Goal: Contribute content: Contribute content

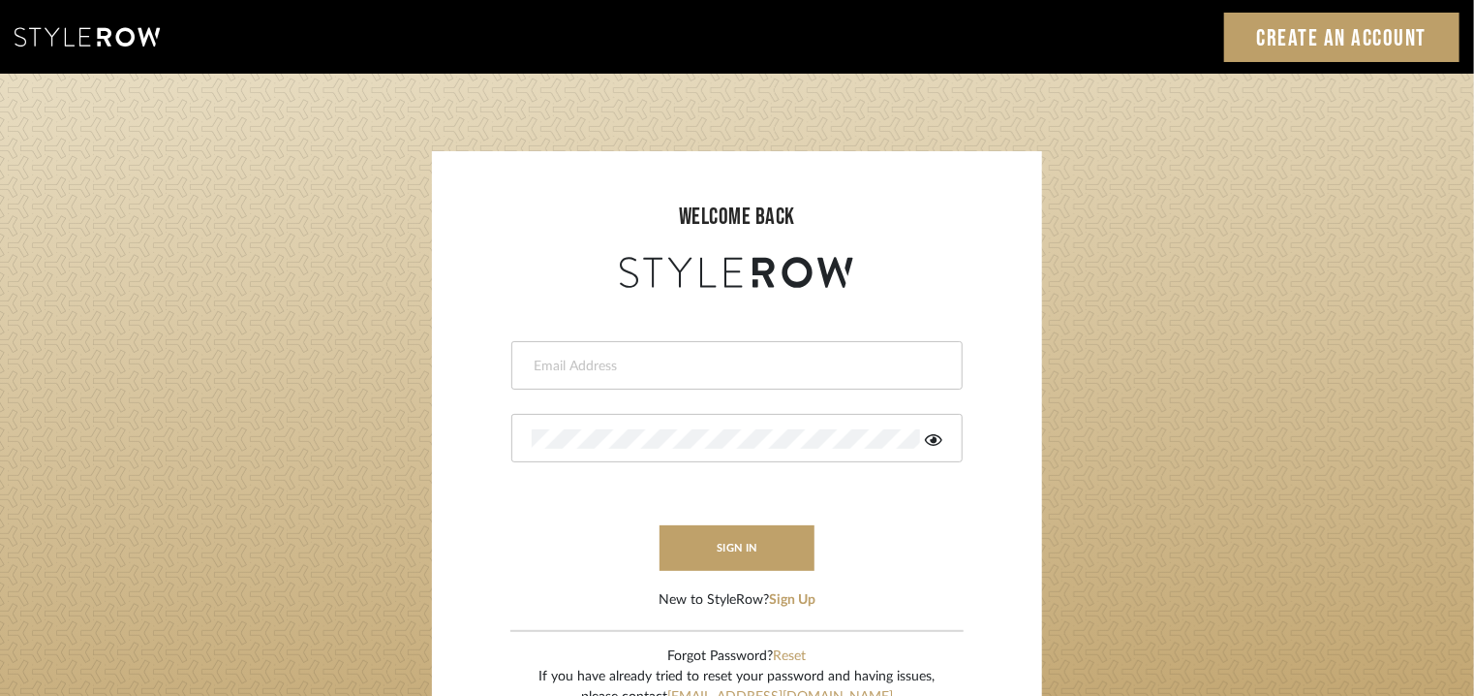
click at [574, 352] on div at bounding box center [737, 365] width 451 height 48
click at [576, 357] on input "email" at bounding box center [735, 366] width 406 height 19
type input "tehseen@mancini-design.com"
click at [931, 439] on icon at bounding box center [933, 440] width 17 height 12
click at [770, 555] on button "sign in" at bounding box center [737, 548] width 155 height 46
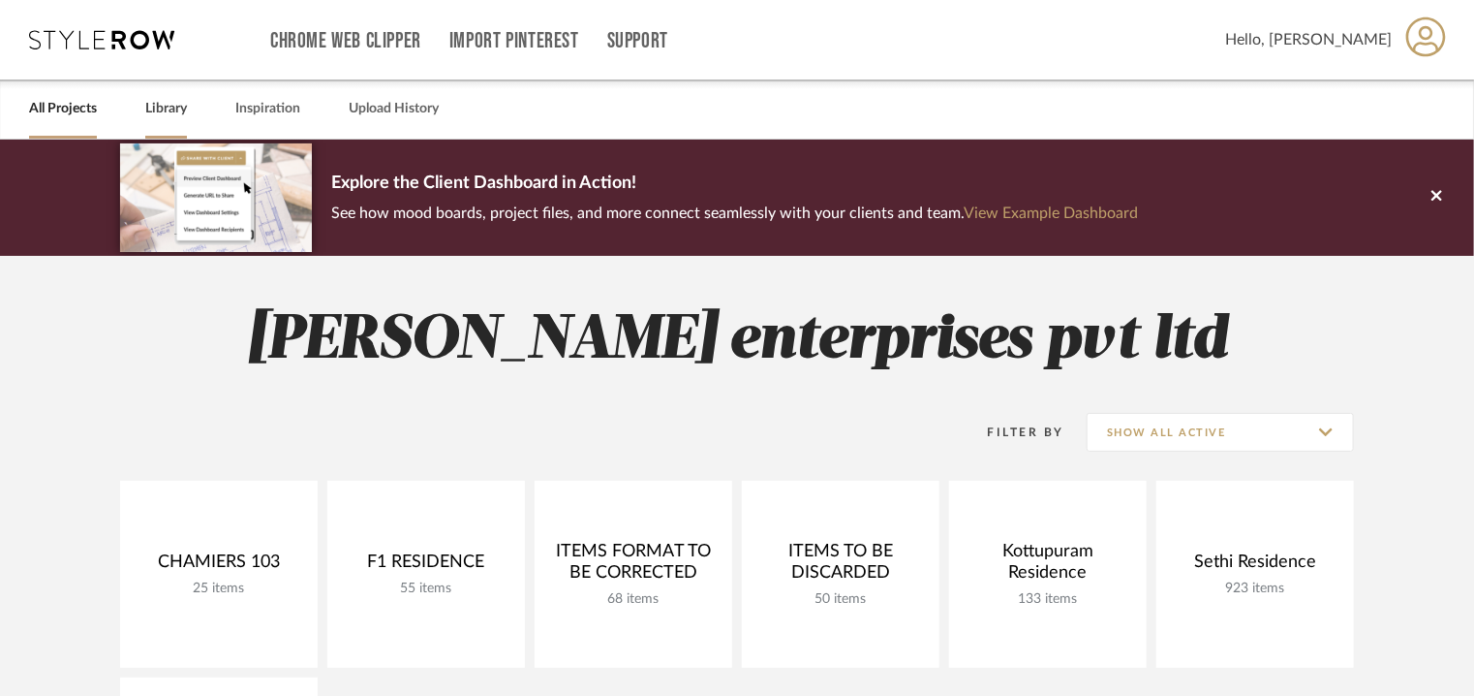
click at [164, 114] on link "Library" at bounding box center [166, 109] width 42 height 26
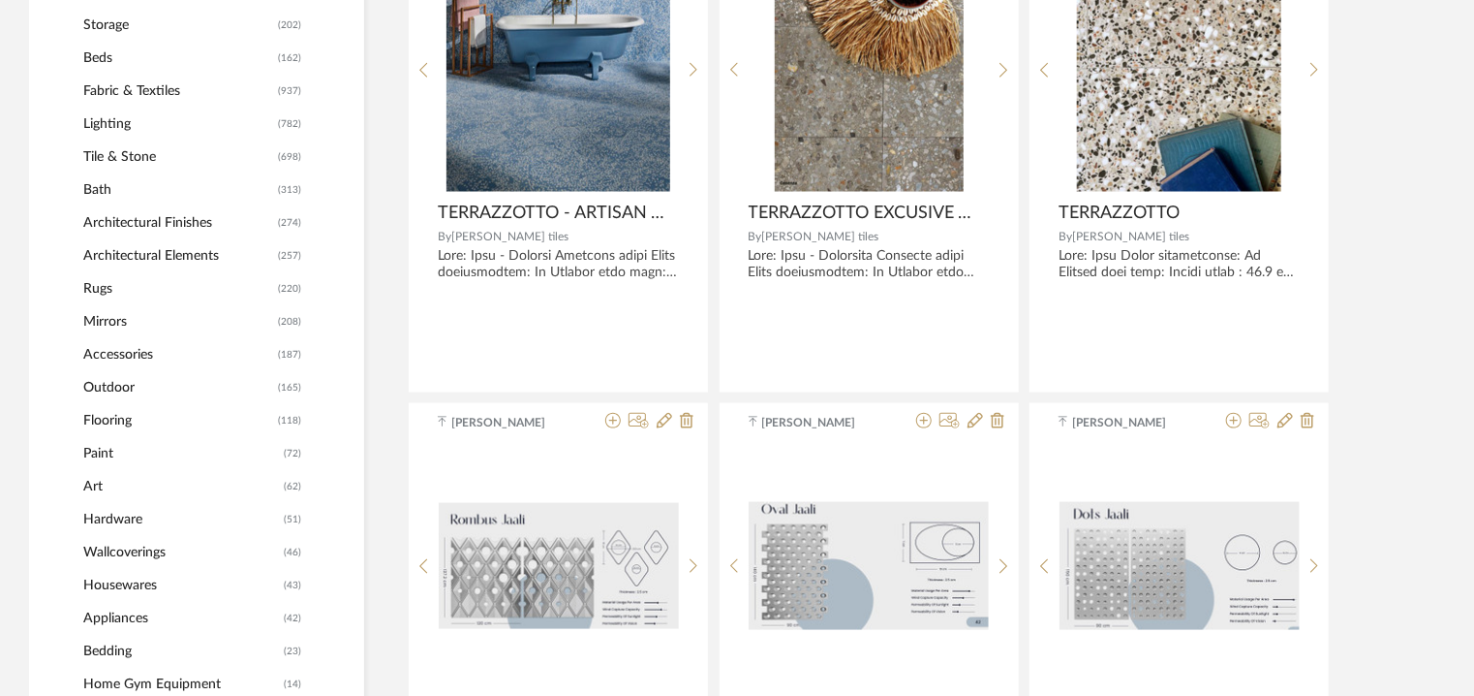
scroll to position [969, 0]
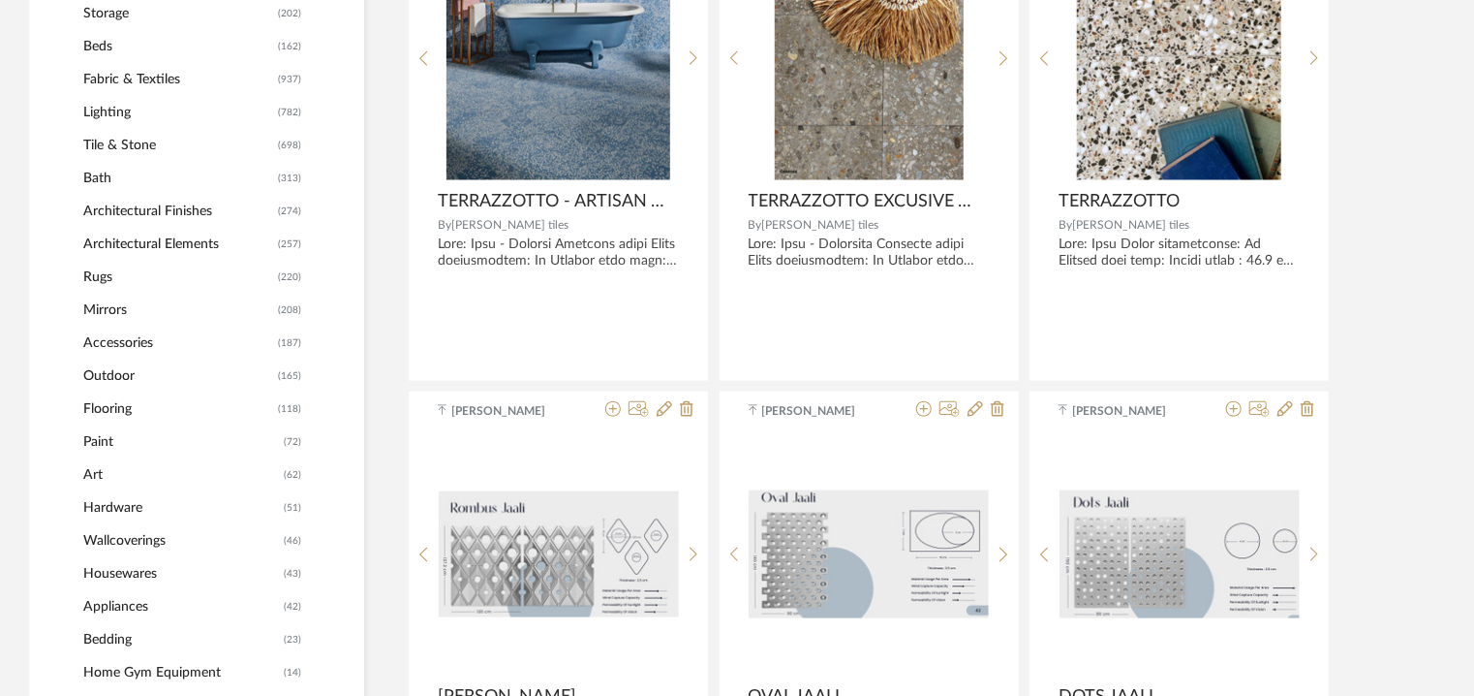
click at [113, 602] on span "Appliances" at bounding box center [181, 606] width 196 height 33
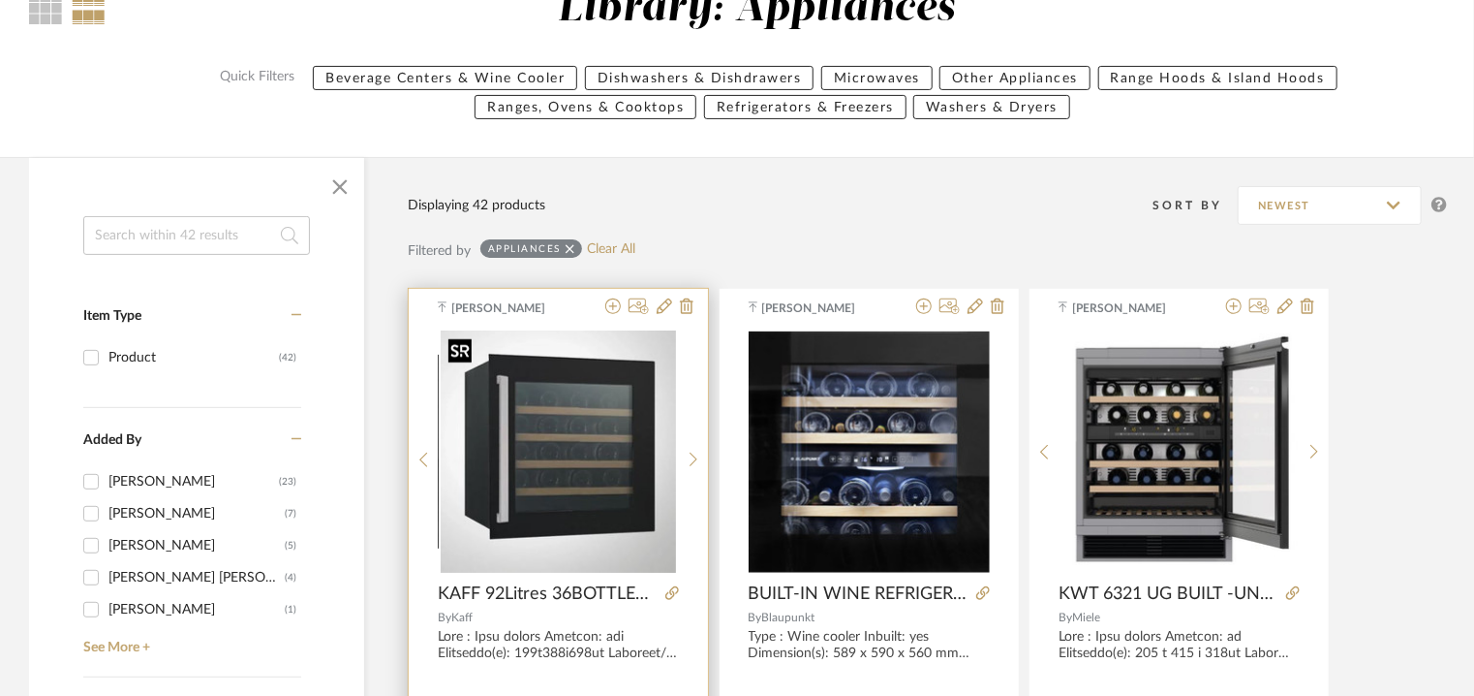
scroll to position [219, 0]
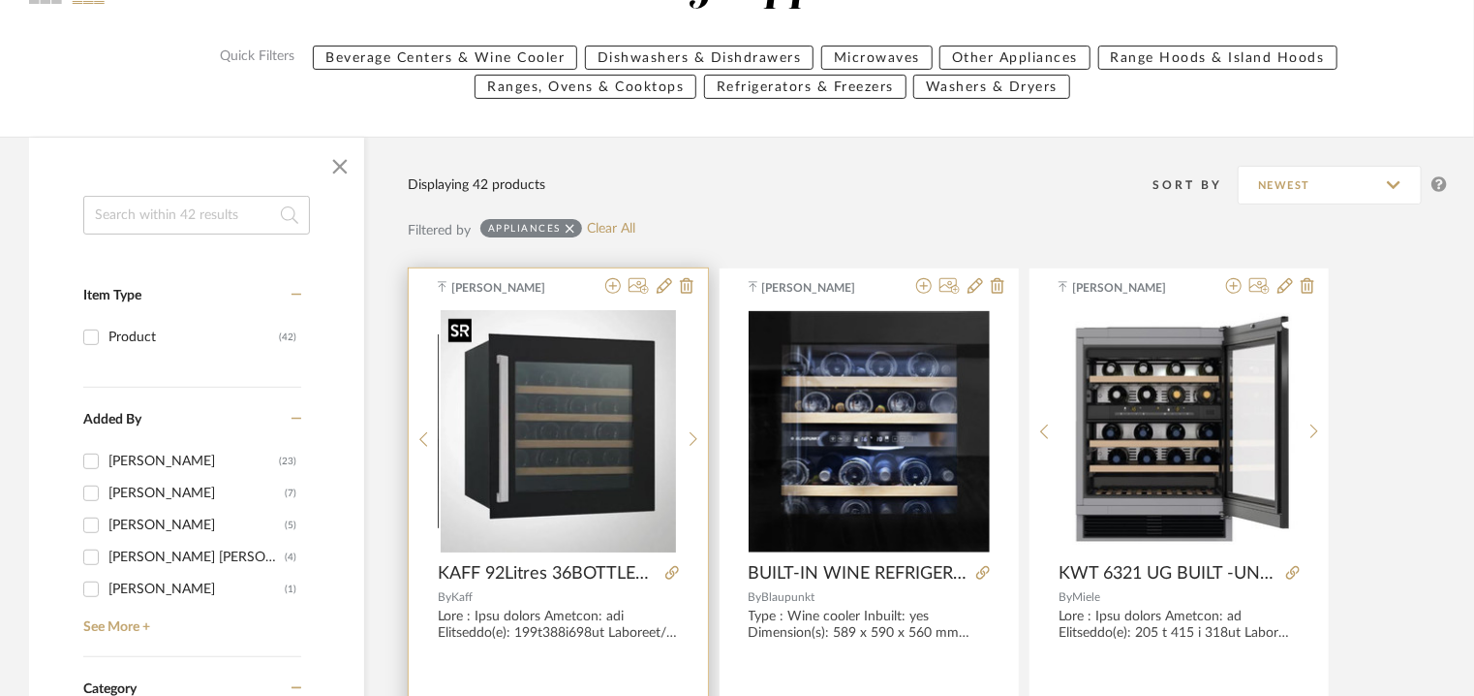
click at [576, 469] on img "0" at bounding box center [558, 431] width 235 height 242
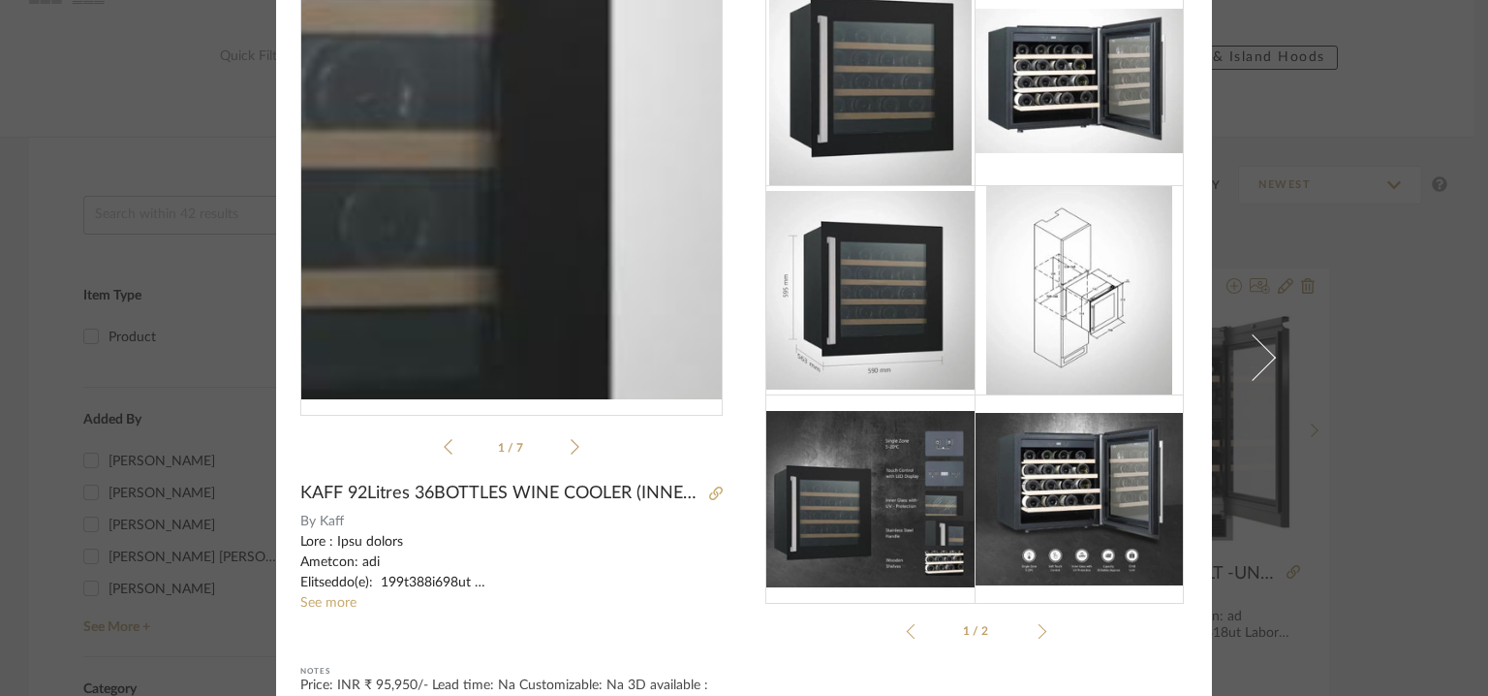
scroll to position [0, 0]
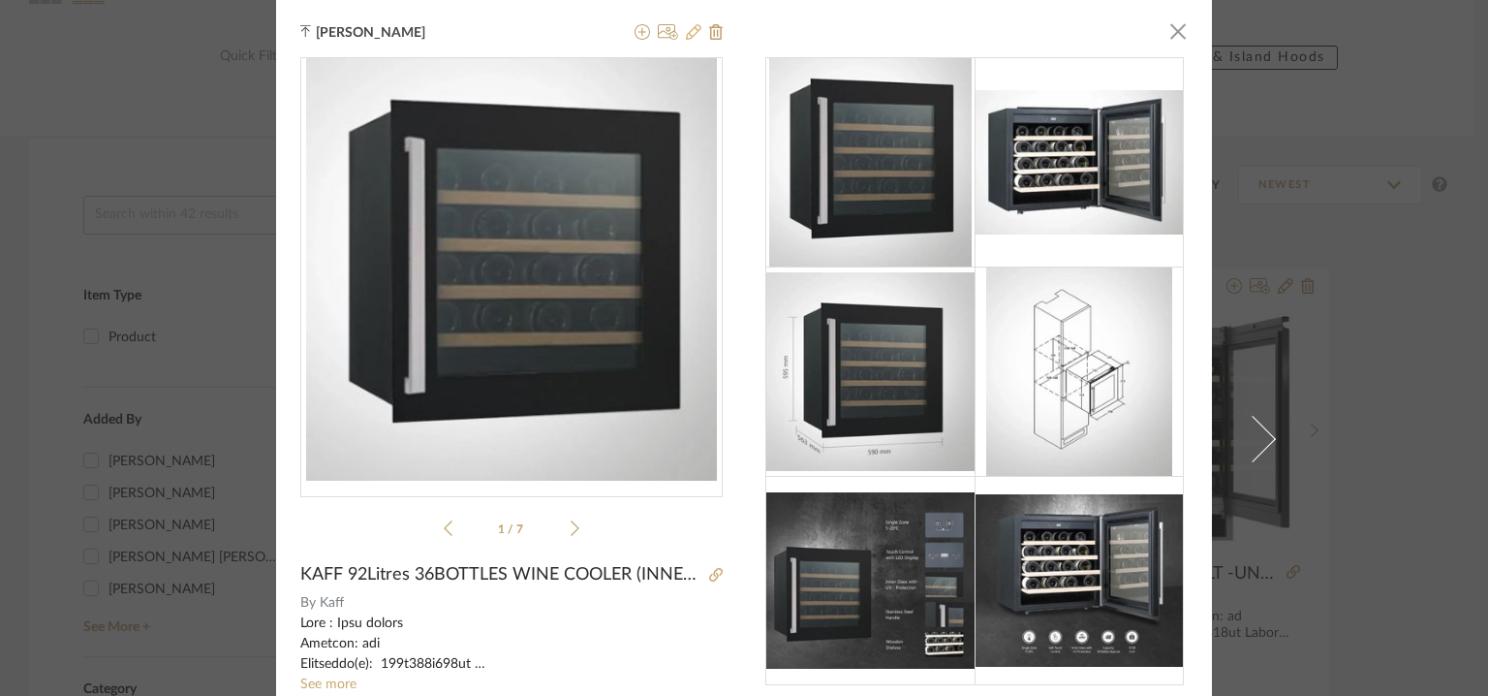
click at [686, 29] on icon at bounding box center [694, 32] width 16 height 16
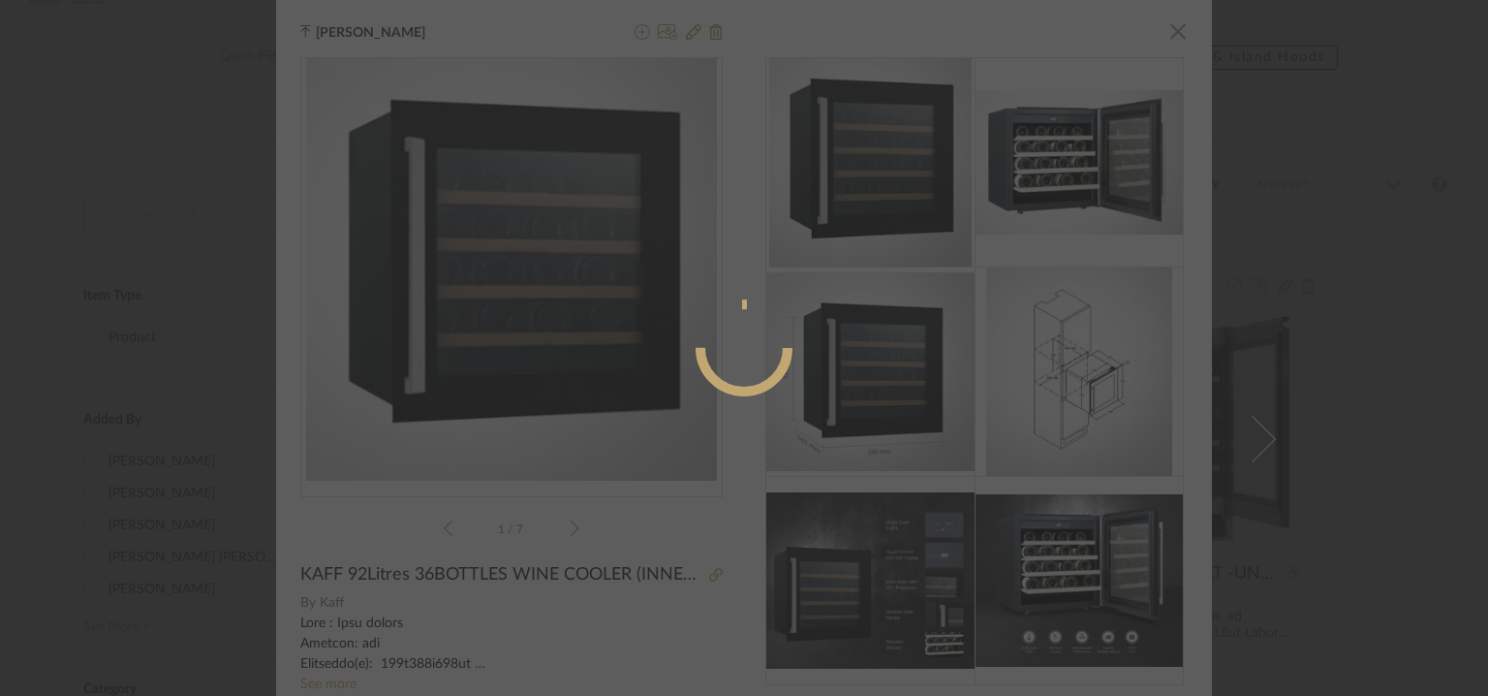
radio input "true"
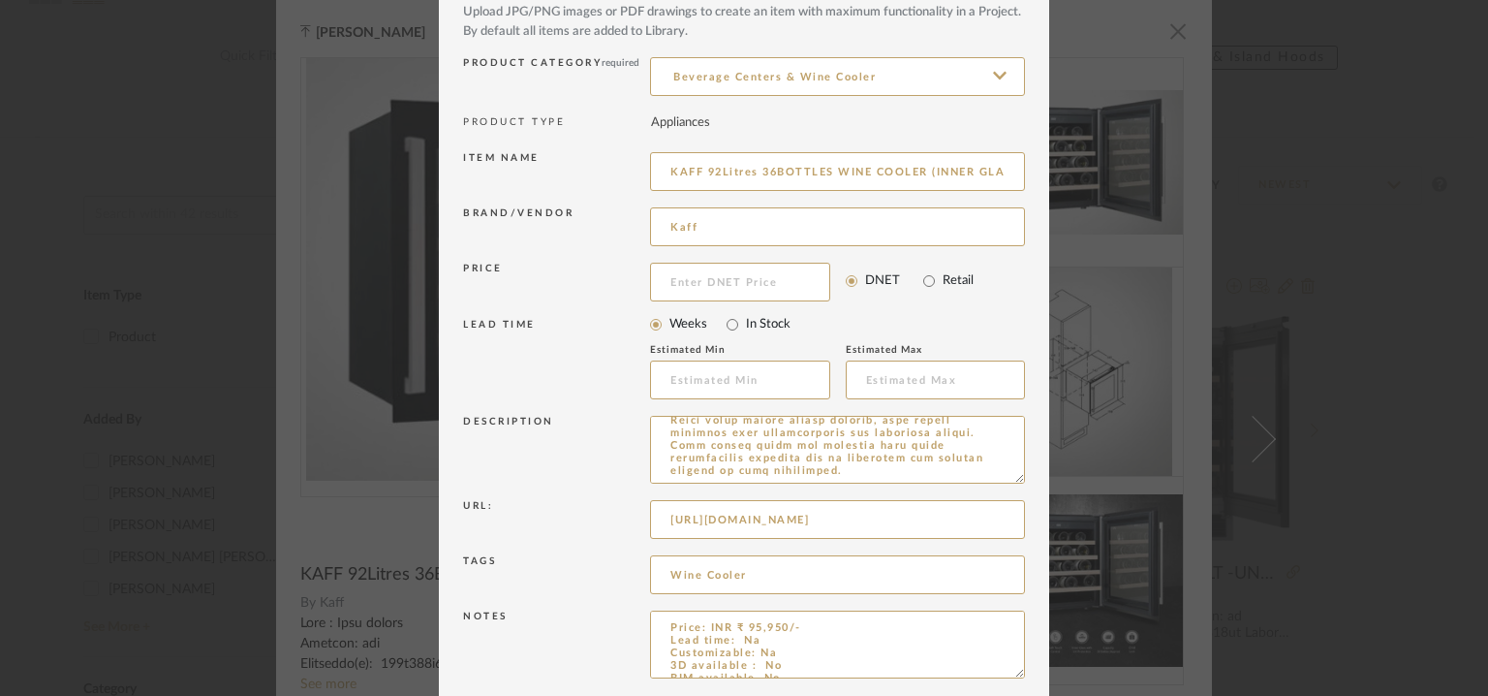
scroll to position [186, 0]
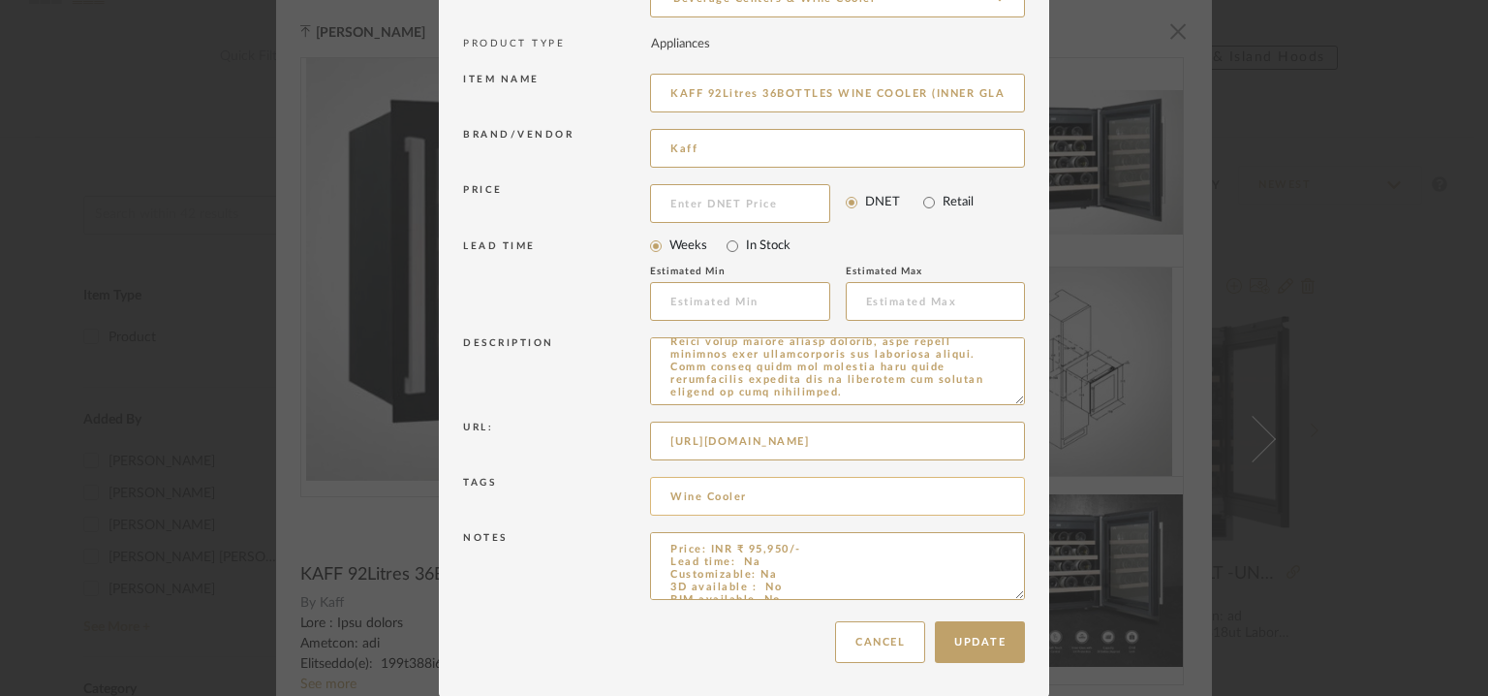
click at [876, 499] on input "Wine Cooler" at bounding box center [837, 496] width 375 height 39
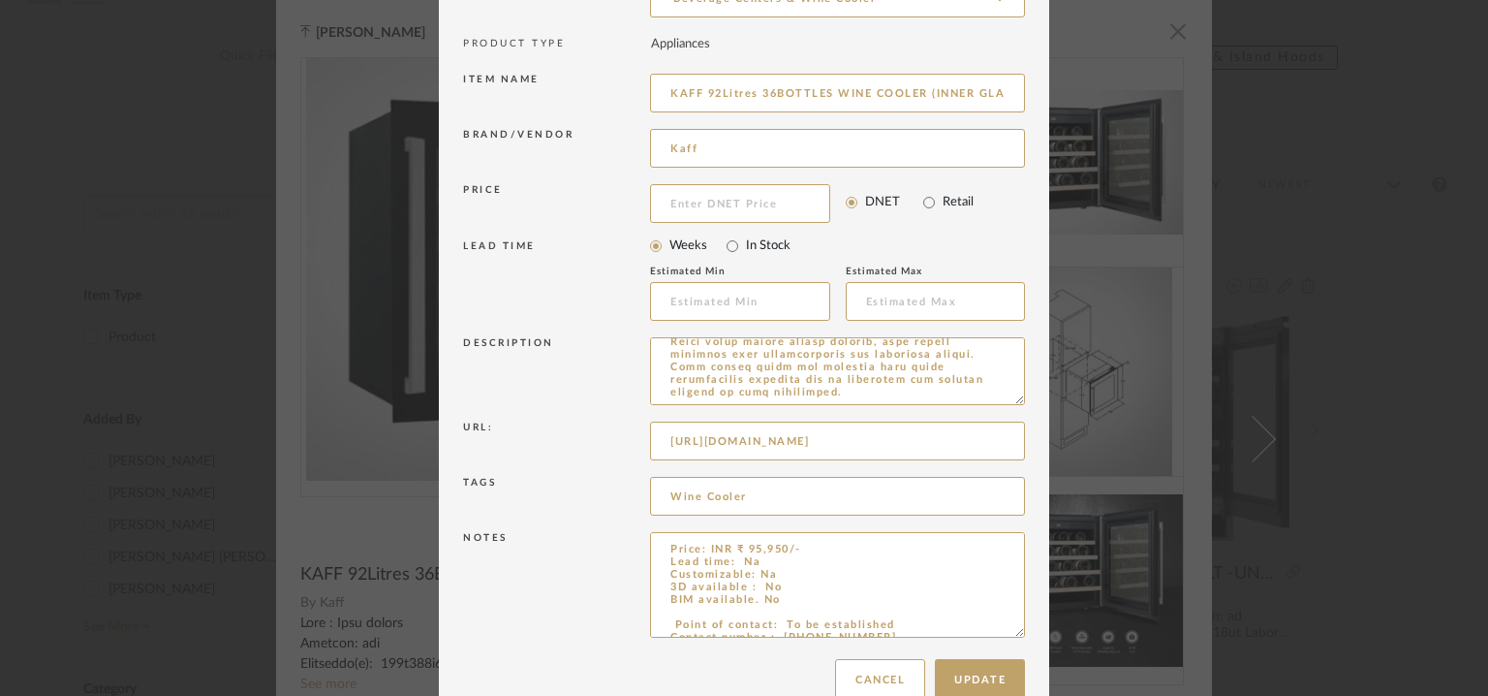
drag, startPoint x: 1015, startPoint y: 590, endPoint x: 1031, endPoint y: 637, distance: 49.9
click at [1031, 633] on dialog-content "Edit Item × Item Type required Product Inspiration Image Site Photo or PDF Uplo…" at bounding box center [744, 274] width 610 height 920
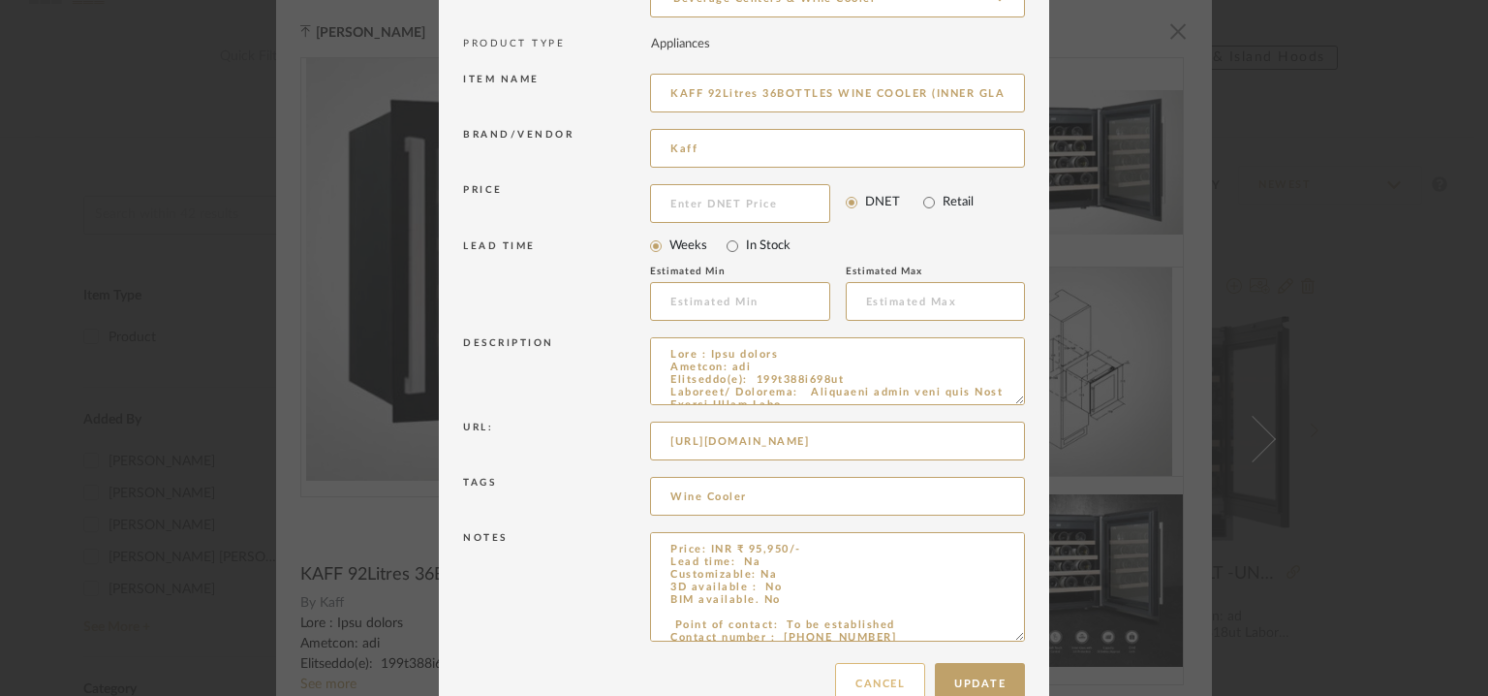
click at [911, 682] on button "Cancel" at bounding box center [880, 684] width 90 height 42
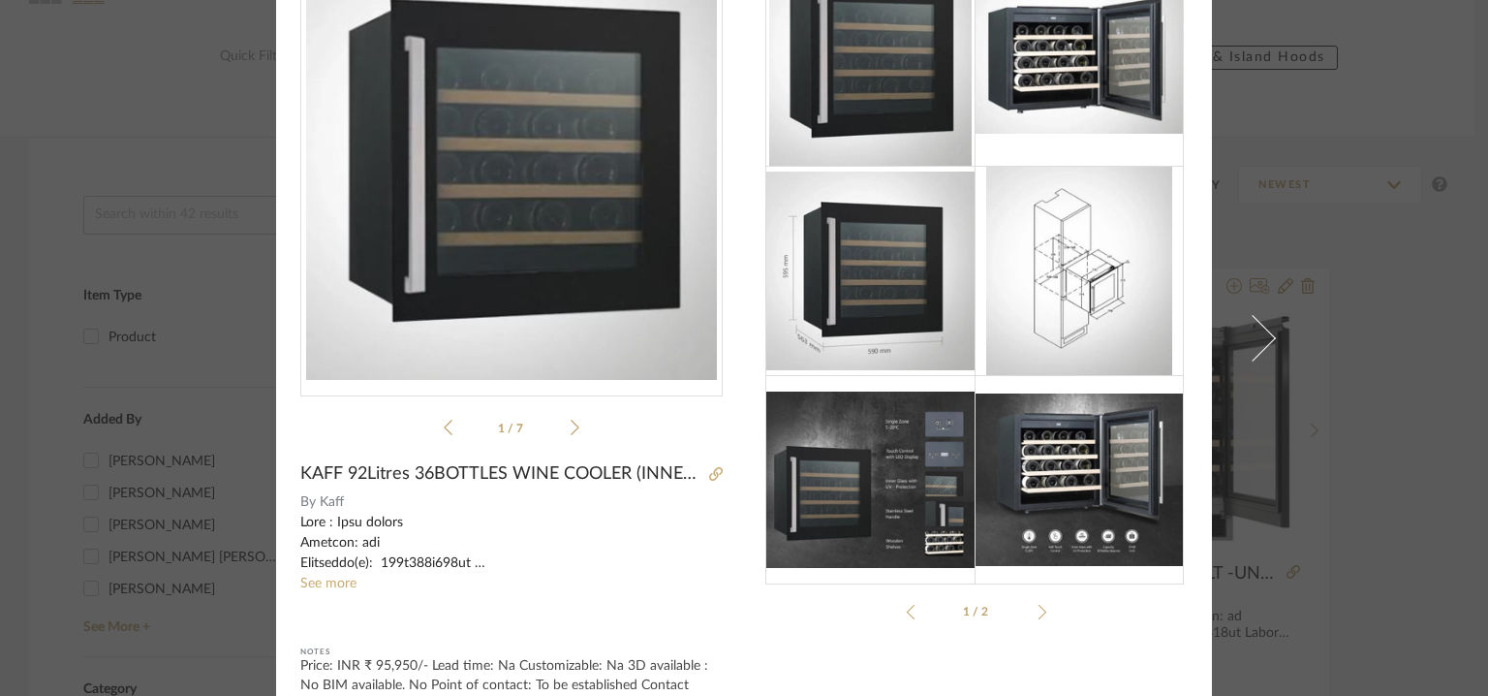
scroll to position [182, 0]
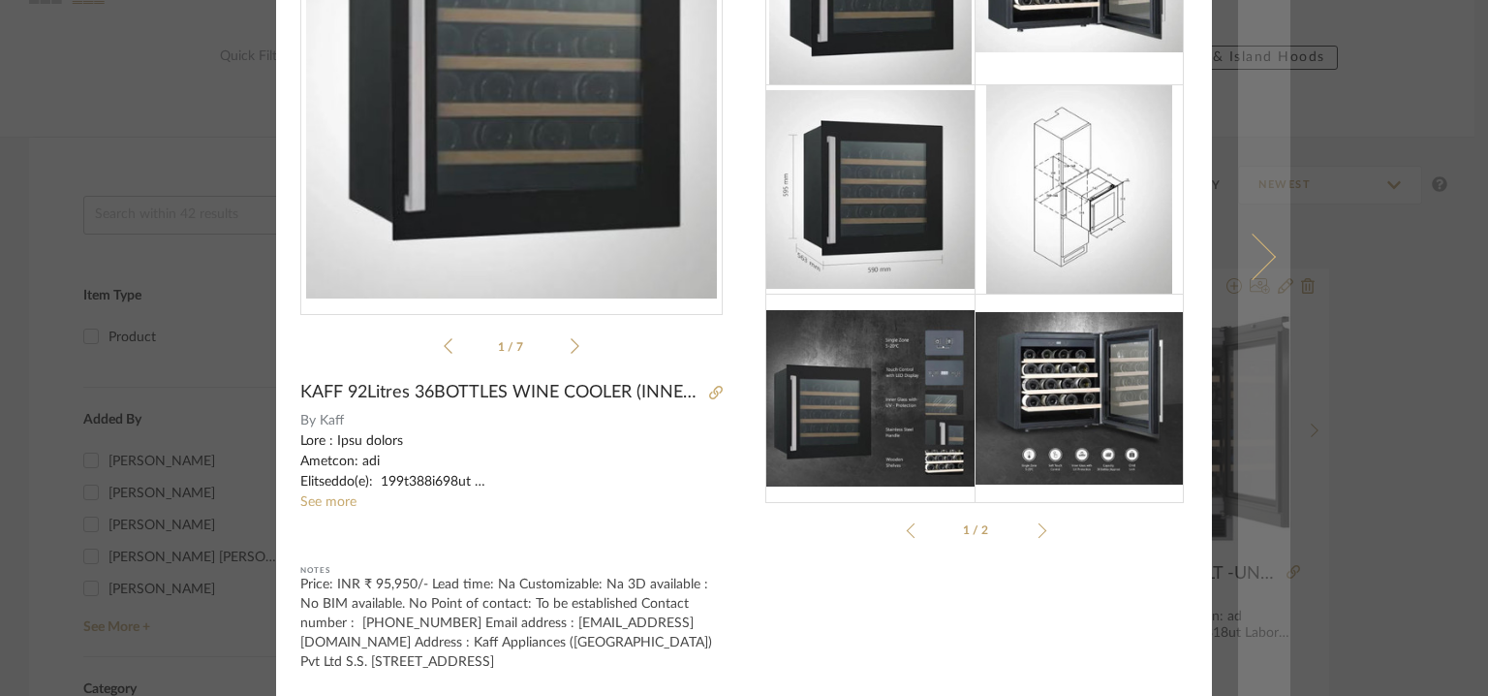
click at [1252, 245] on span at bounding box center [1252, 256] width 47 height 47
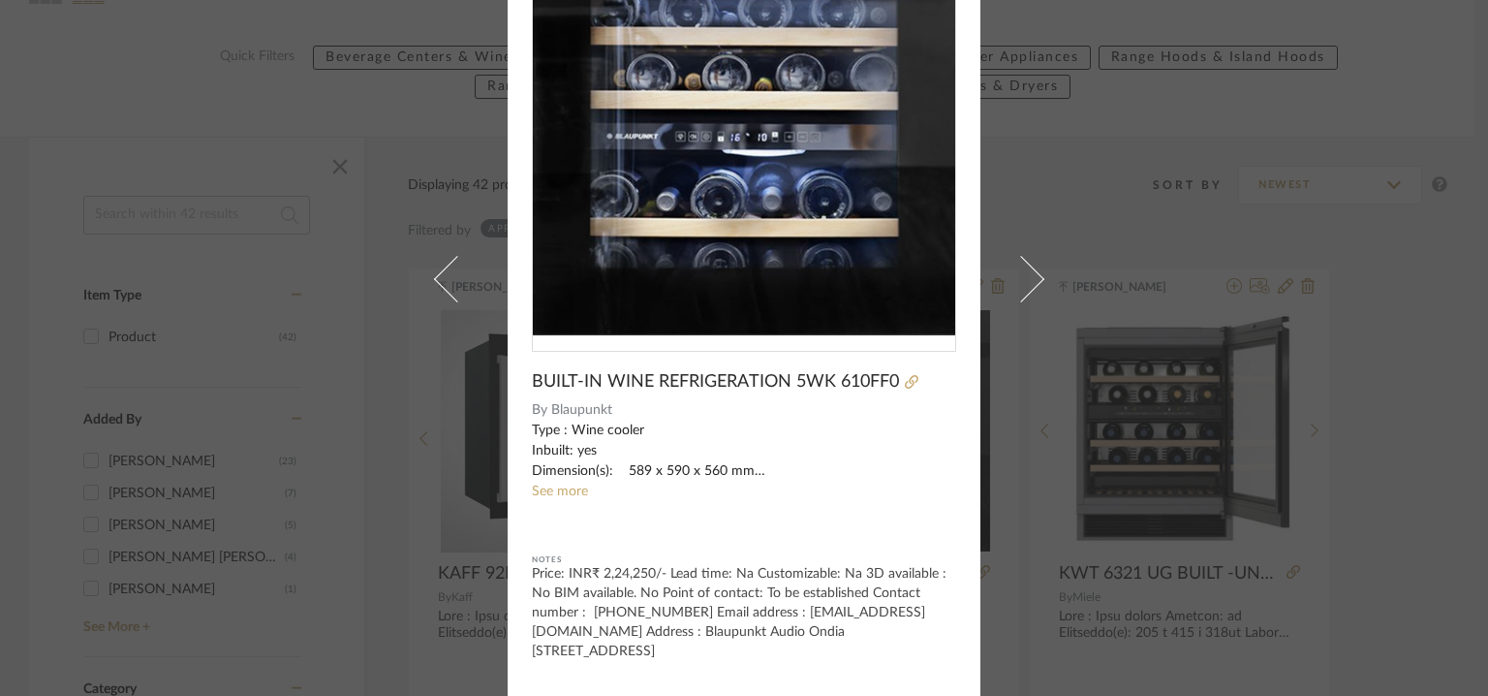
scroll to position [0, 0]
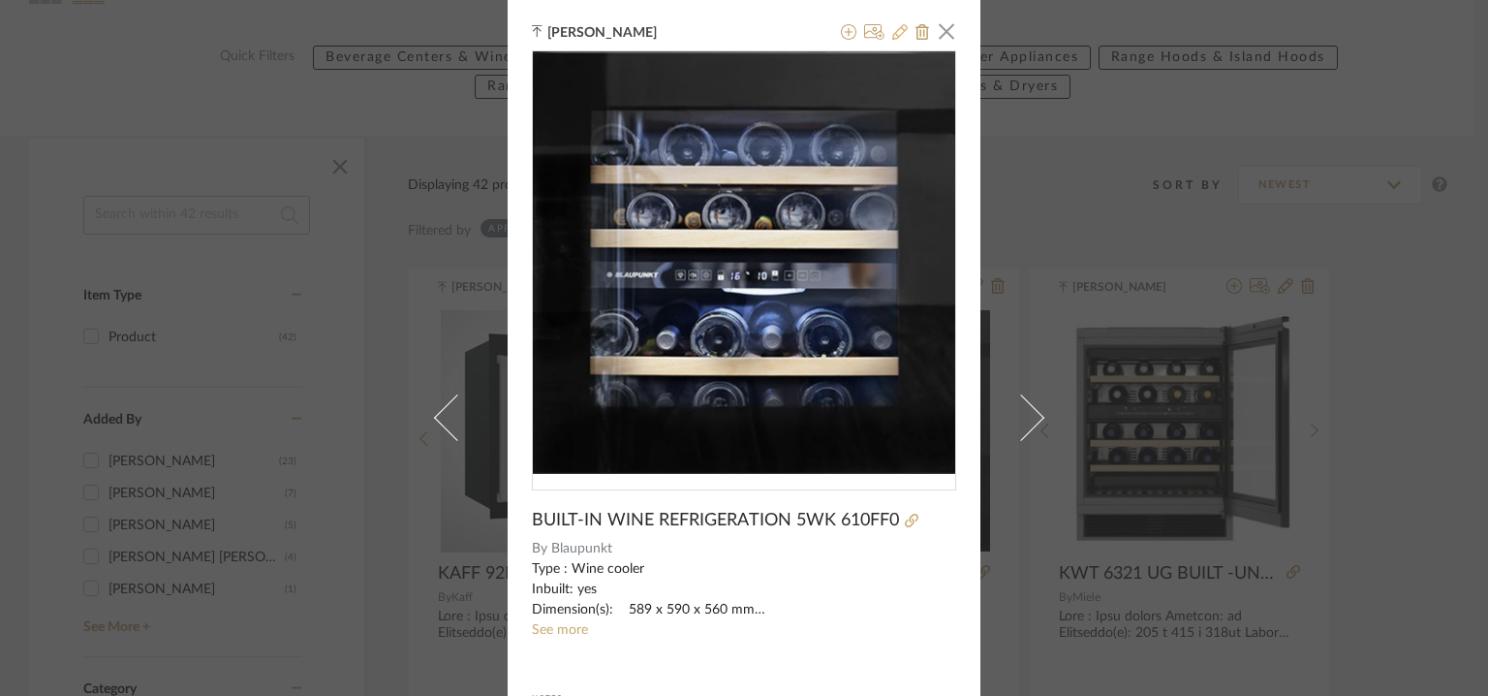
click at [898, 32] on icon at bounding box center [900, 32] width 16 height 16
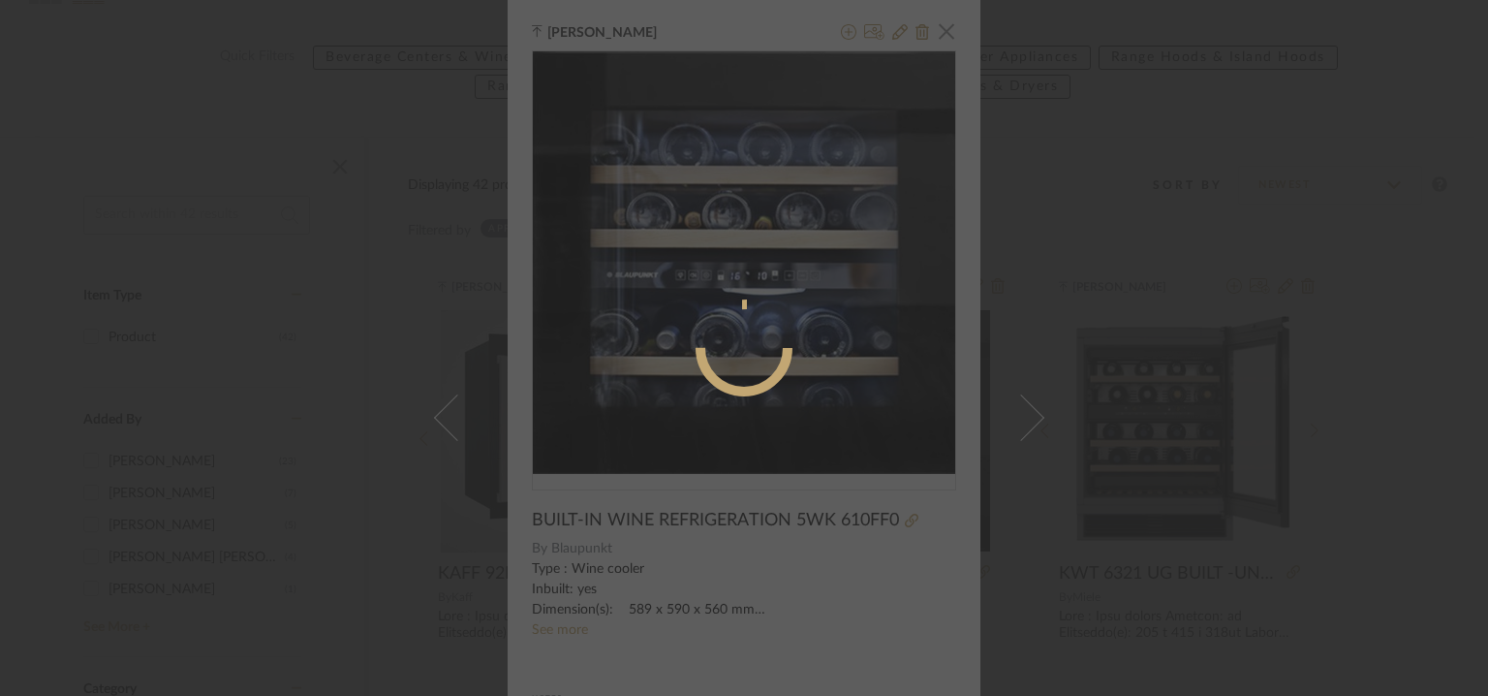
radio input "true"
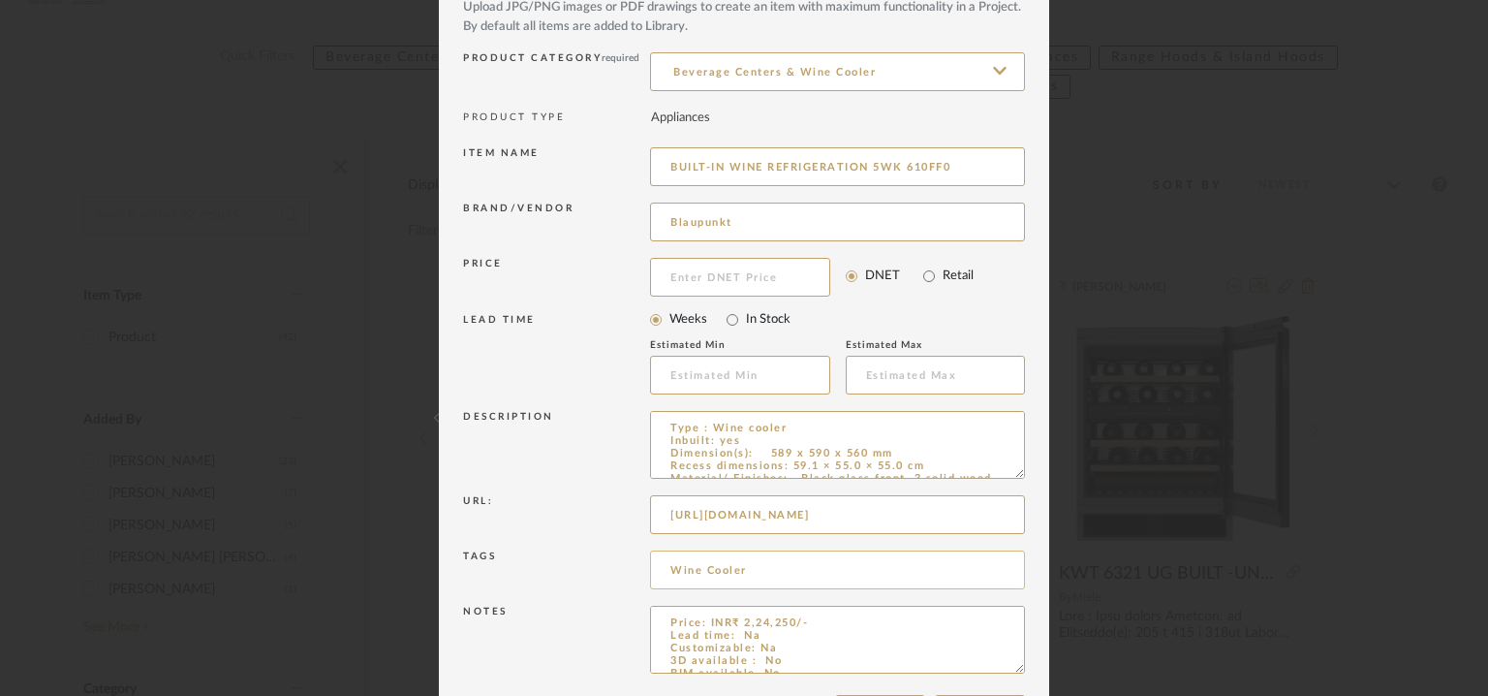
scroll to position [186, 0]
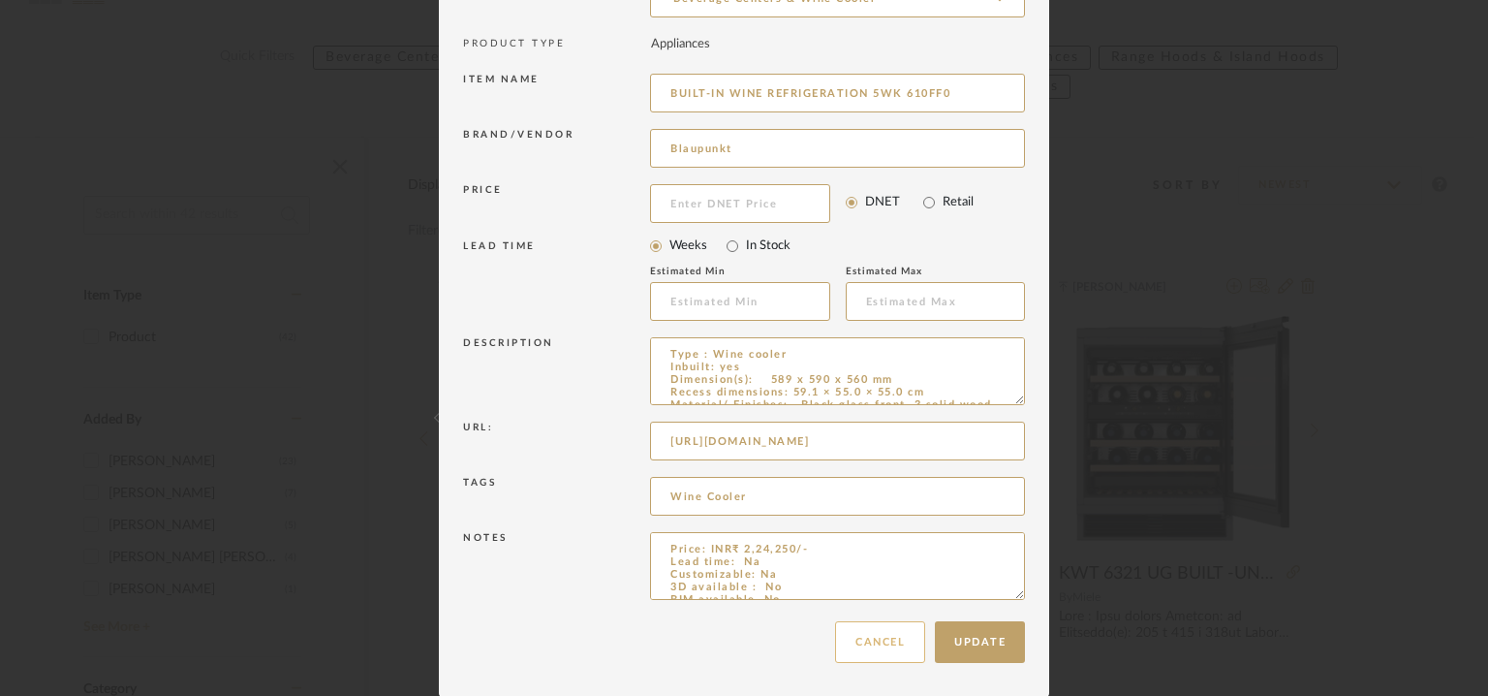
click at [908, 646] on button "Cancel" at bounding box center [880, 642] width 90 height 42
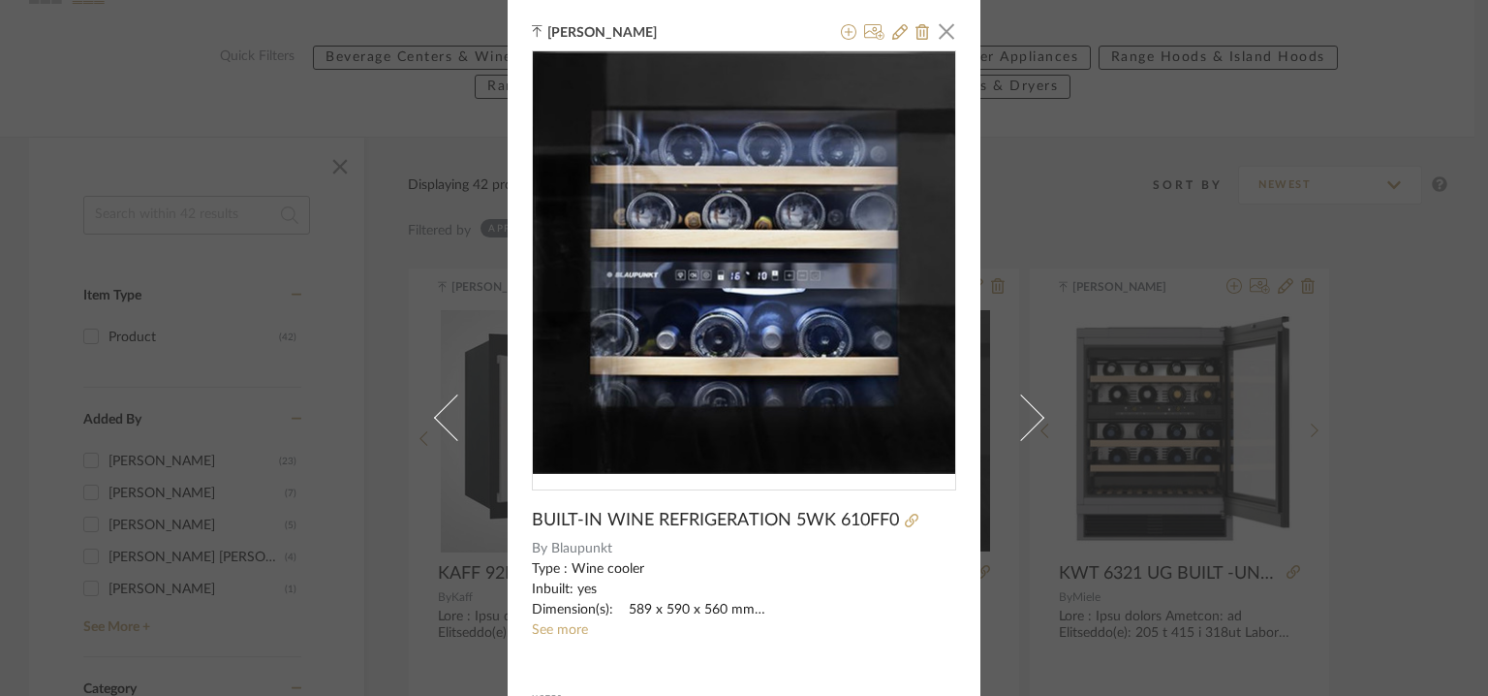
click at [1185, 477] on div "Tehseen Mukadam × BUILT-IN WINE REFRIGERATION 5WK 610FF0 By Blaupunkt See more …" at bounding box center [744, 348] width 1488 height 696
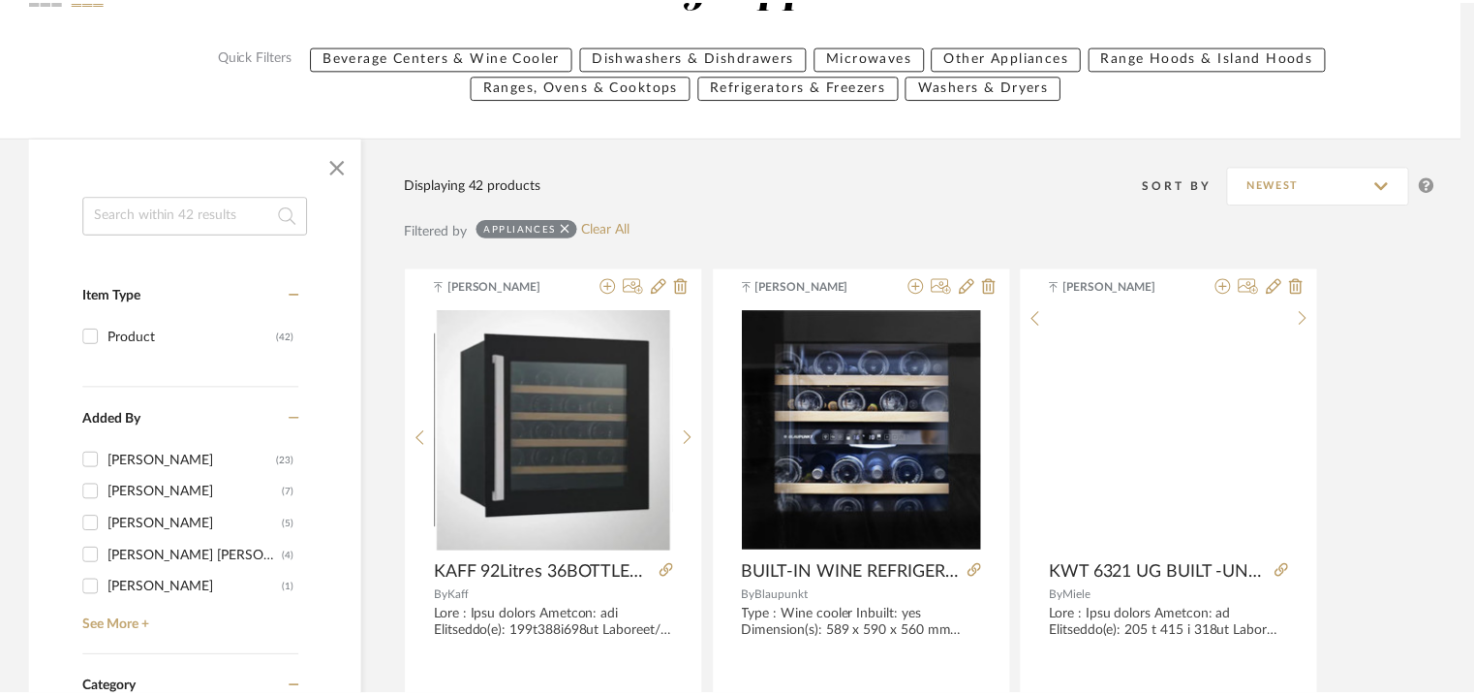
scroll to position [219, 0]
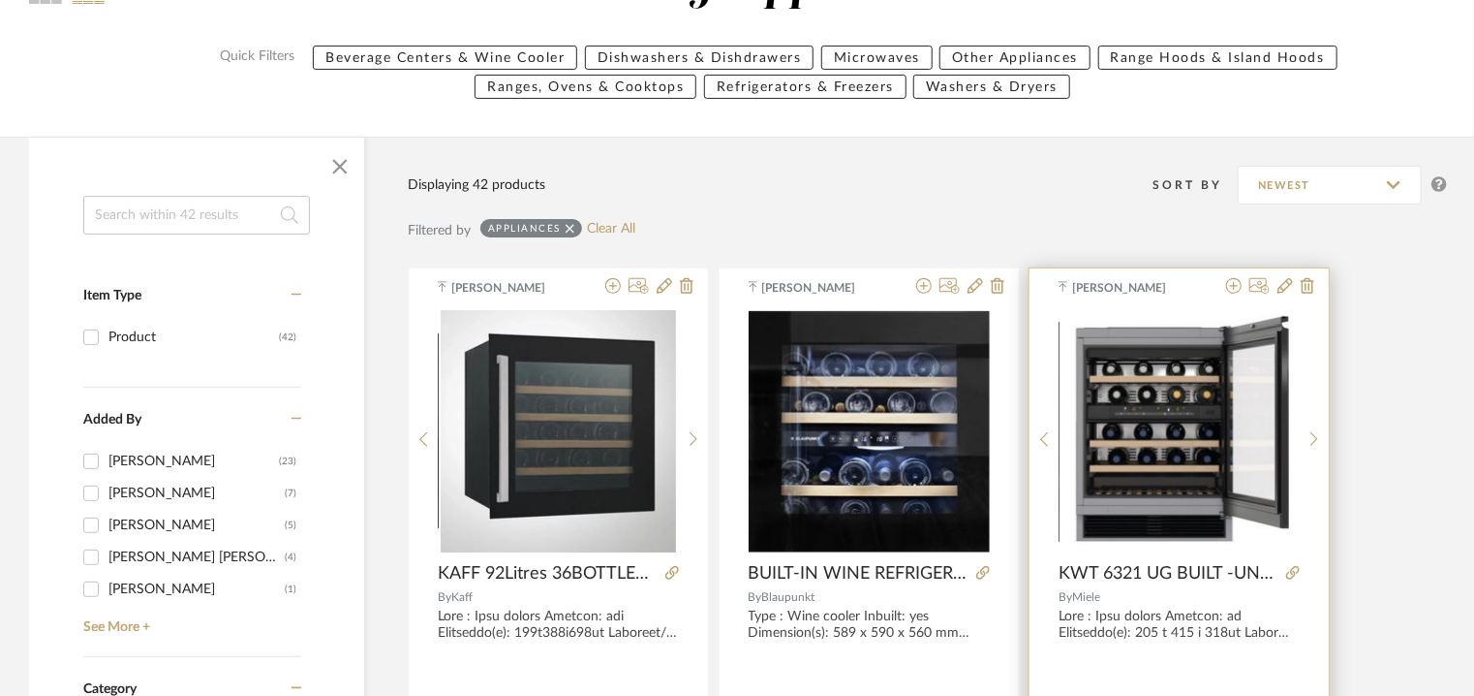
click at [1184, 477] on img "0" at bounding box center [1180, 430] width 240 height 235
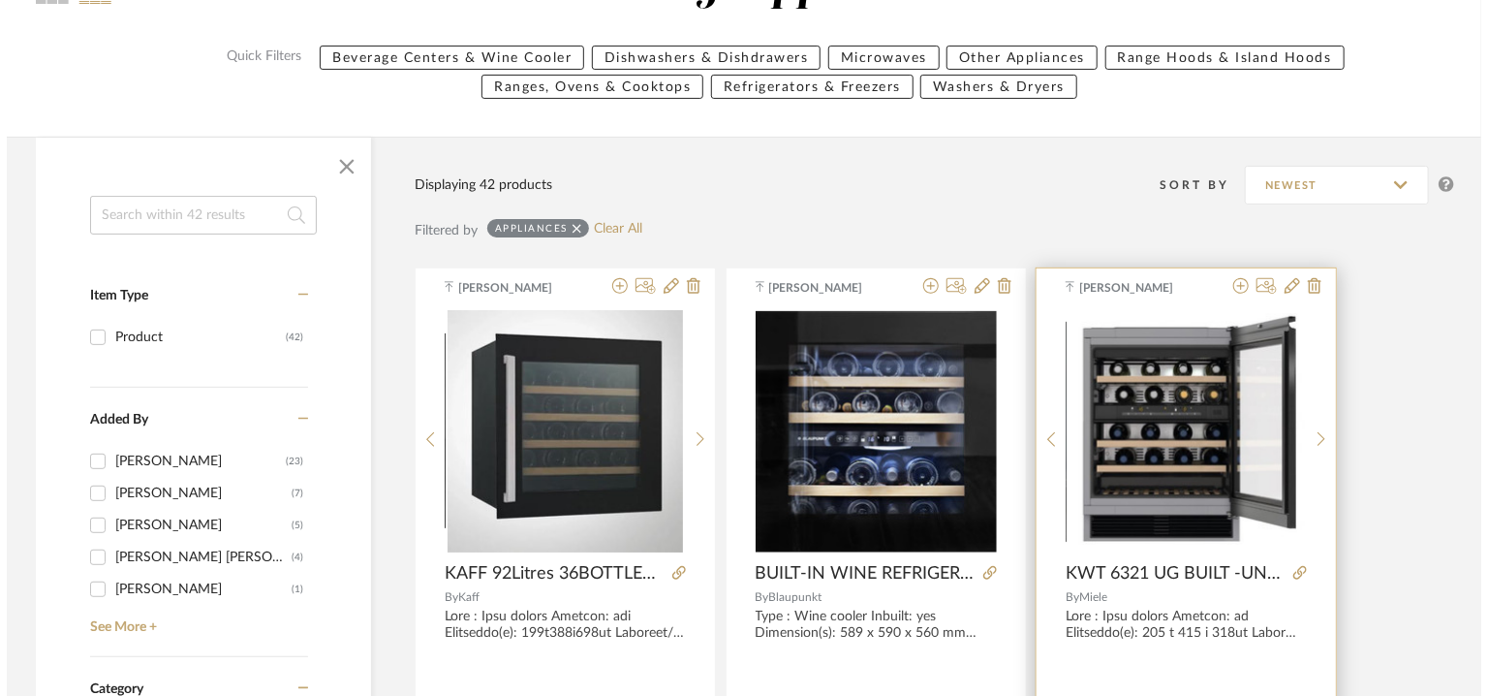
scroll to position [0, 0]
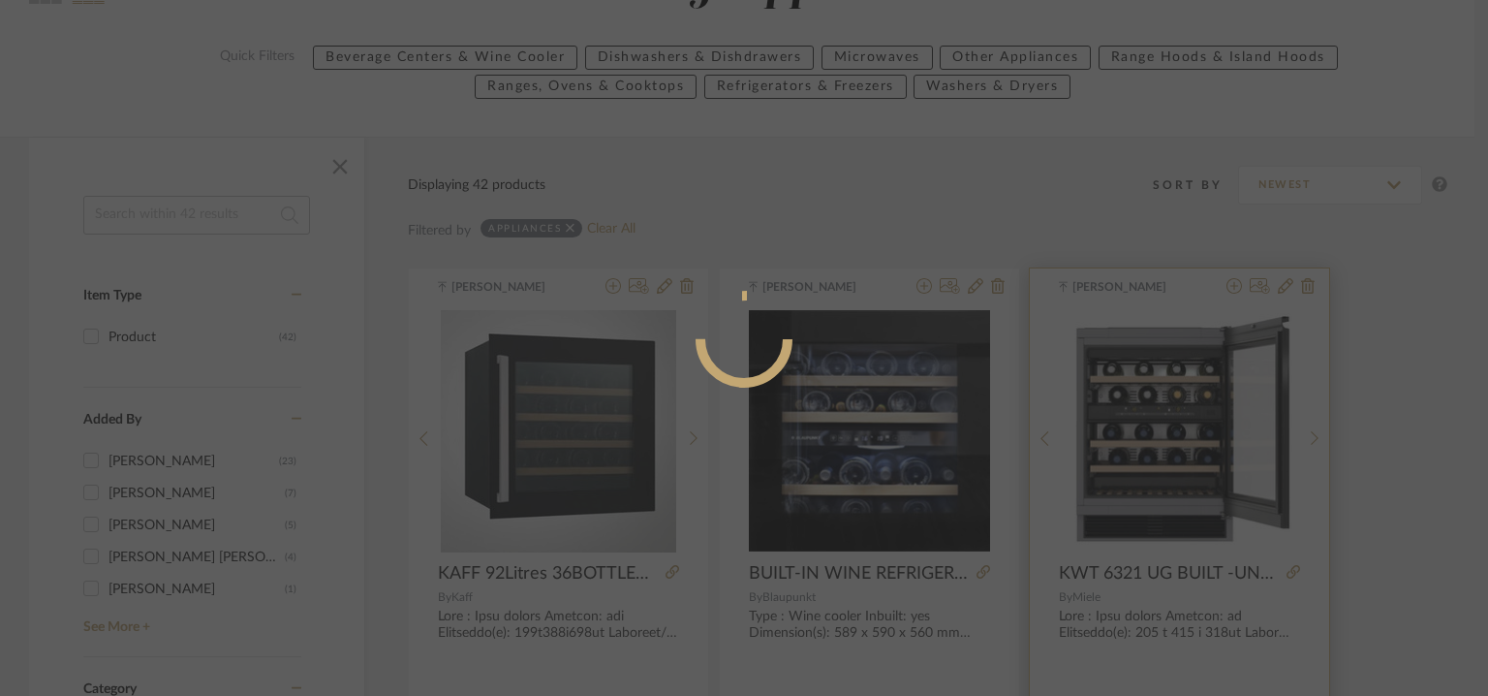
click at [1184, 477] on div at bounding box center [744, 348] width 1488 height 696
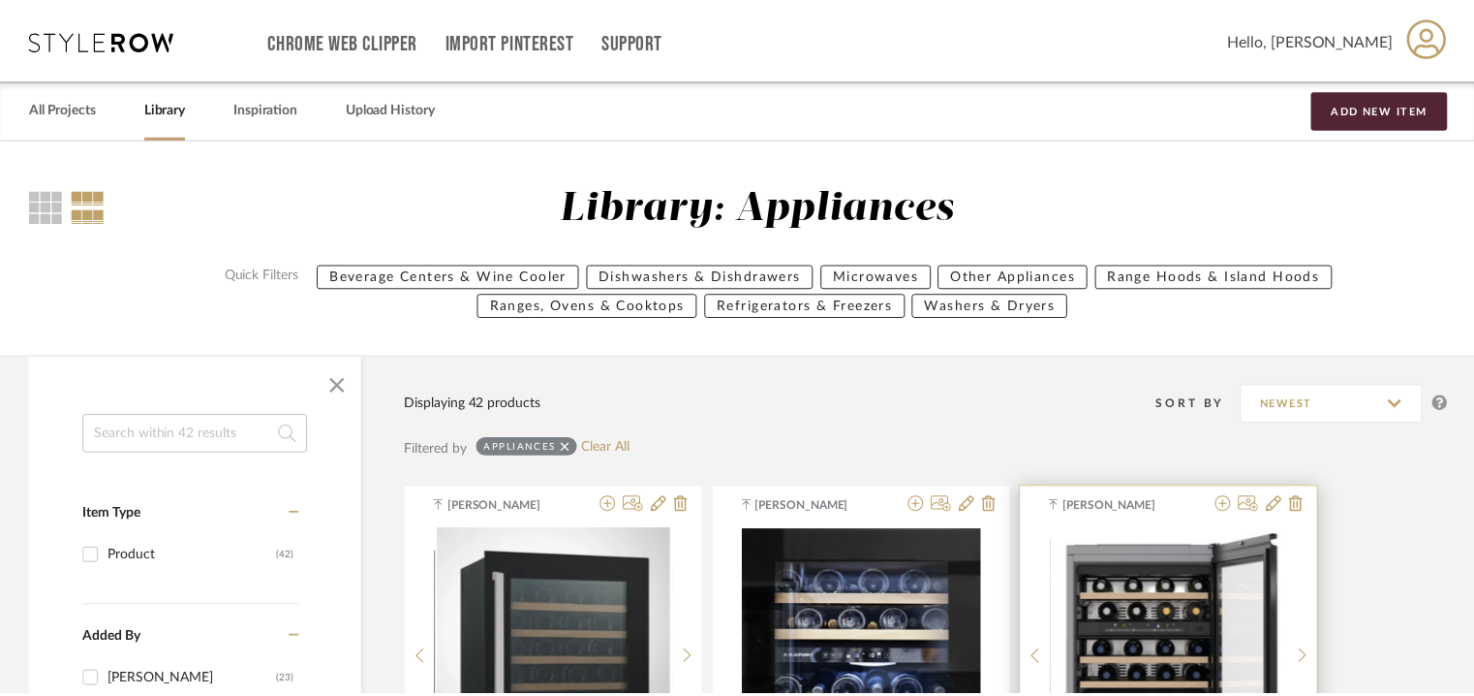
scroll to position [219, 0]
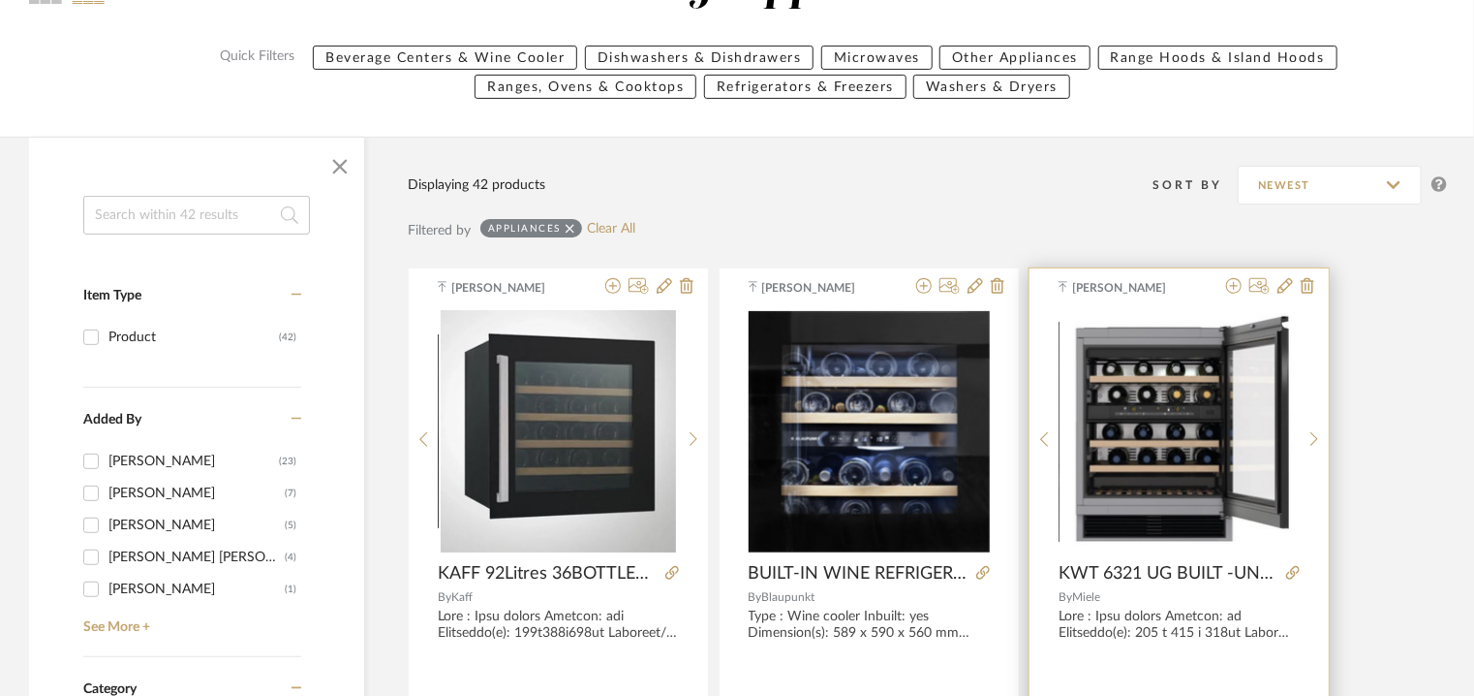
click at [1194, 429] on img "0" at bounding box center [1180, 430] width 240 height 235
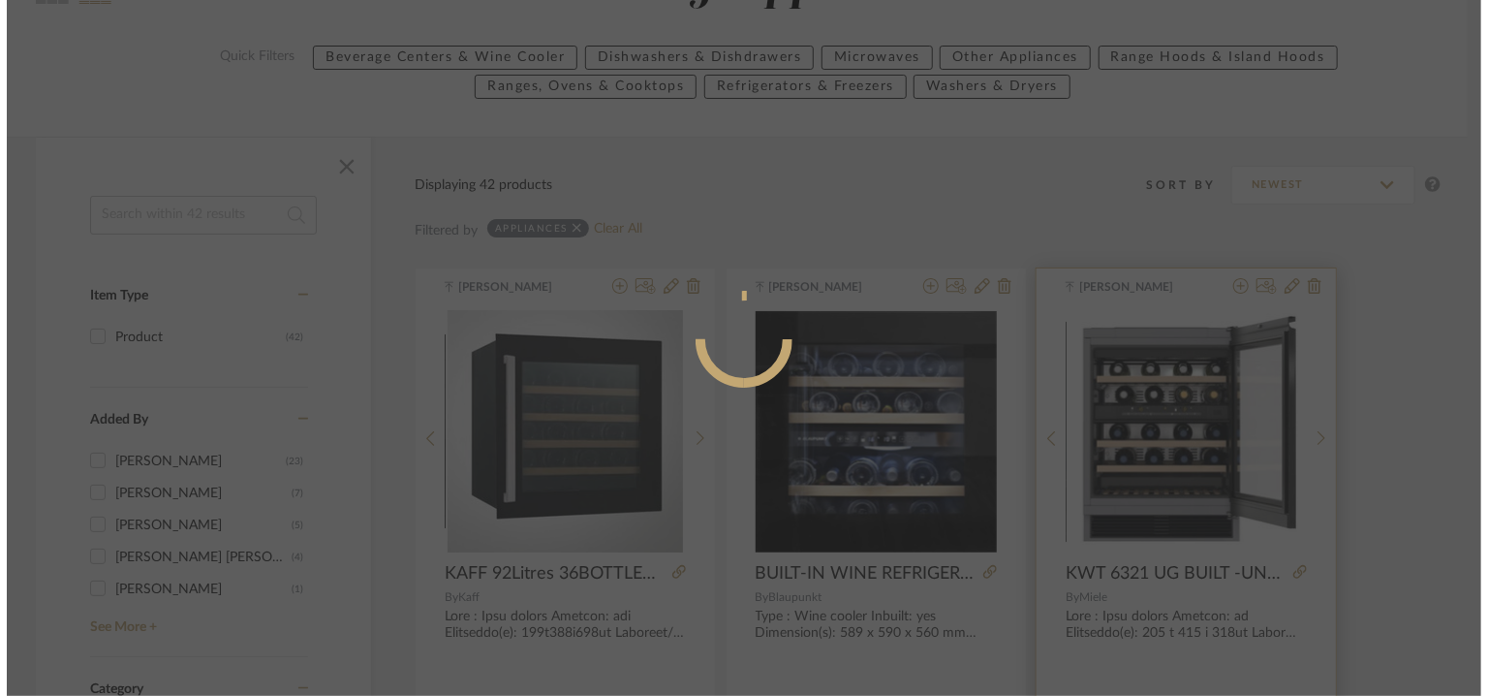
scroll to position [0, 0]
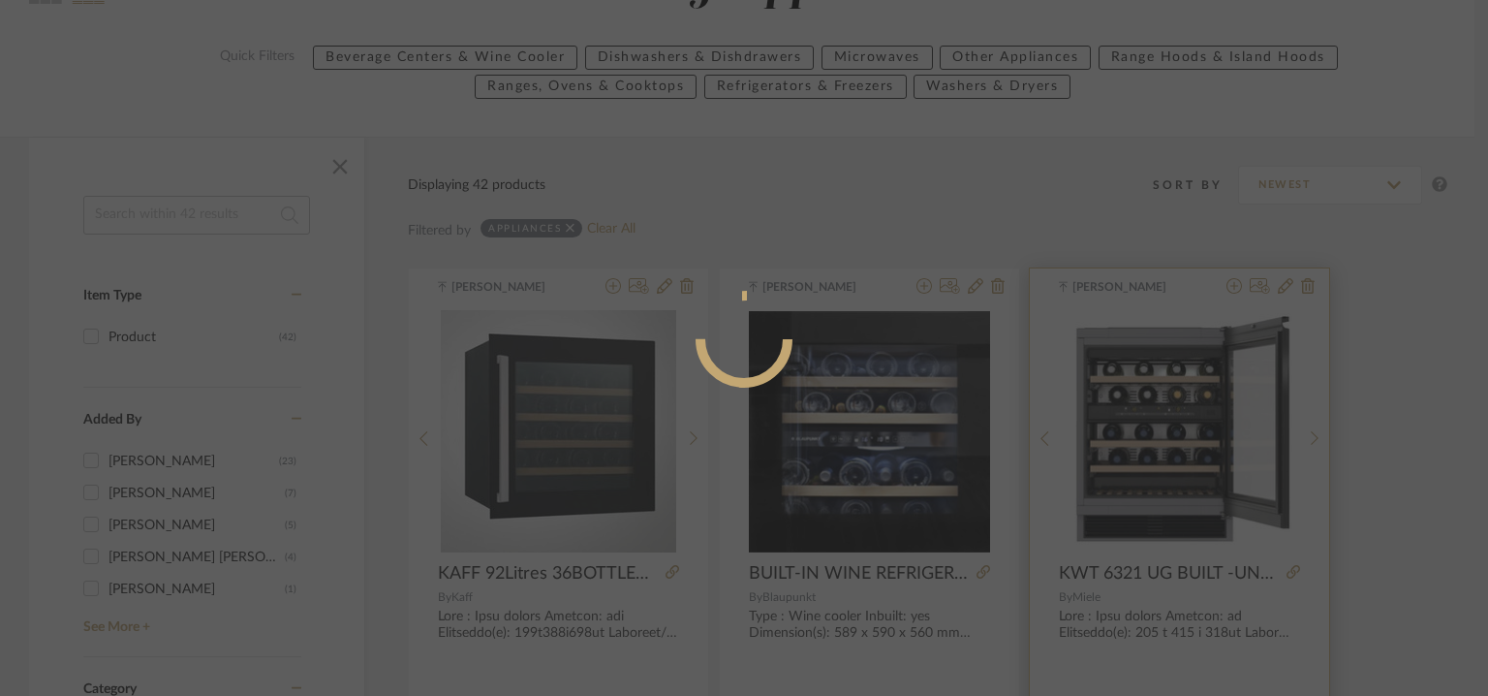
click at [1194, 429] on div at bounding box center [744, 348] width 1488 height 696
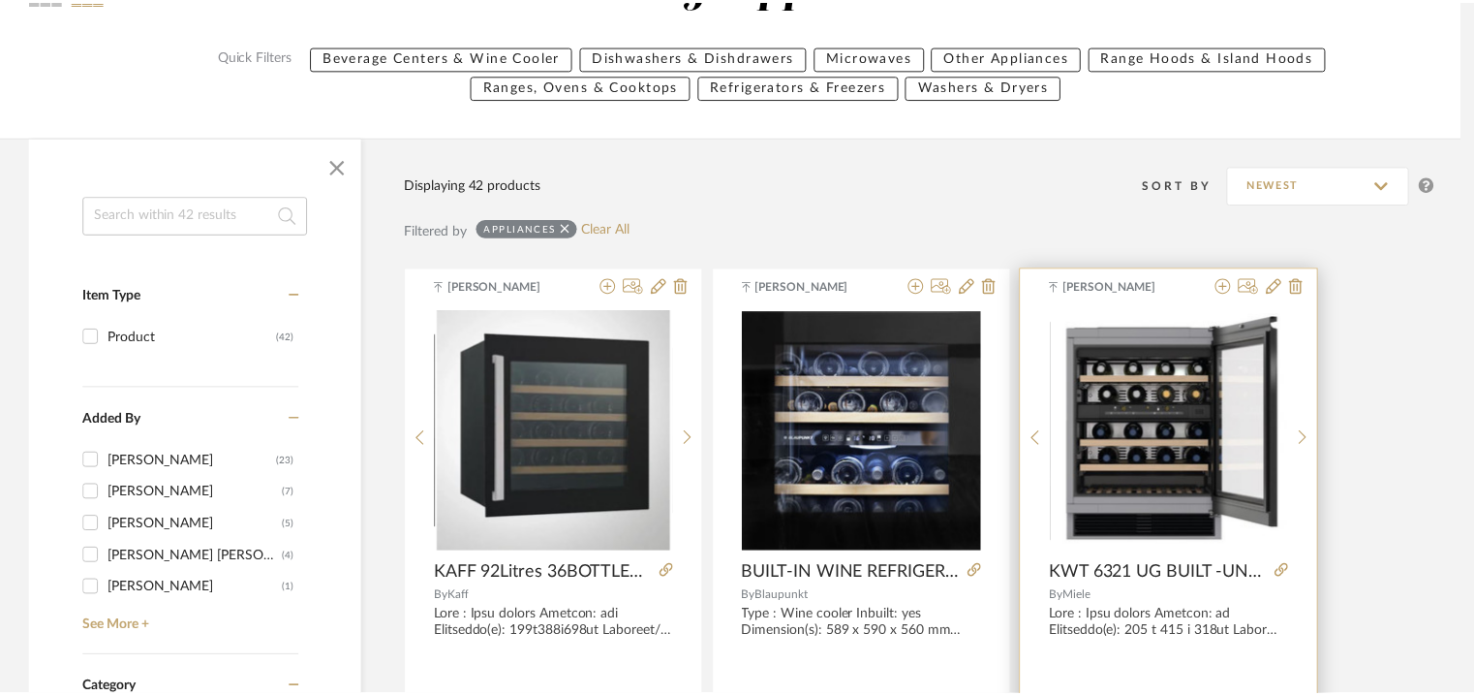
scroll to position [219, 0]
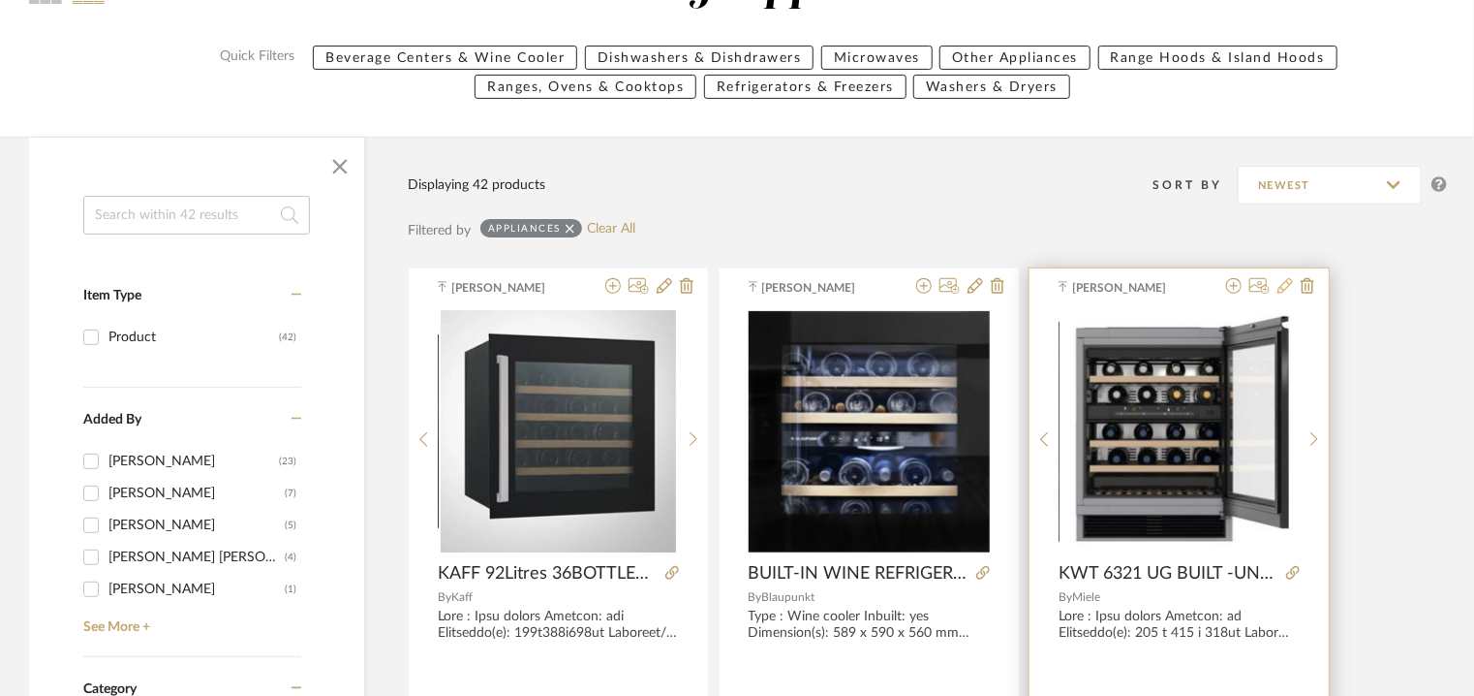
click at [1284, 283] on icon at bounding box center [1286, 286] width 16 height 16
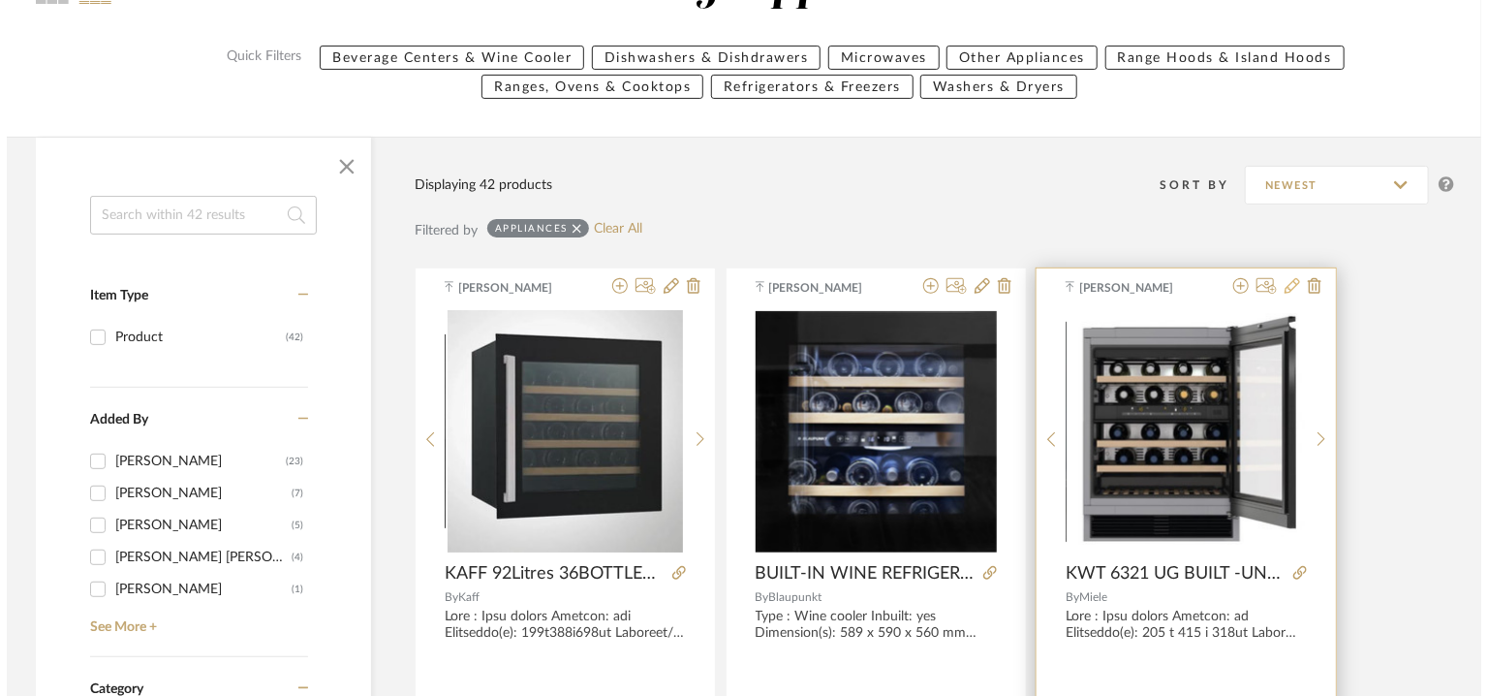
scroll to position [0, 0]
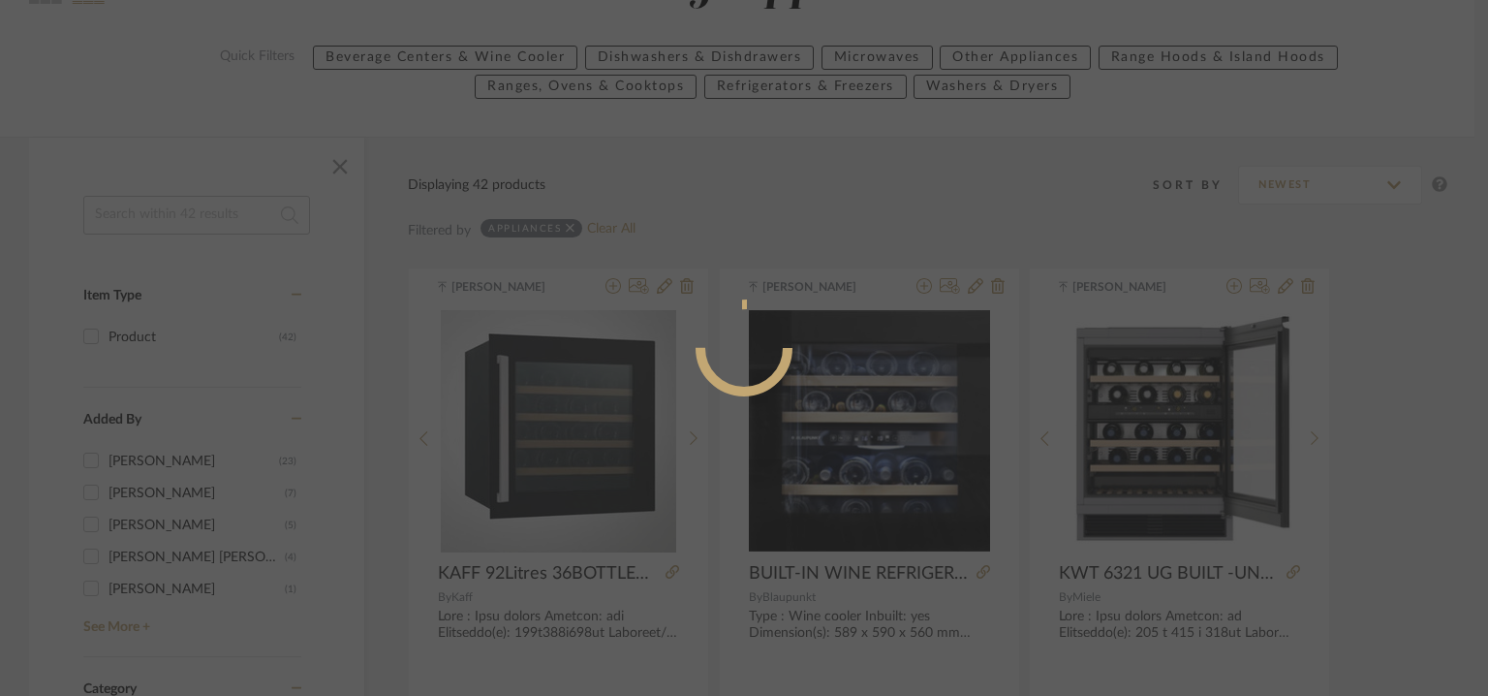
radio input "true"
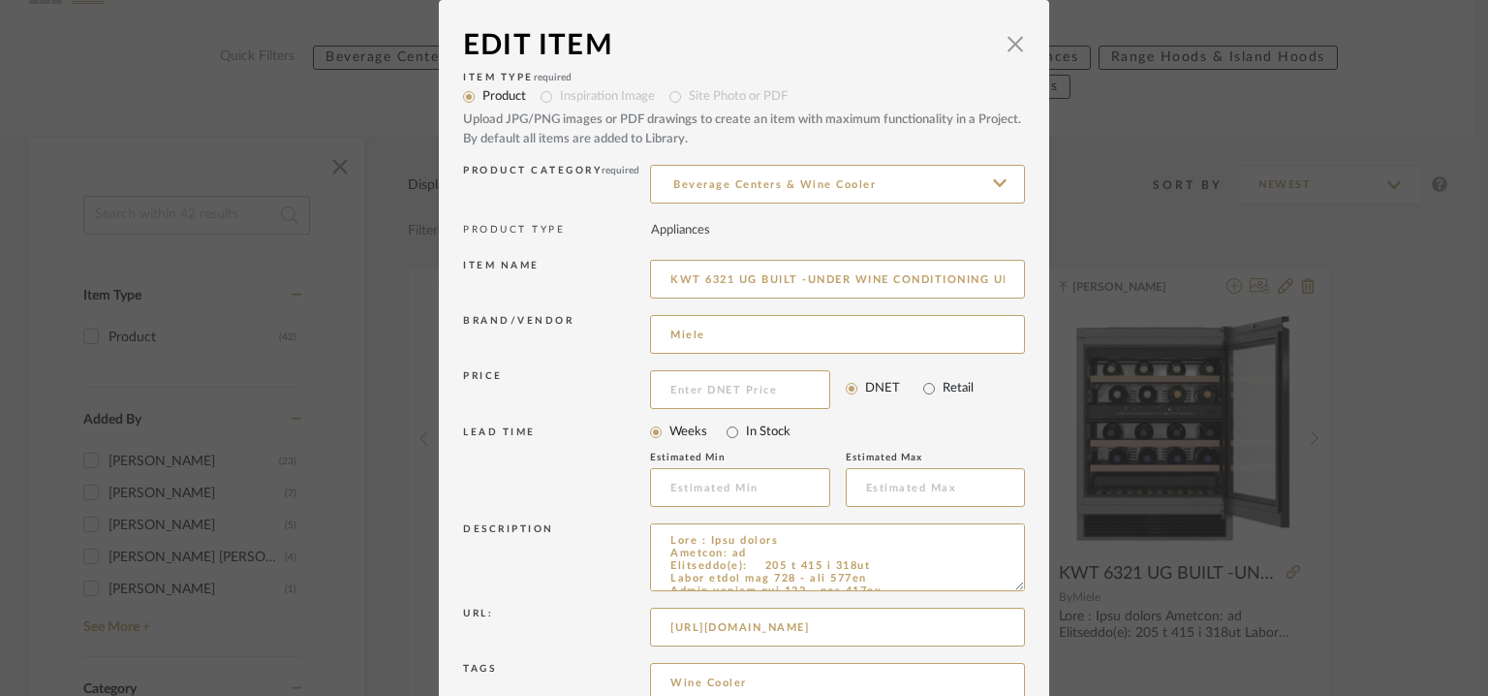
scroll to position [186, 0]
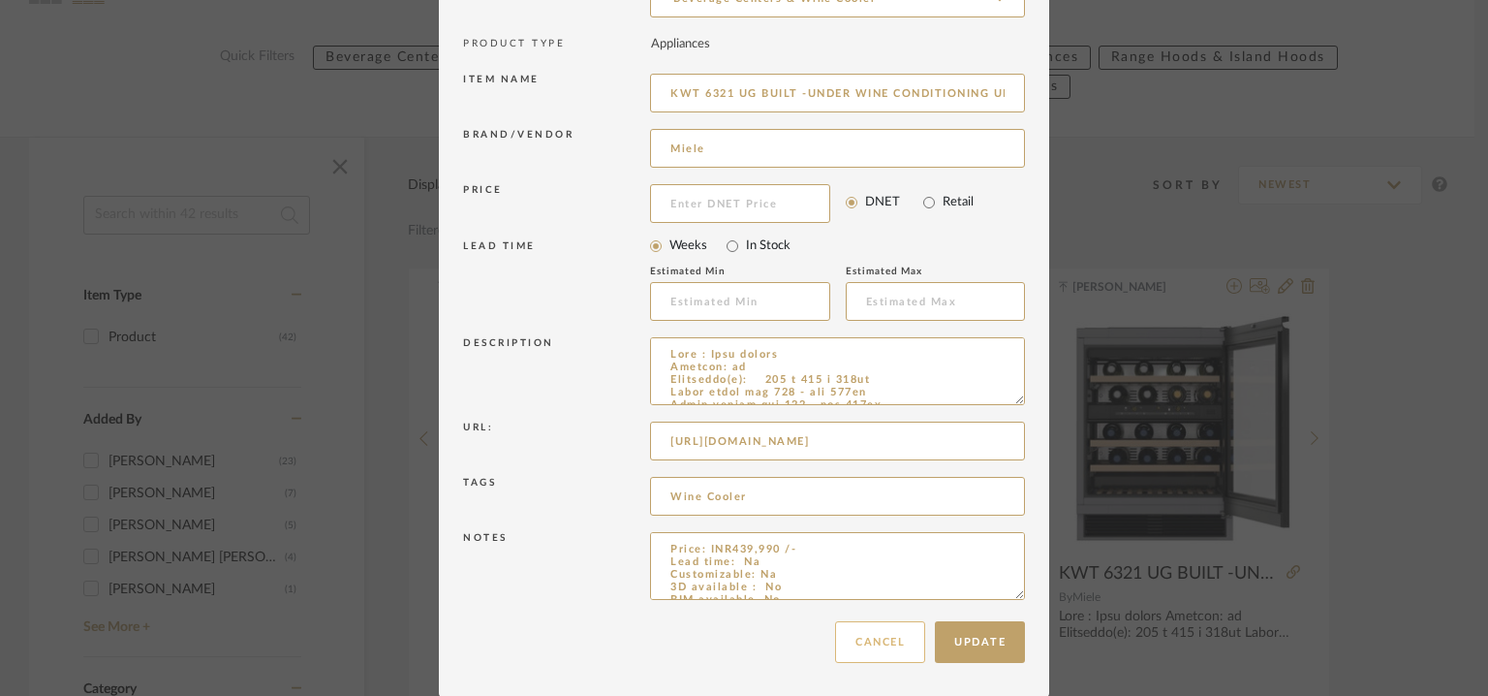
click at [894, 637] on button "Cancel" at bounding box center [880, 642] width 90 height 42
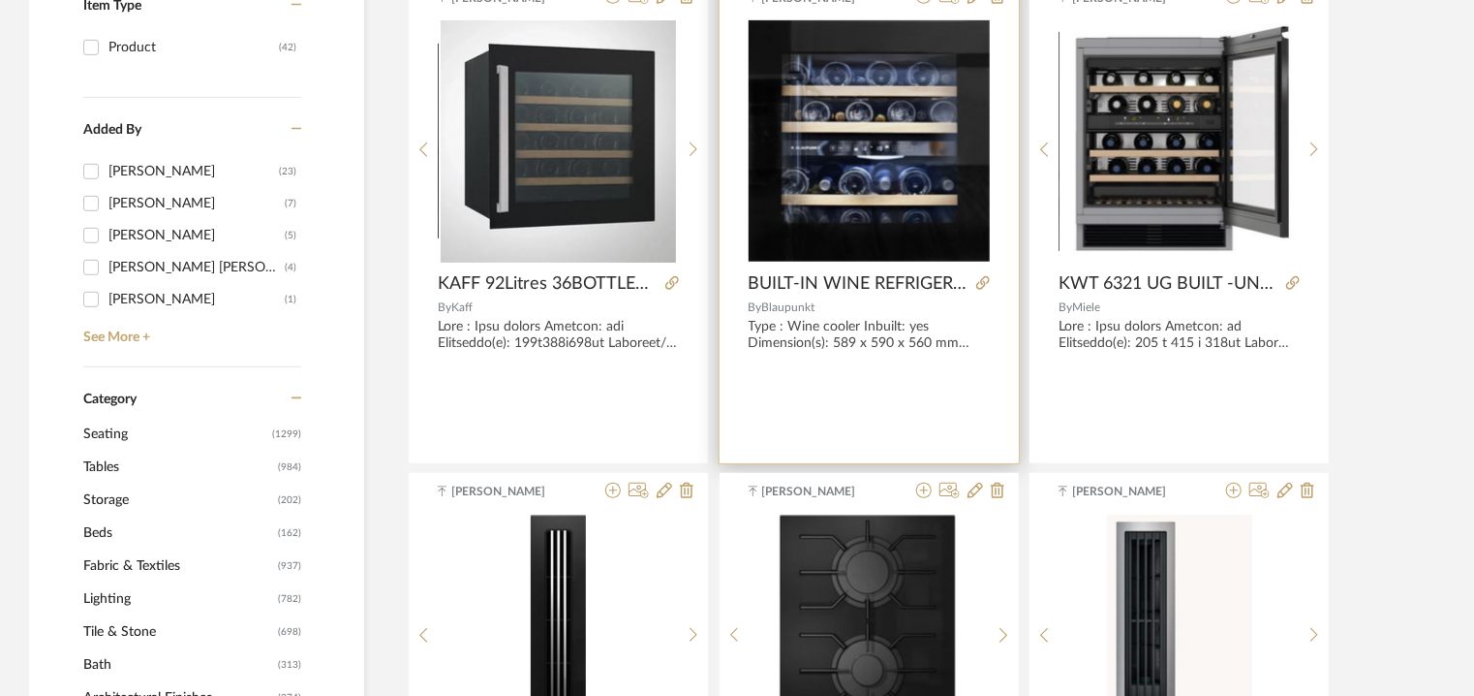
scroll to position [897, 0]
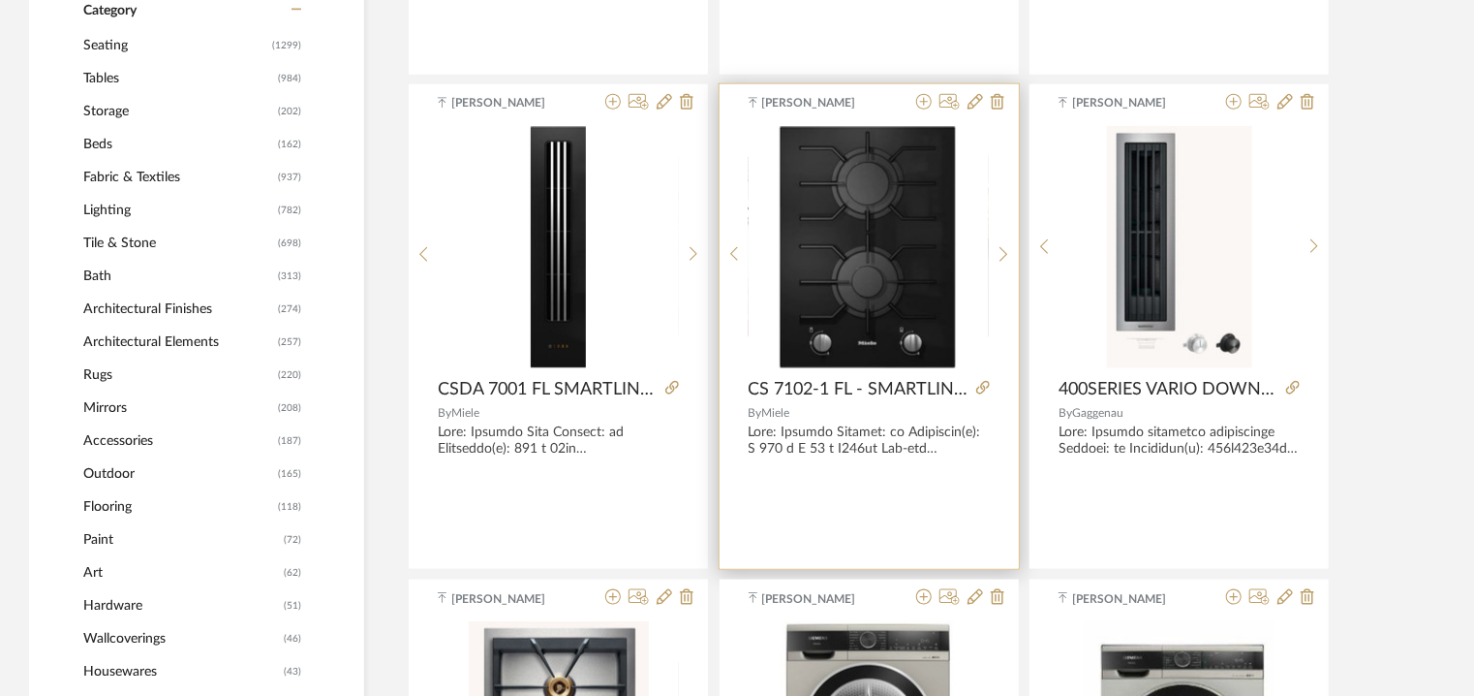
click at [884, 222] on div at bounding box center [869, 255] width 240 height 258
click at [899, 241] on img "0" at bounding box center [869, 247] width 180 height 242
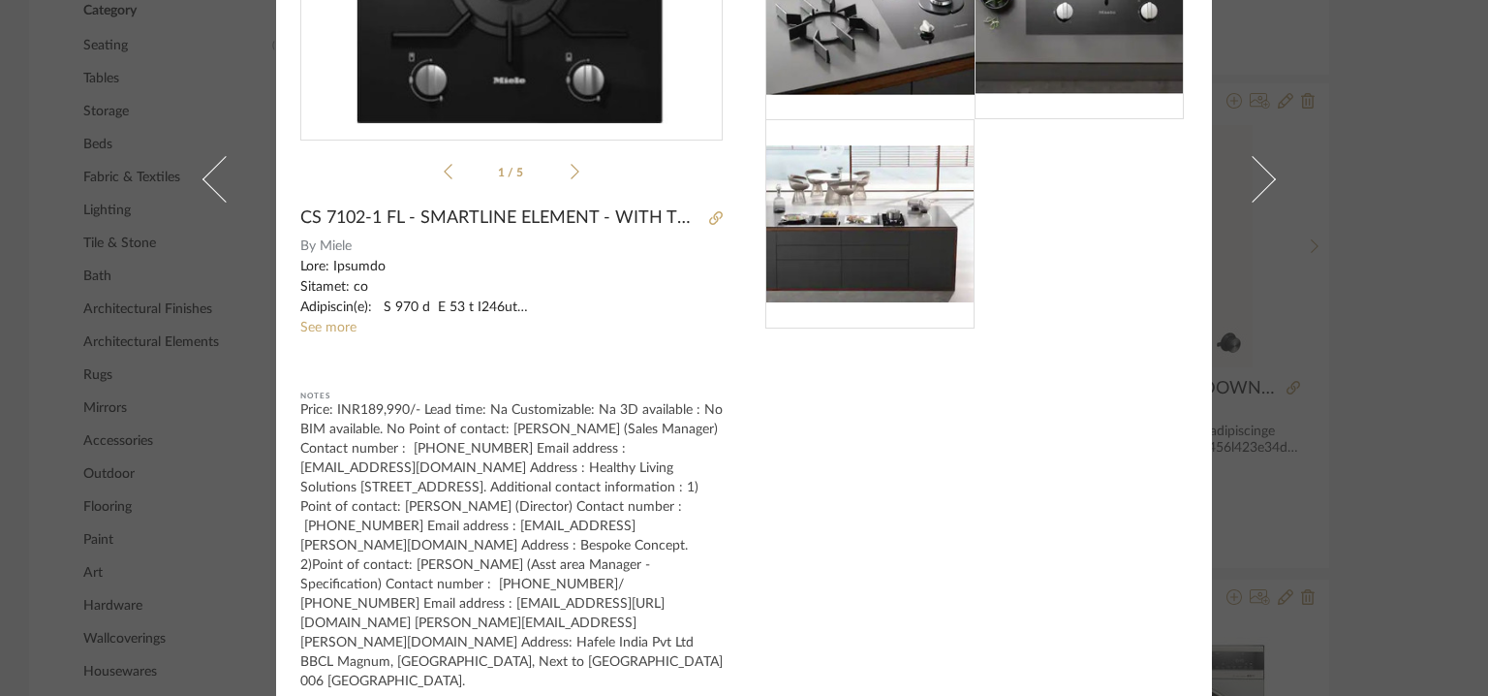
scroll to position [0, 0]
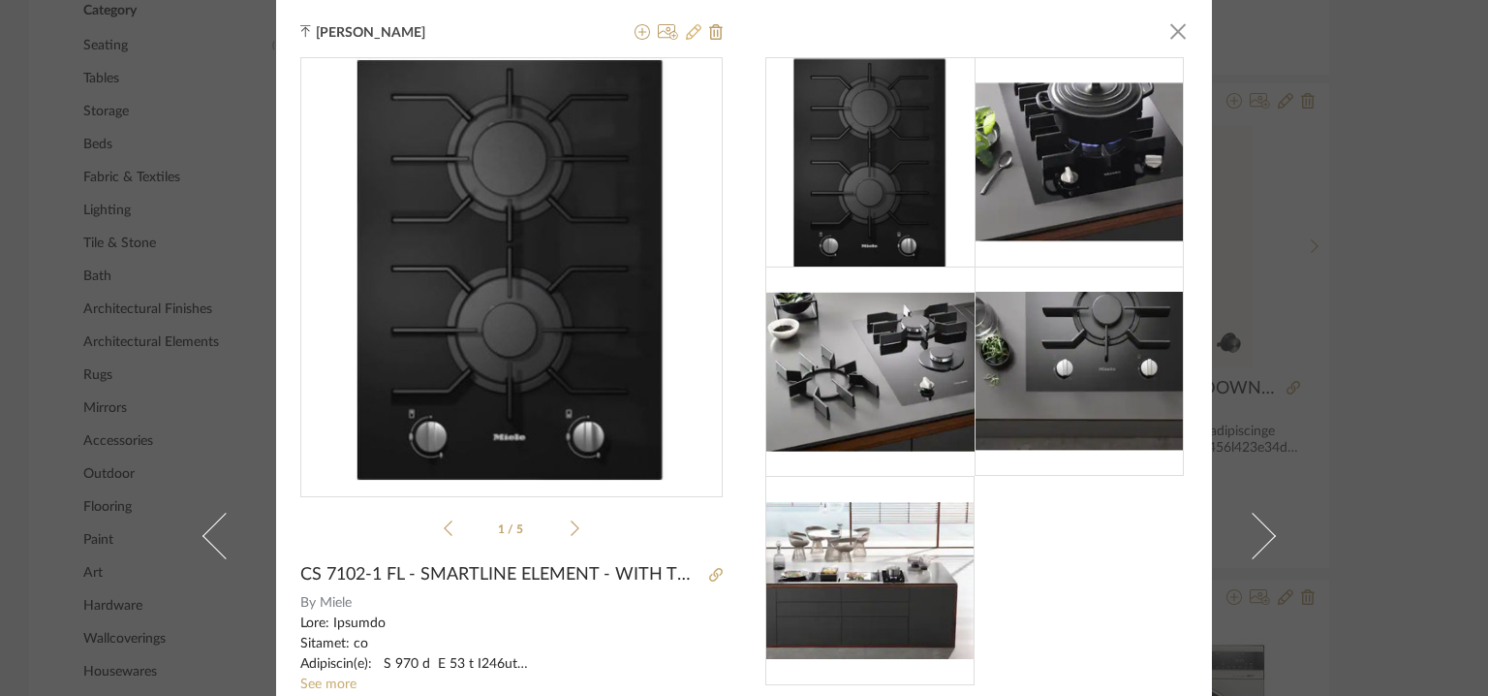
click at [690, 28] on icon at bounding box center [694, 32] width 16 height 16
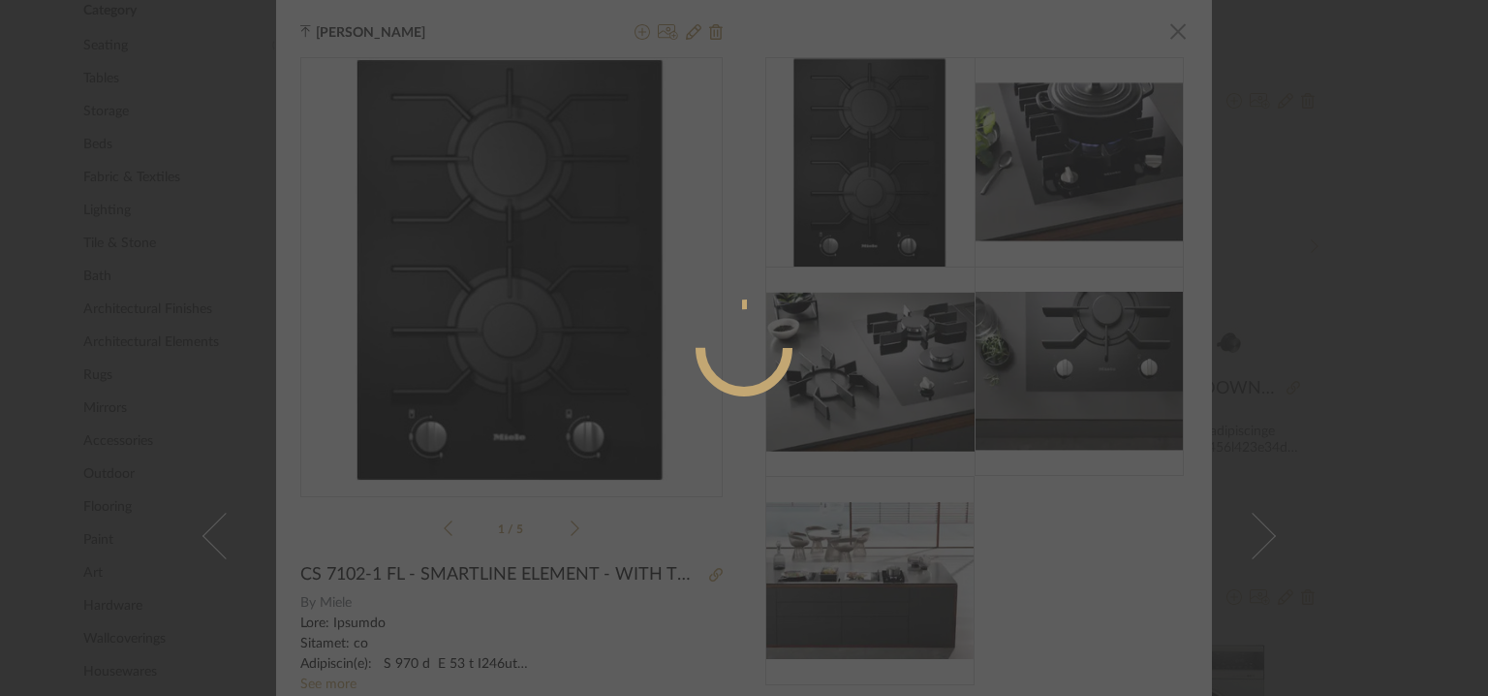
radio input "true"
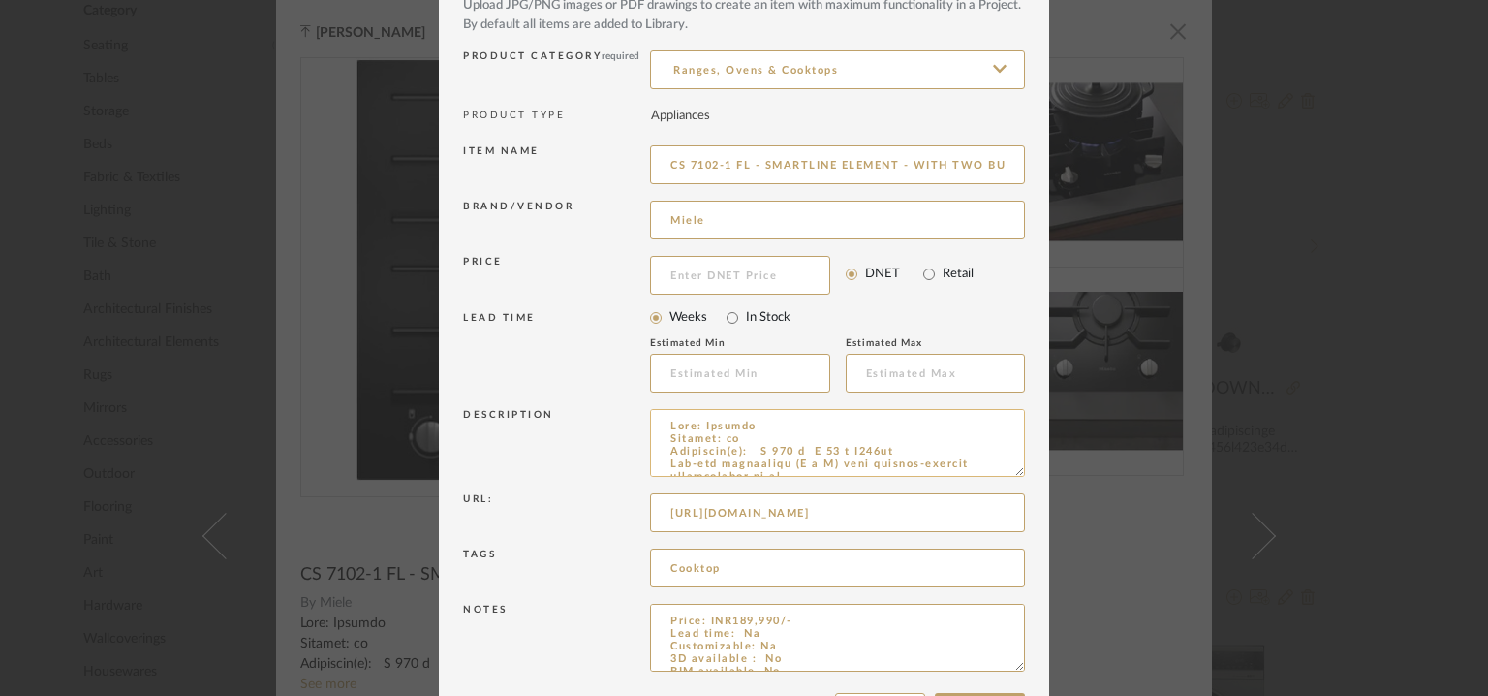
scroll to position [186, 0]
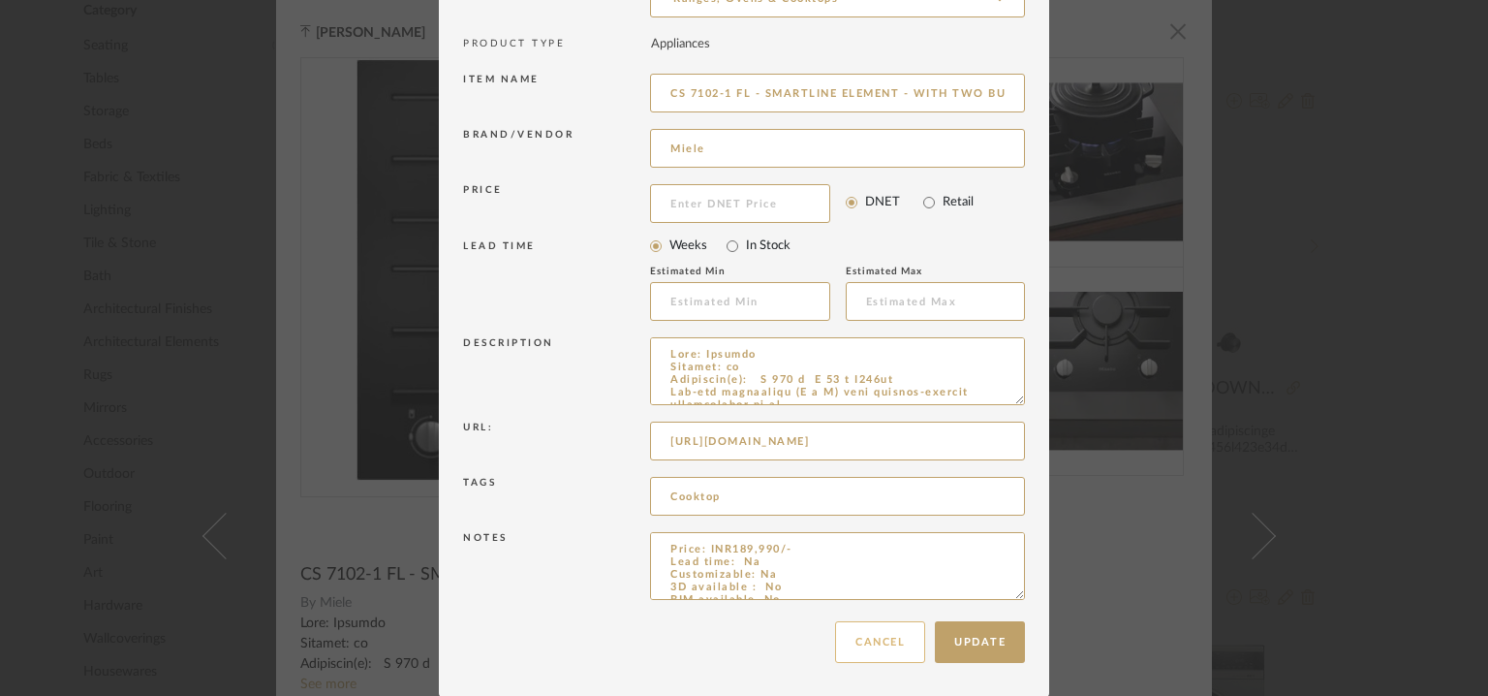
click at [880, 658] on button "Cancel" at bounding box center [880, 642] width 90 height 42
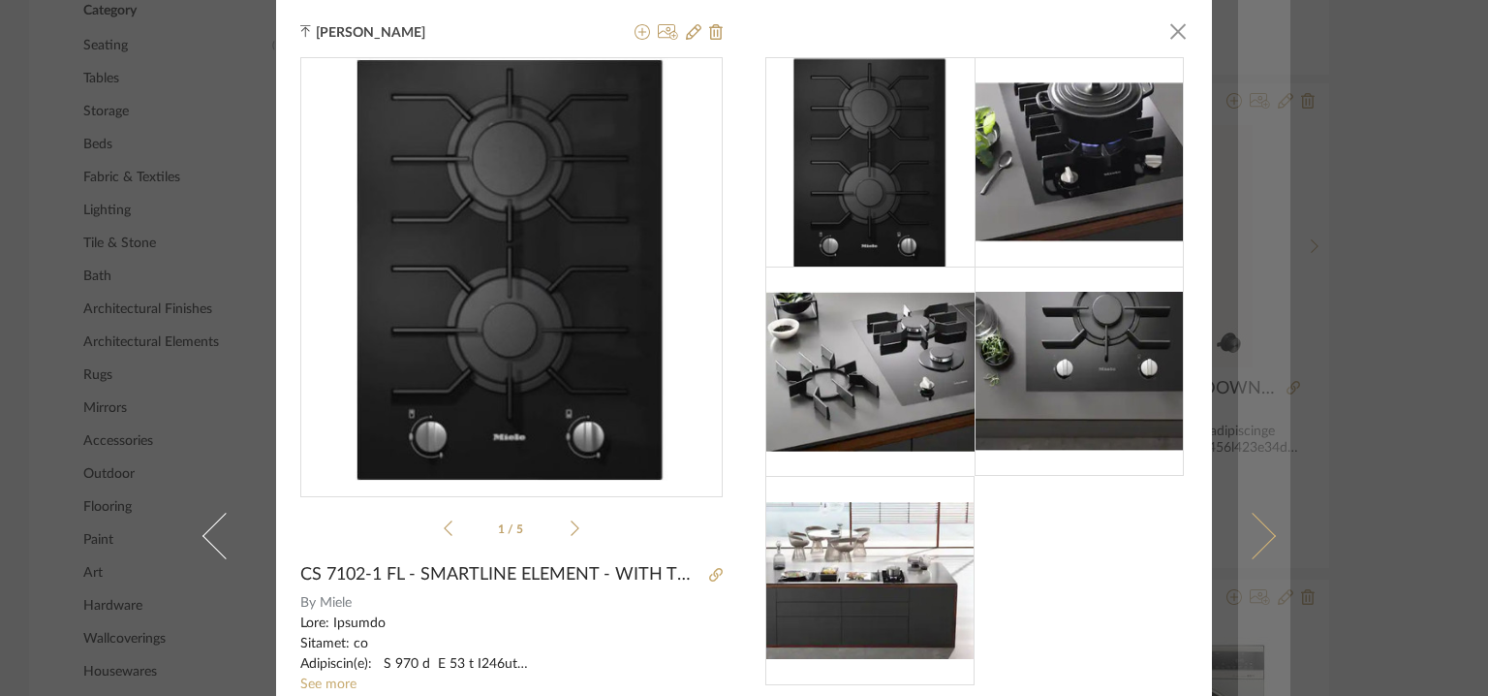
click at [1259, 524] on span at bounding box center [1252, 535] width 47 height 47
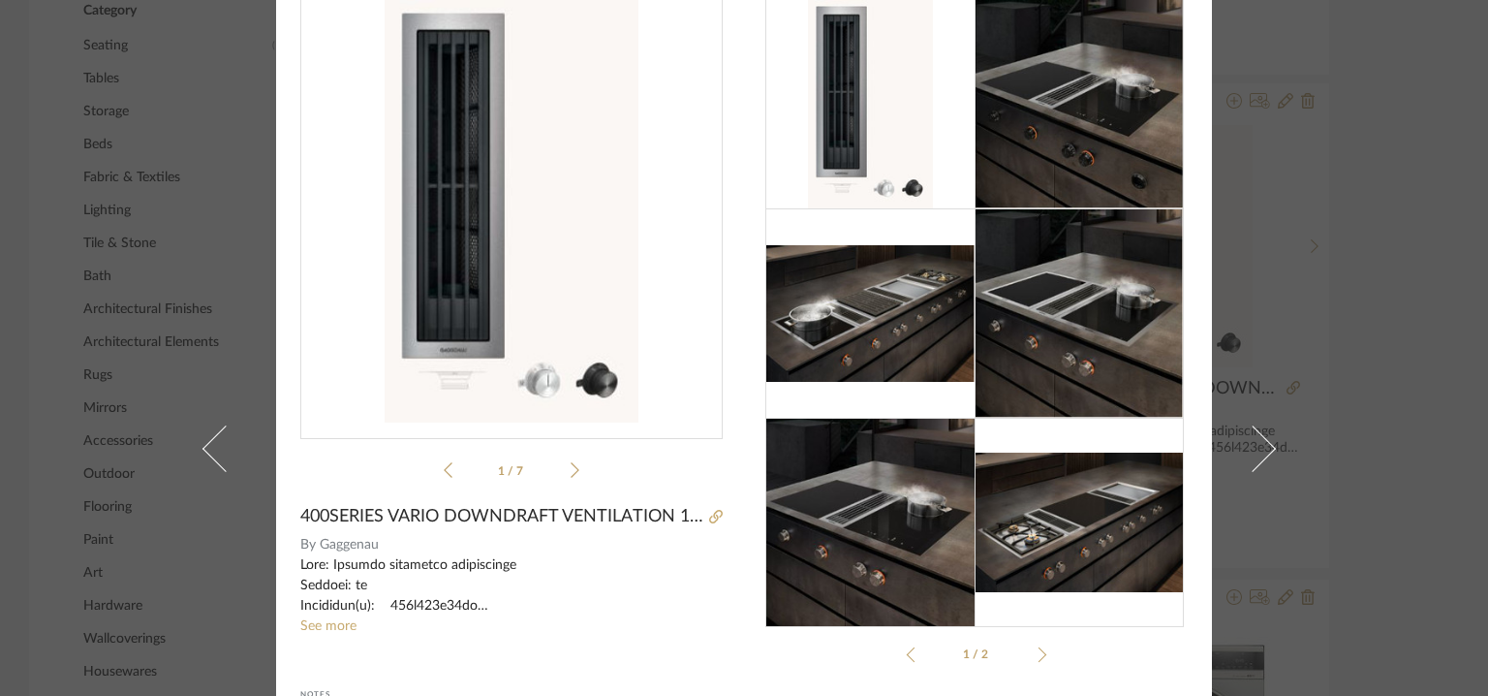
scroll to position [0, 0]
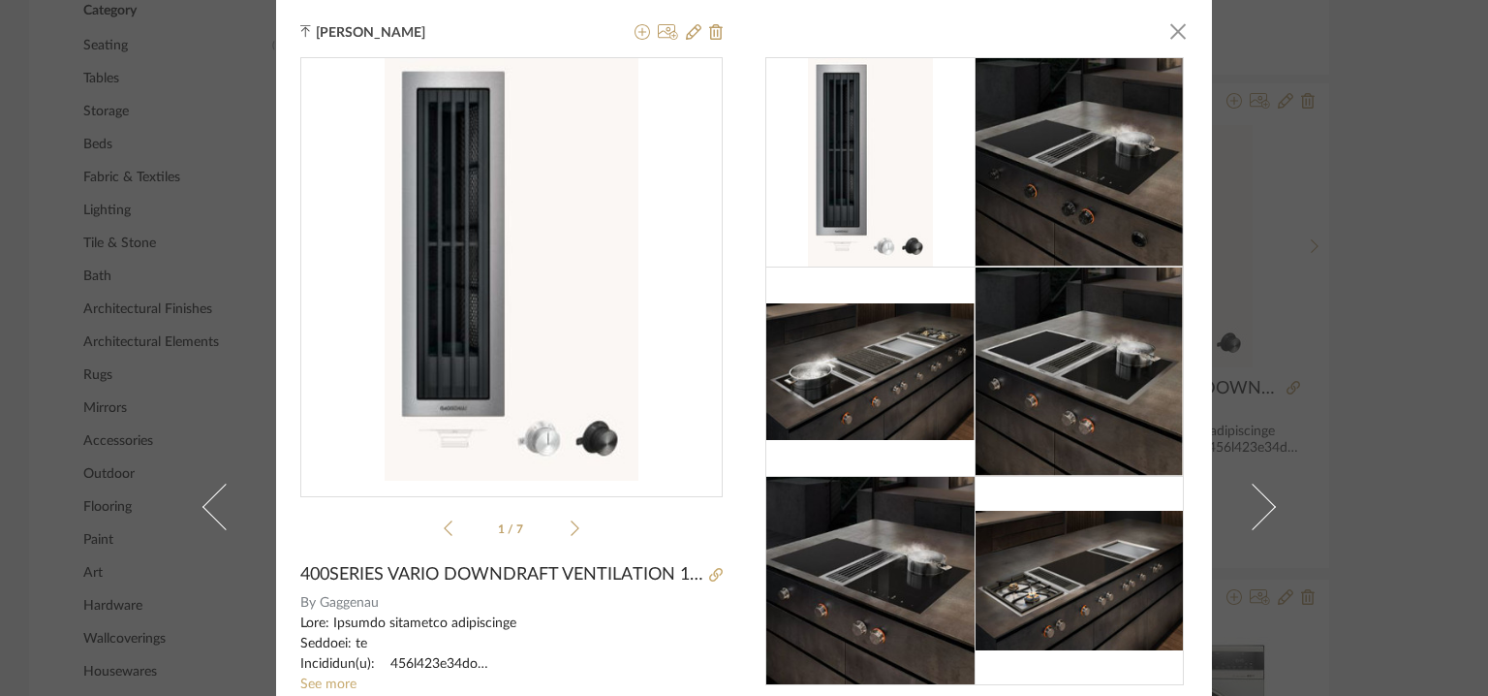
click at [675, 24] on div at bounding box center [675, 32] width 96 height 23
click at [1174, 34] on span "button" at bounding box center [1178, 31] width 39 height 39
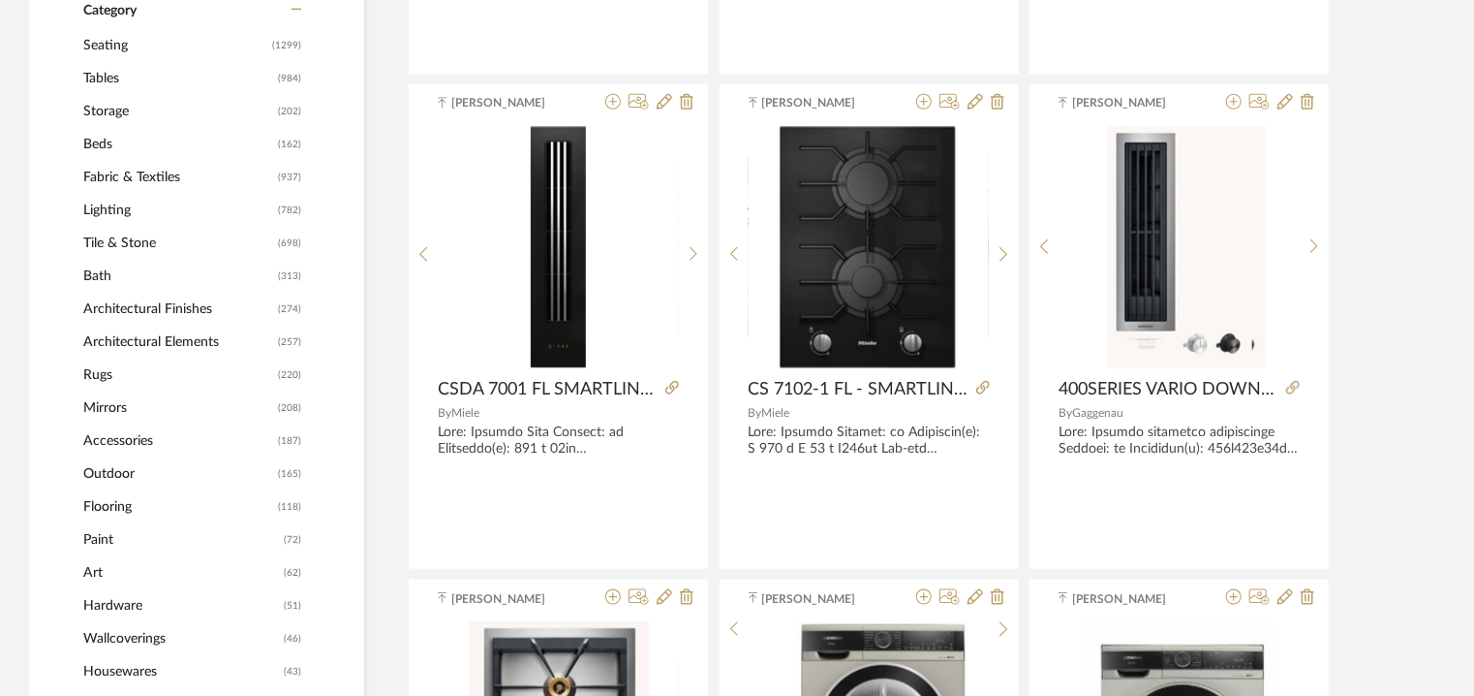
scroll to position [1672, 0]
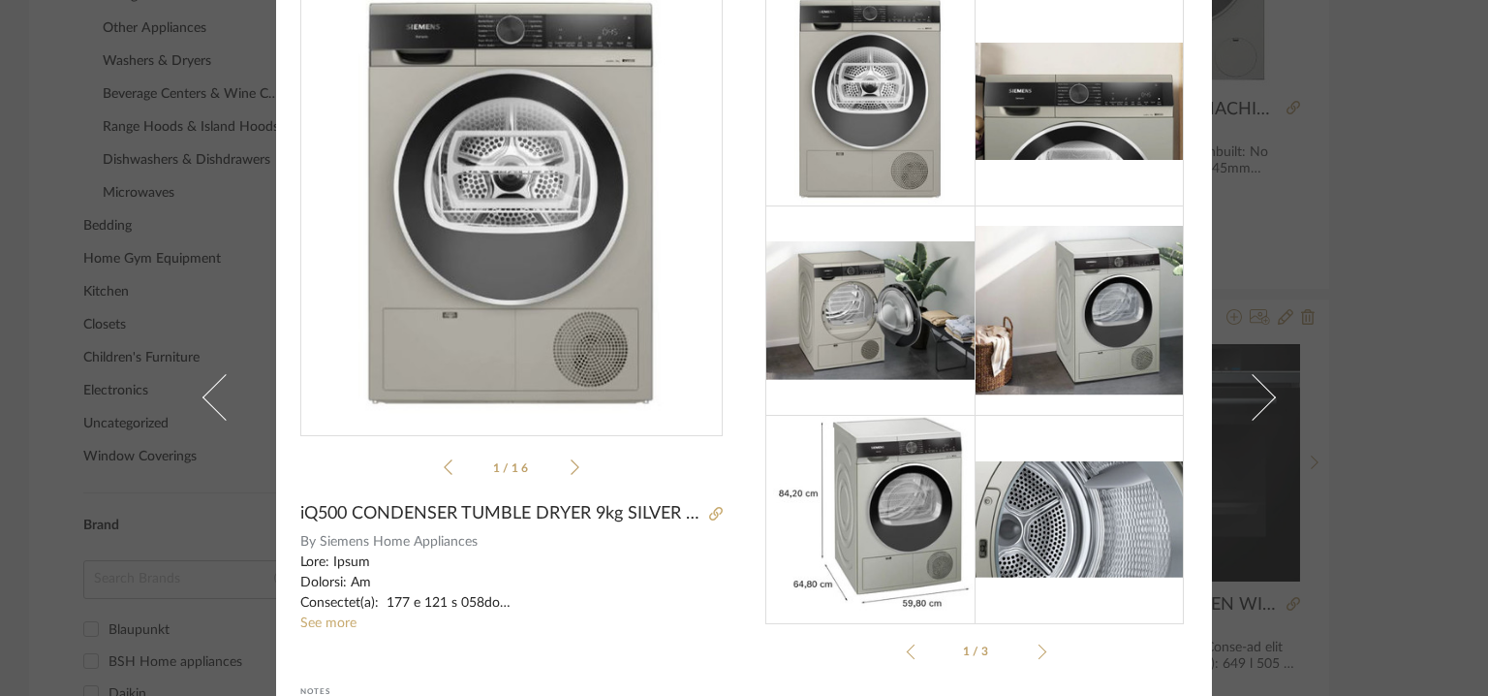
scroll to position [0, 0]
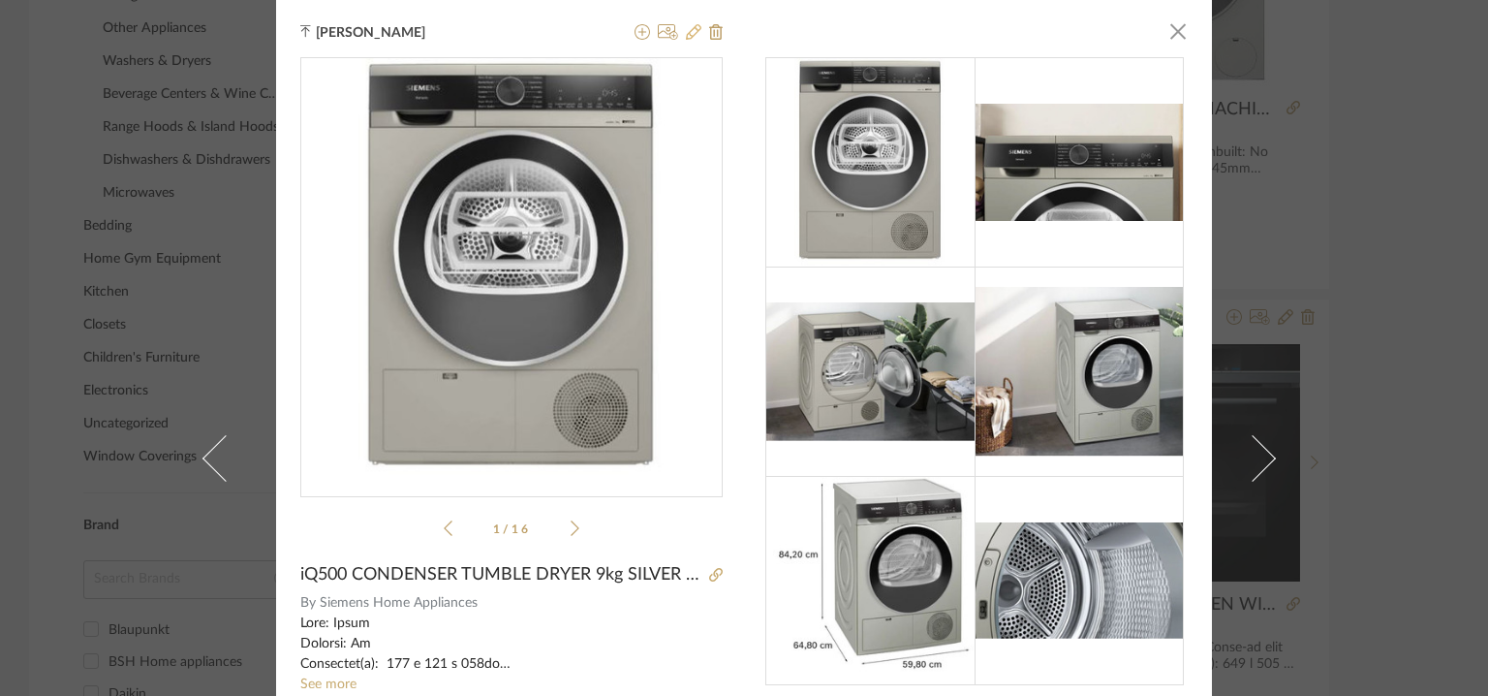
click at [690, 25] on icon at bounding box center [694, 32] width 16 height 16
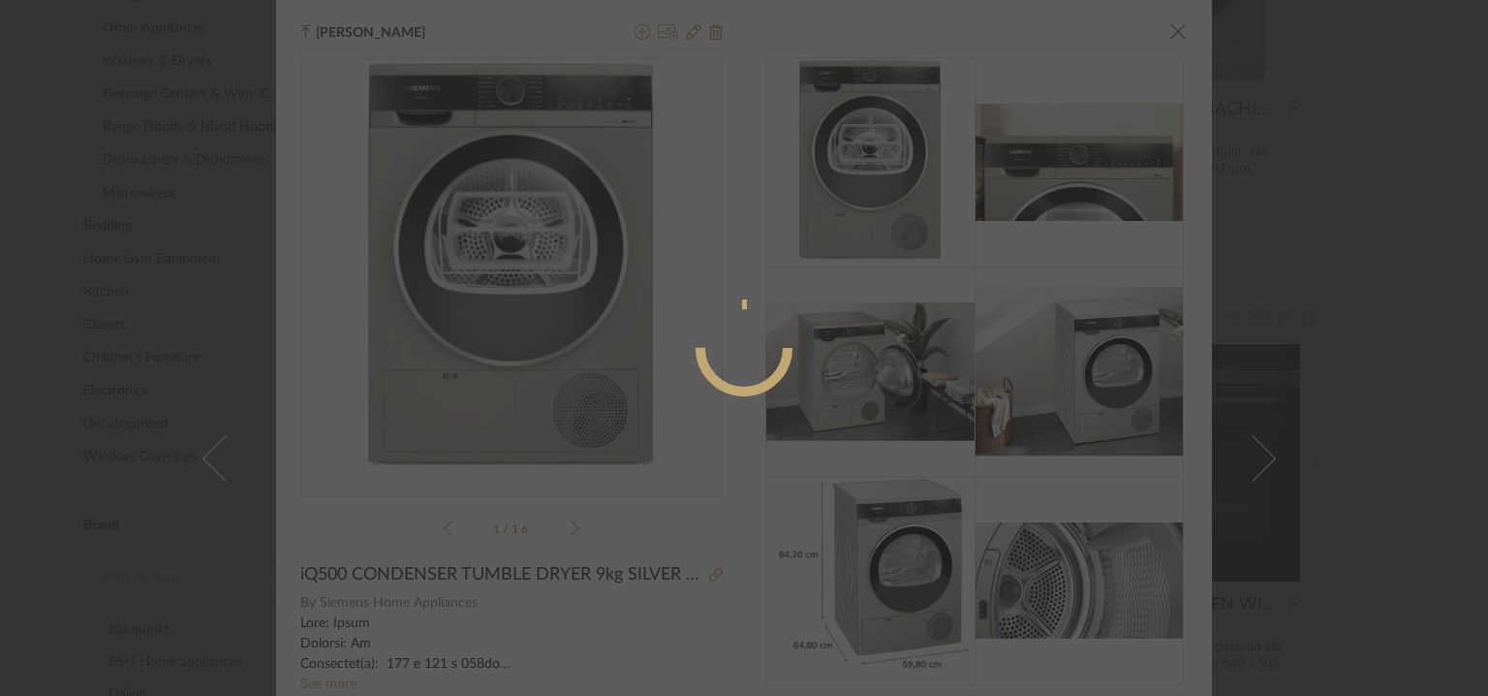
radio input "true"
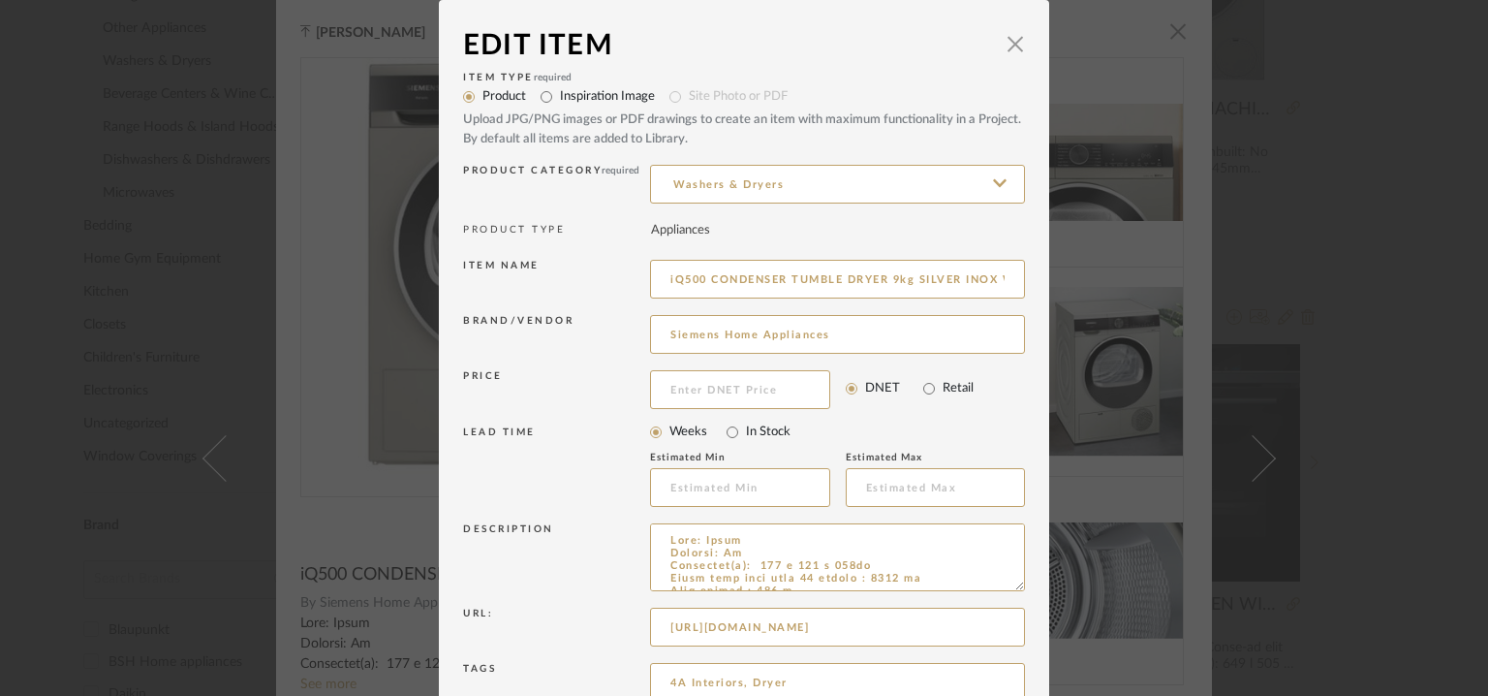
scroll to position [186, 0]
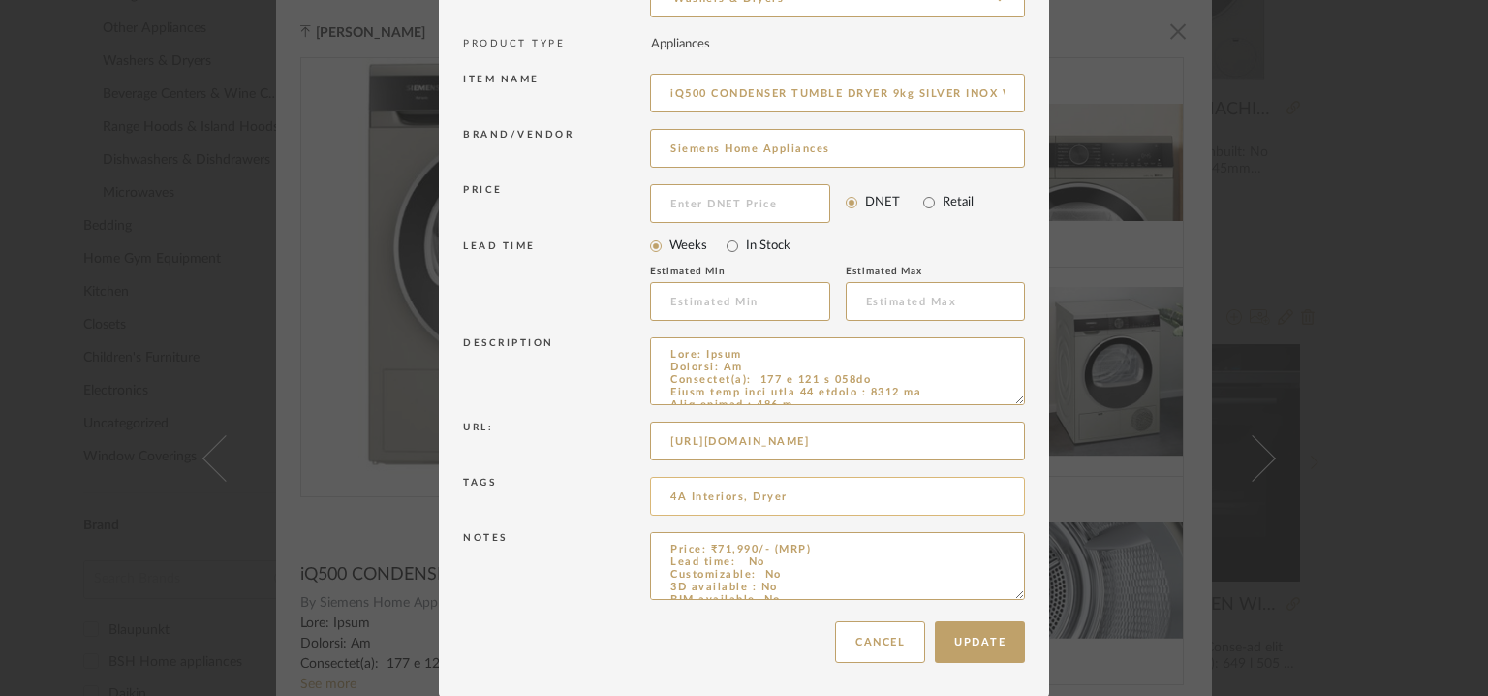
drag, startPoint x: 743, startPoint y: 497, endPoint x: 659, endPoint y: 491, distance: 84.5
click at [659, 491] on input "4A Interiors, Dryer" at bounding box center [837, 496] width 375 height 39
click at [899, 634] on button "Cancel" at bounding box center [880, 642] width 90 height 42
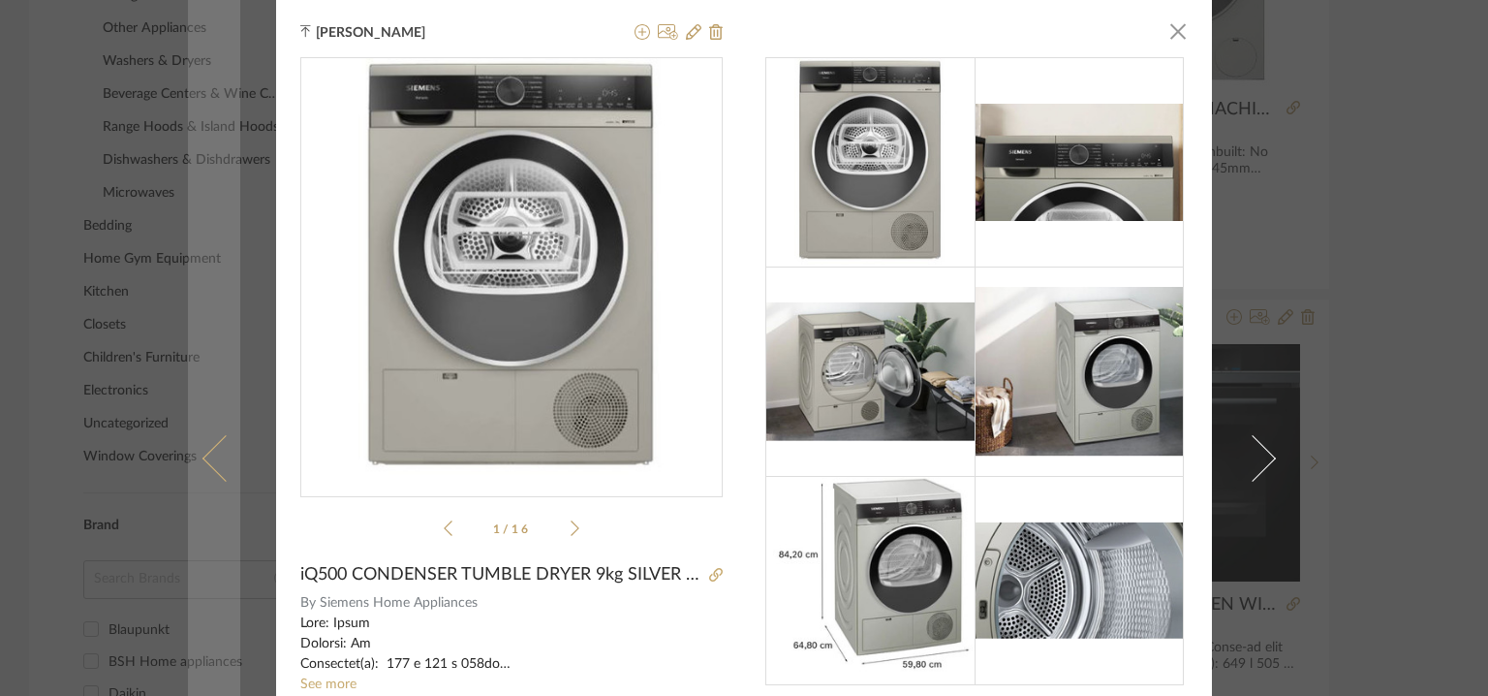
click at [220, 449] on span at bounding box center [225, 458] width 47 height 47
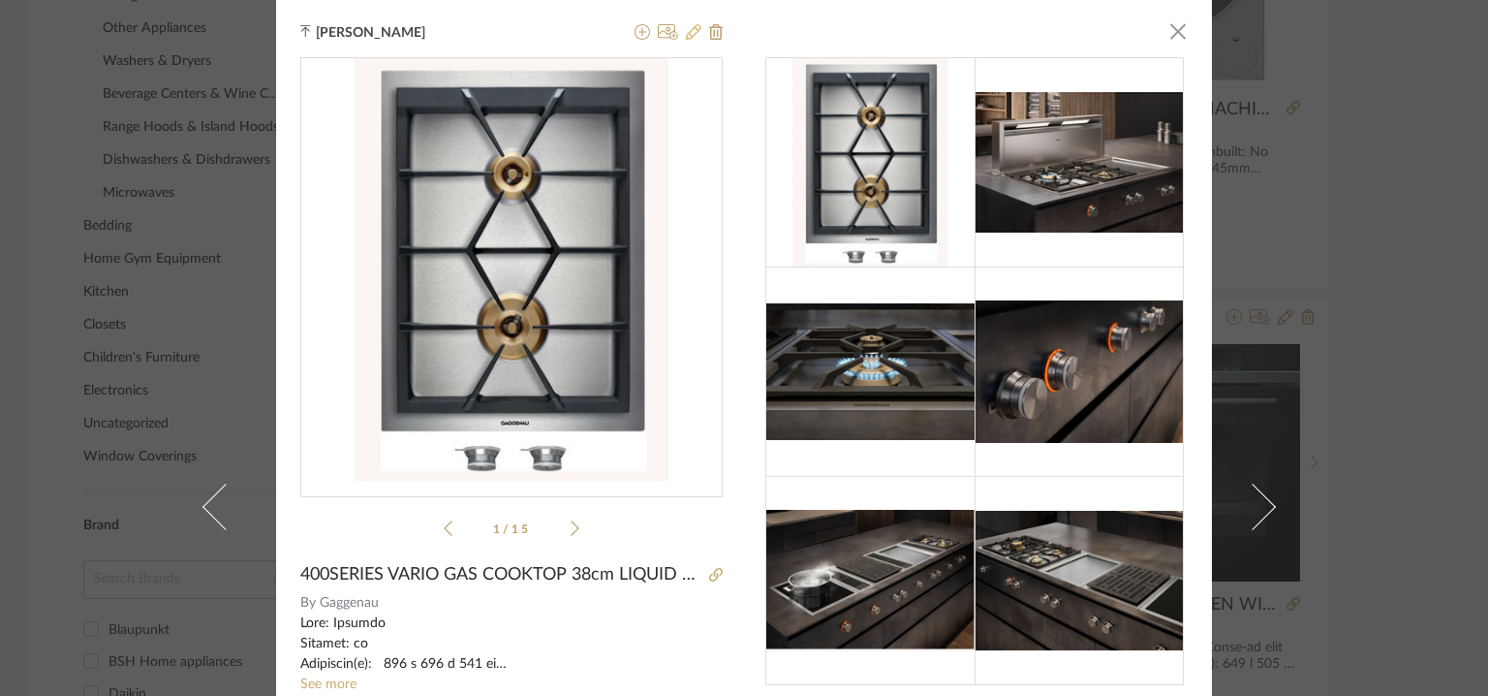
click at [690, 34] on icon at bounding box center [694, 32] width 16 height 16
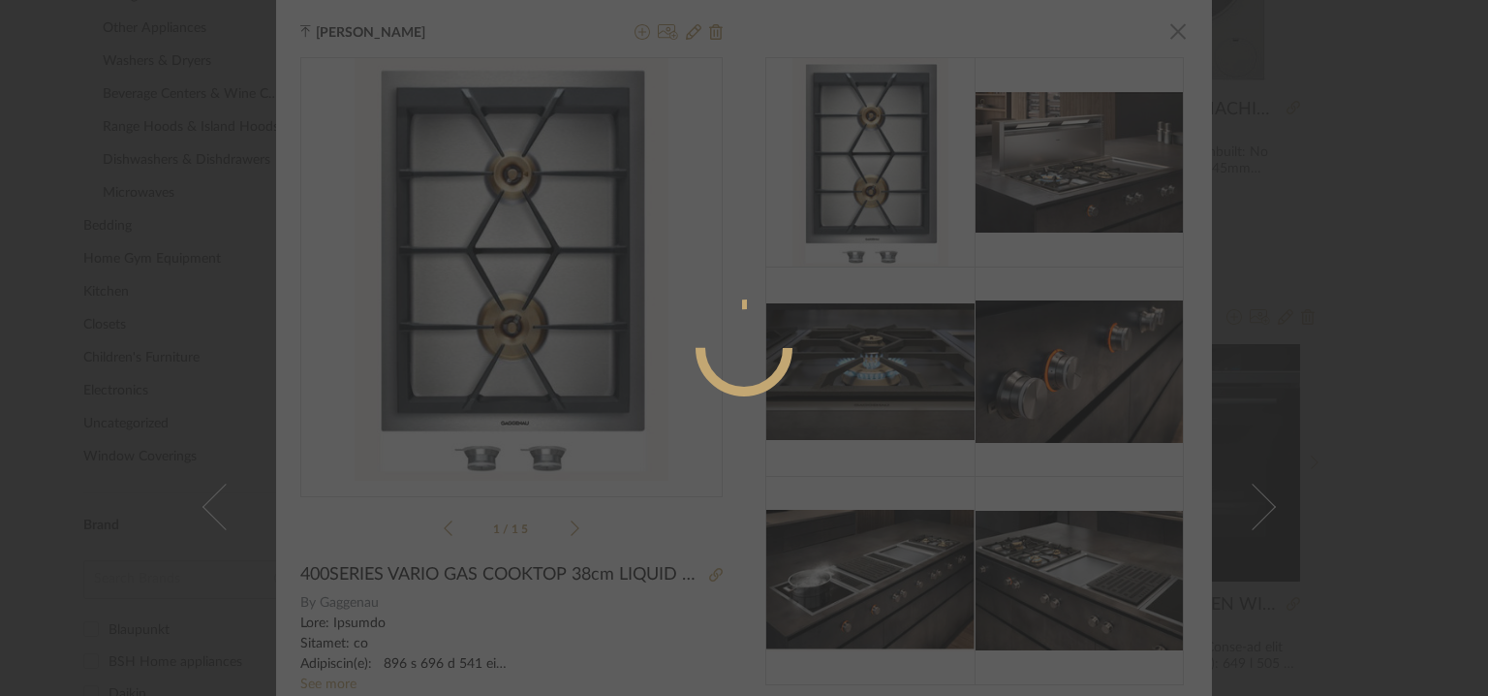
radio input "true"
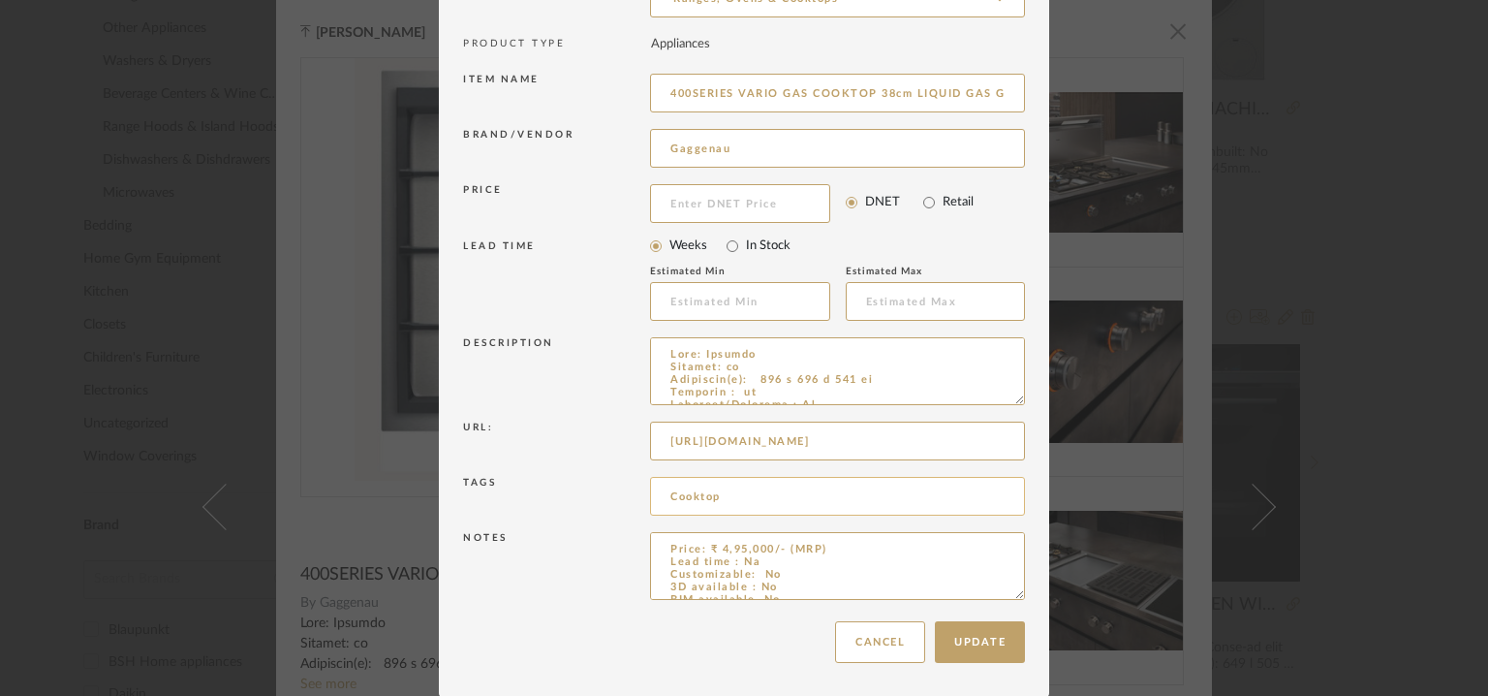
click at [794, 499] on input "Cooktop" at bounding box center [837, 496] width 375 height 39
paste input "4A Interiors,"
type input "Cooktop, 4A Interiors,"
click at [973, 638] on button "Update" at bounding box center [980, 642] width 90 height 42
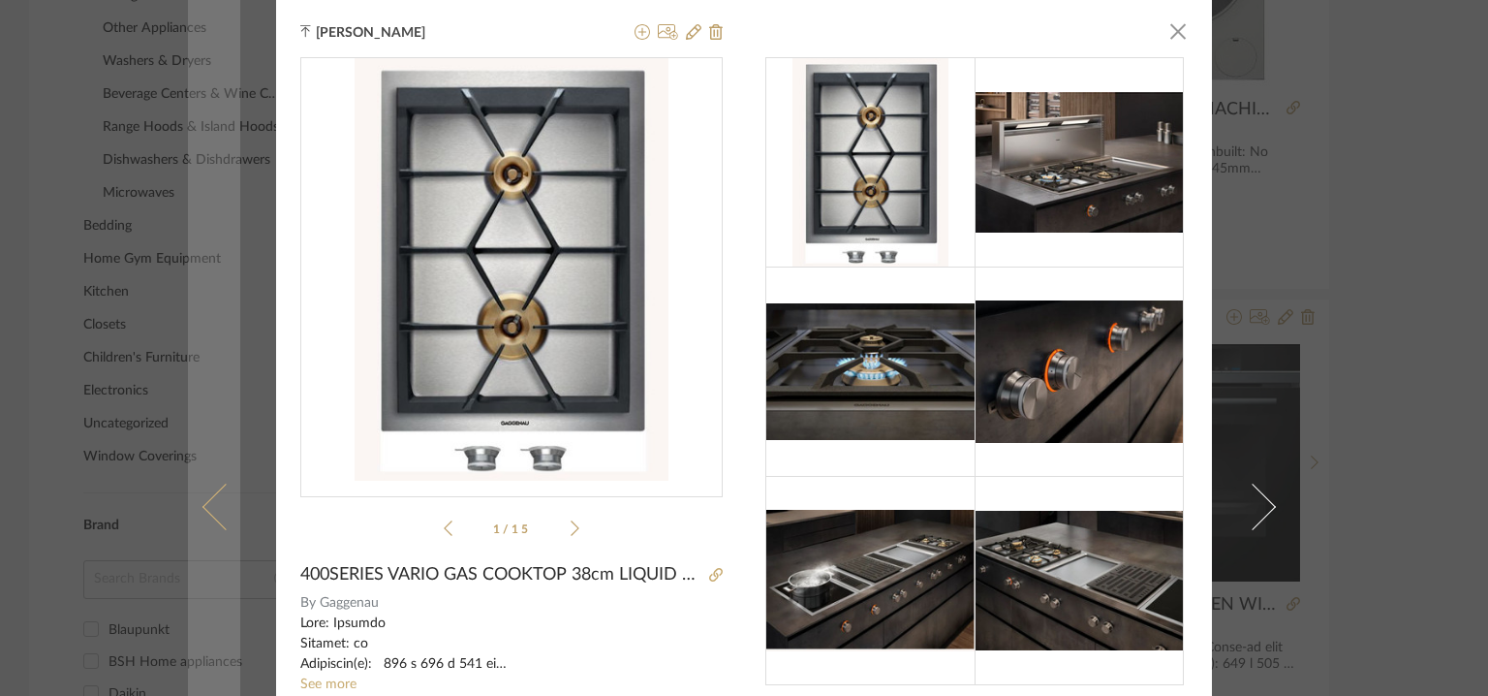
click at [205, 491] on span at bounding box center [225, 506] width 47 height 47
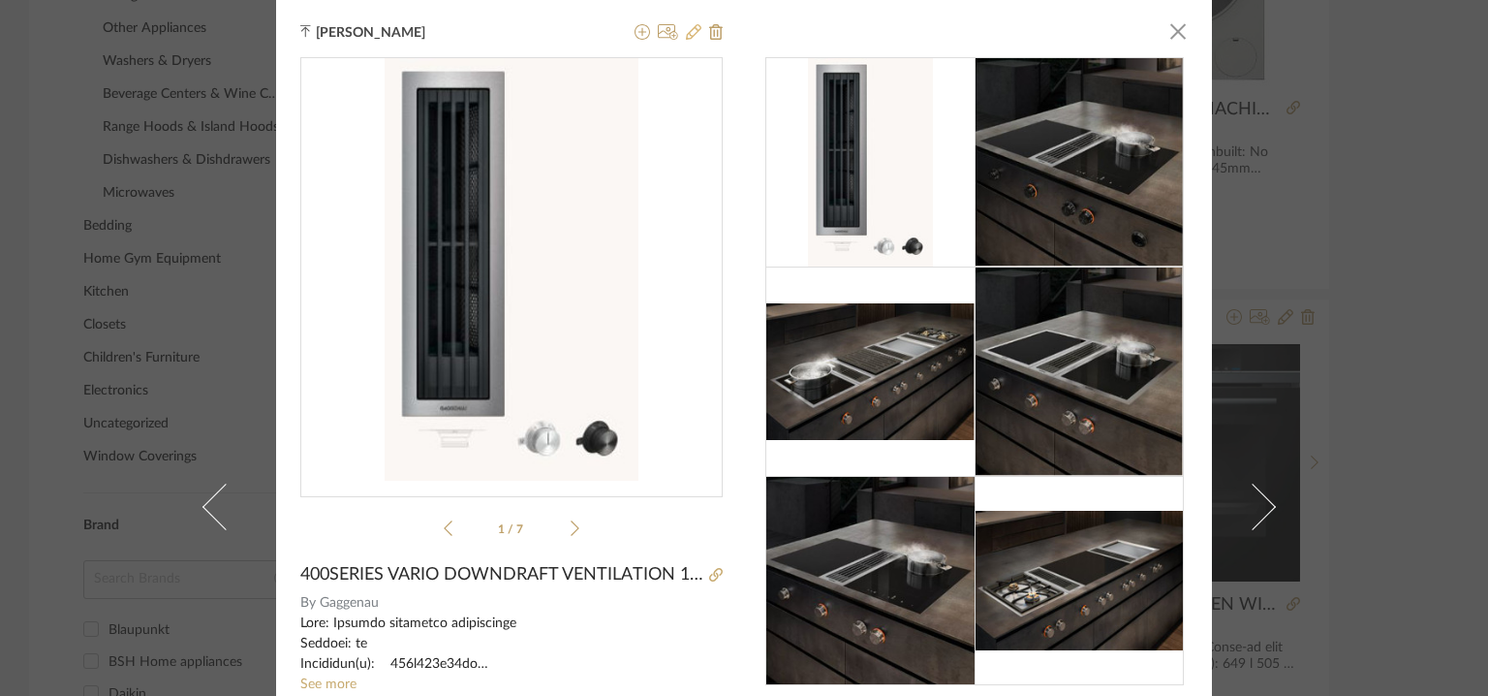
click at [686, 25] on icon at bounding box center [694, 32] width 16 height 16
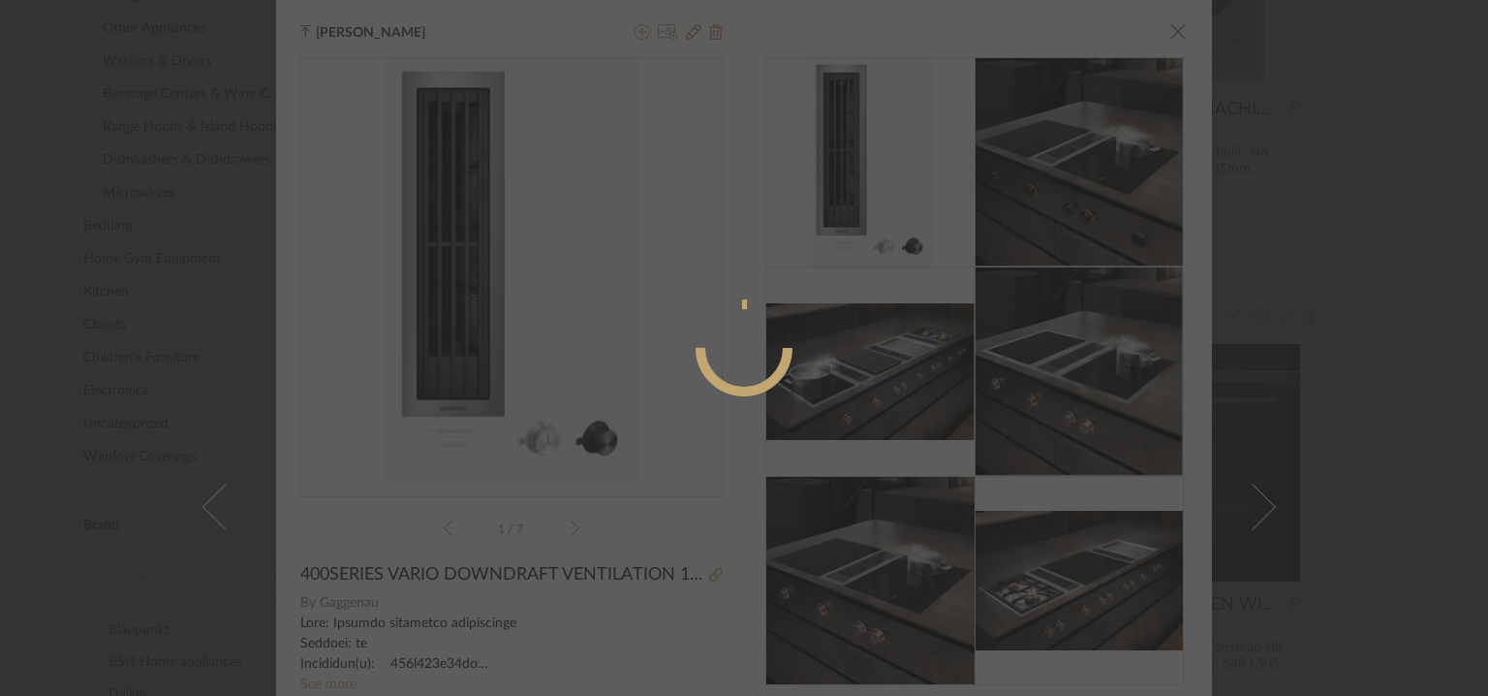
radio input "true"
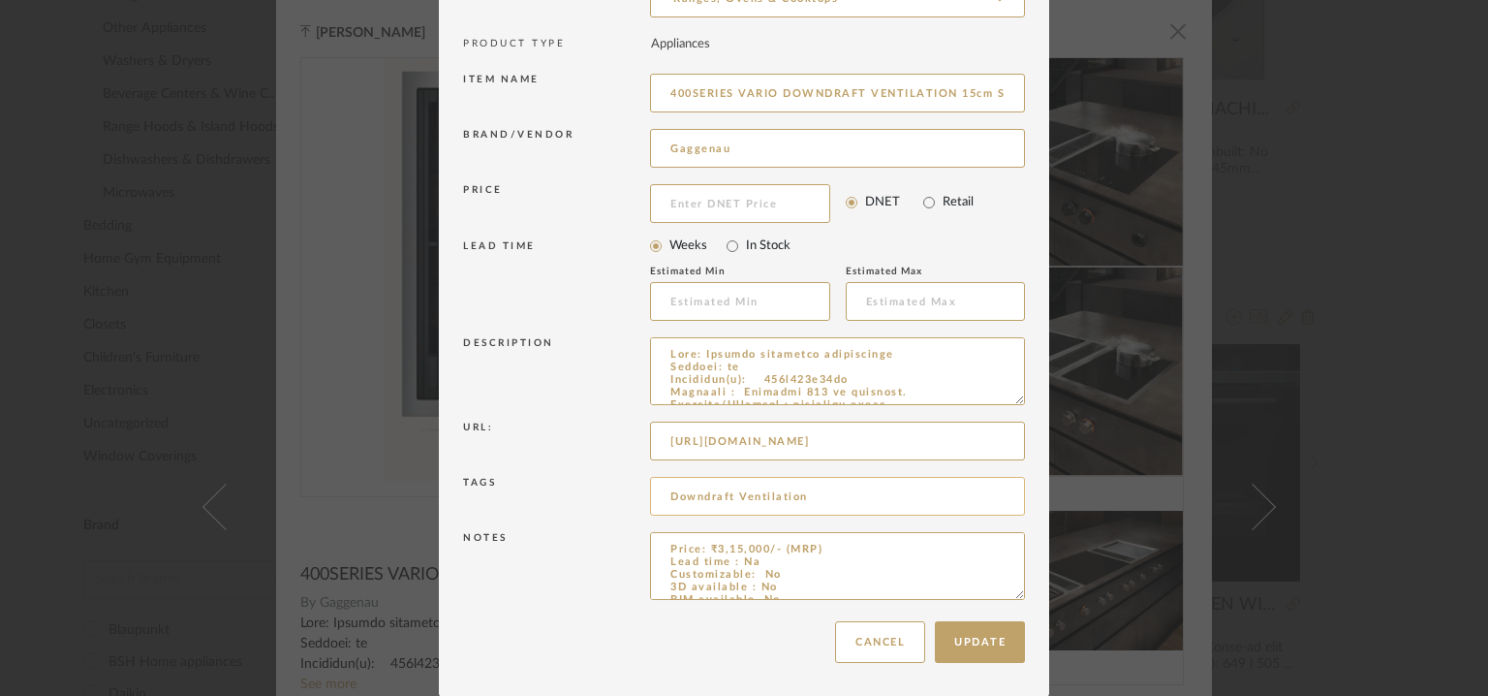
click at [822, 489] on input "Downdraft Ventilation" at bounding box center [837, 496] width 375 height 39
paste input "4A Interiors,"
type input "Downdraft Ventilation, 4A Interiors,"
click at [990, 638] on button "Update" at bounding box center [980, 642] width 90 height 42
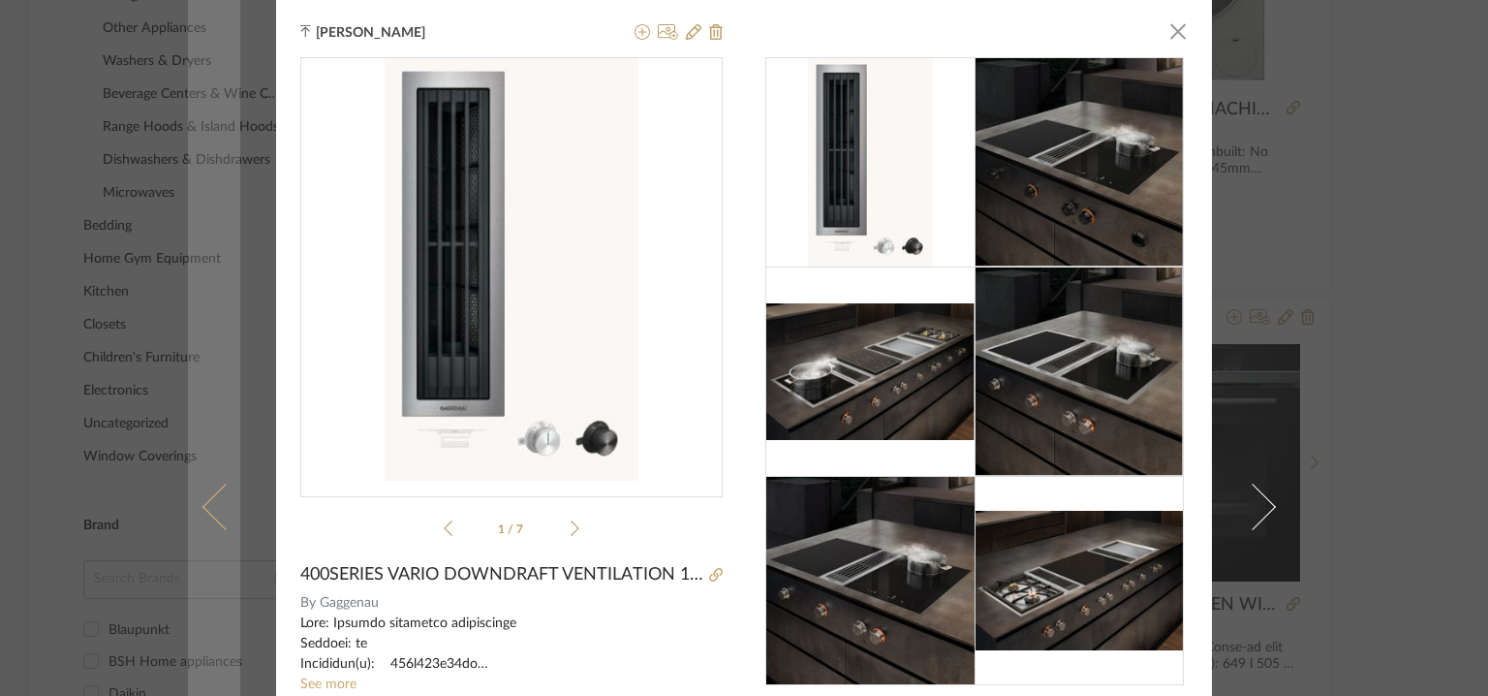
click at [218, 483] on span at bounding box center [225, 506] width 47 height 47
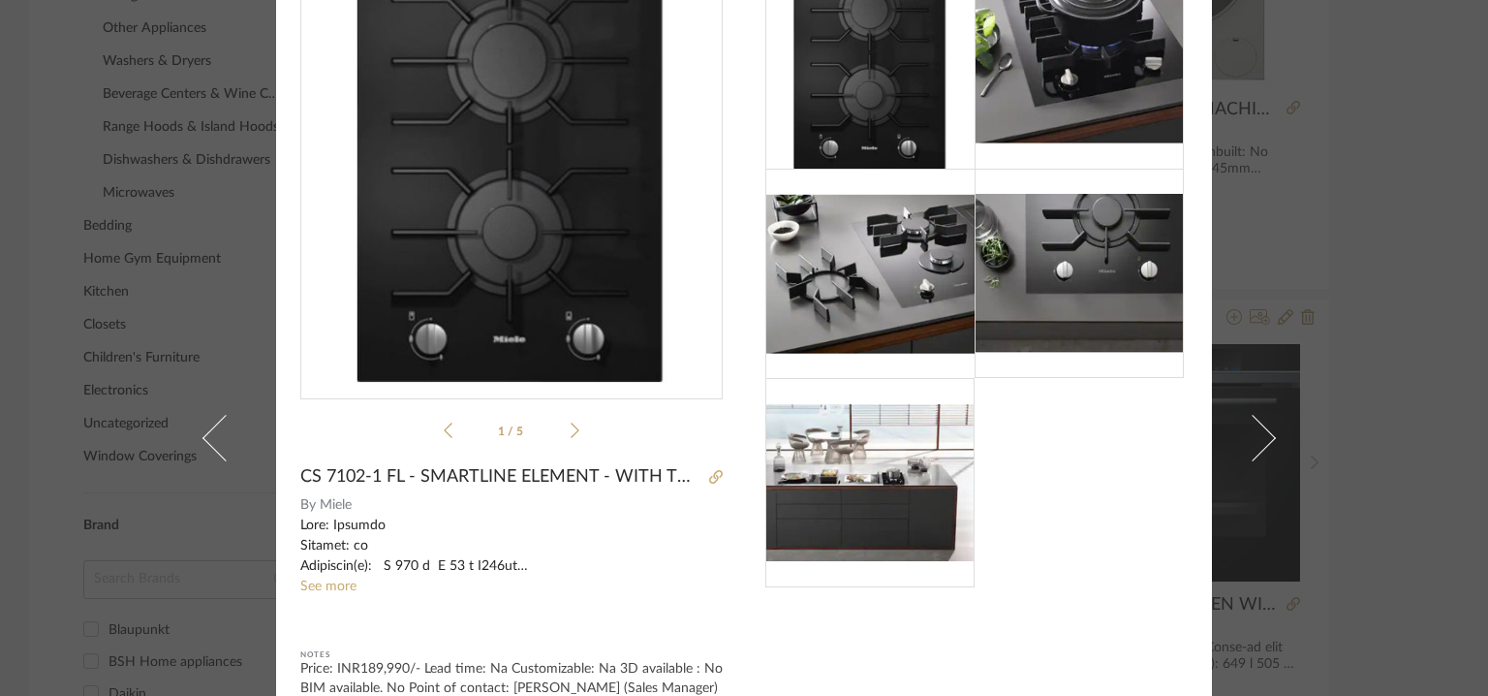
scroll to position [0, 0]
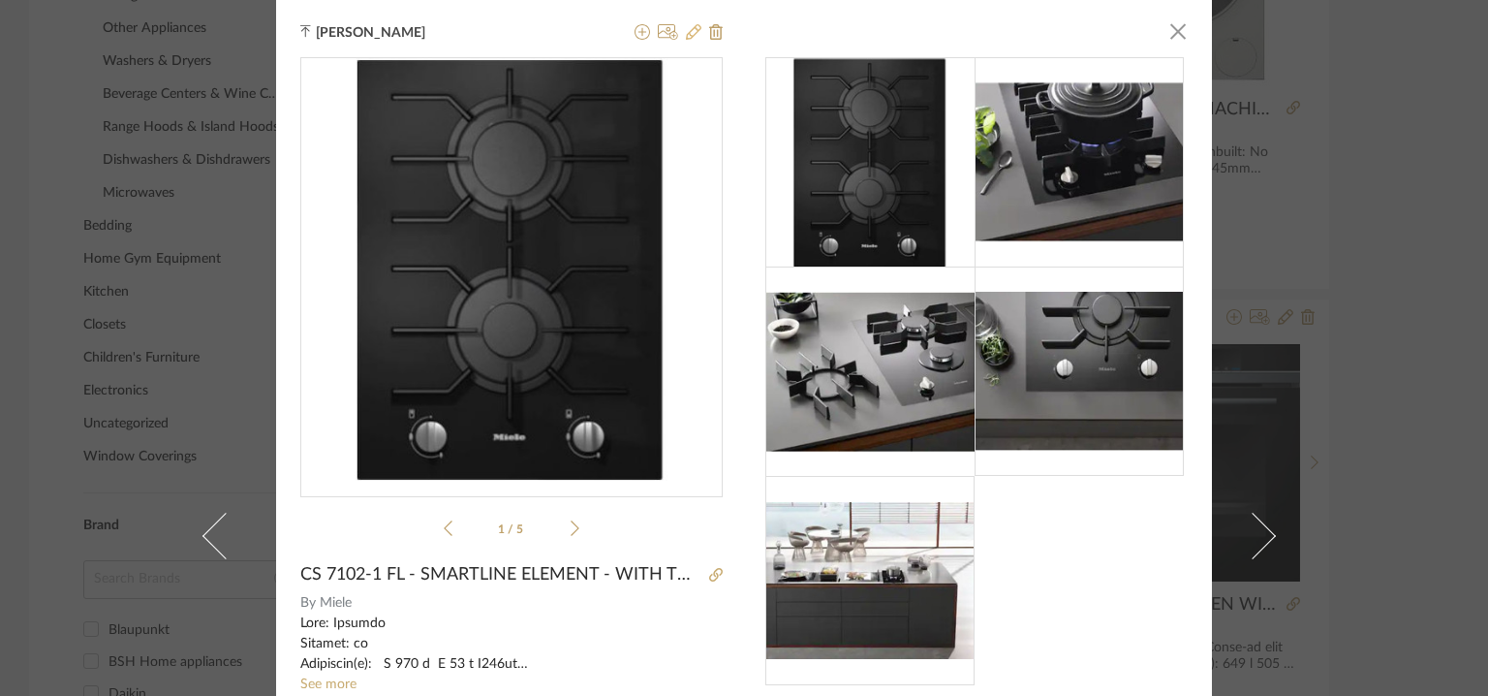
click at [686, 32] on icon at bounding box center [694, 32] width 16 height 16
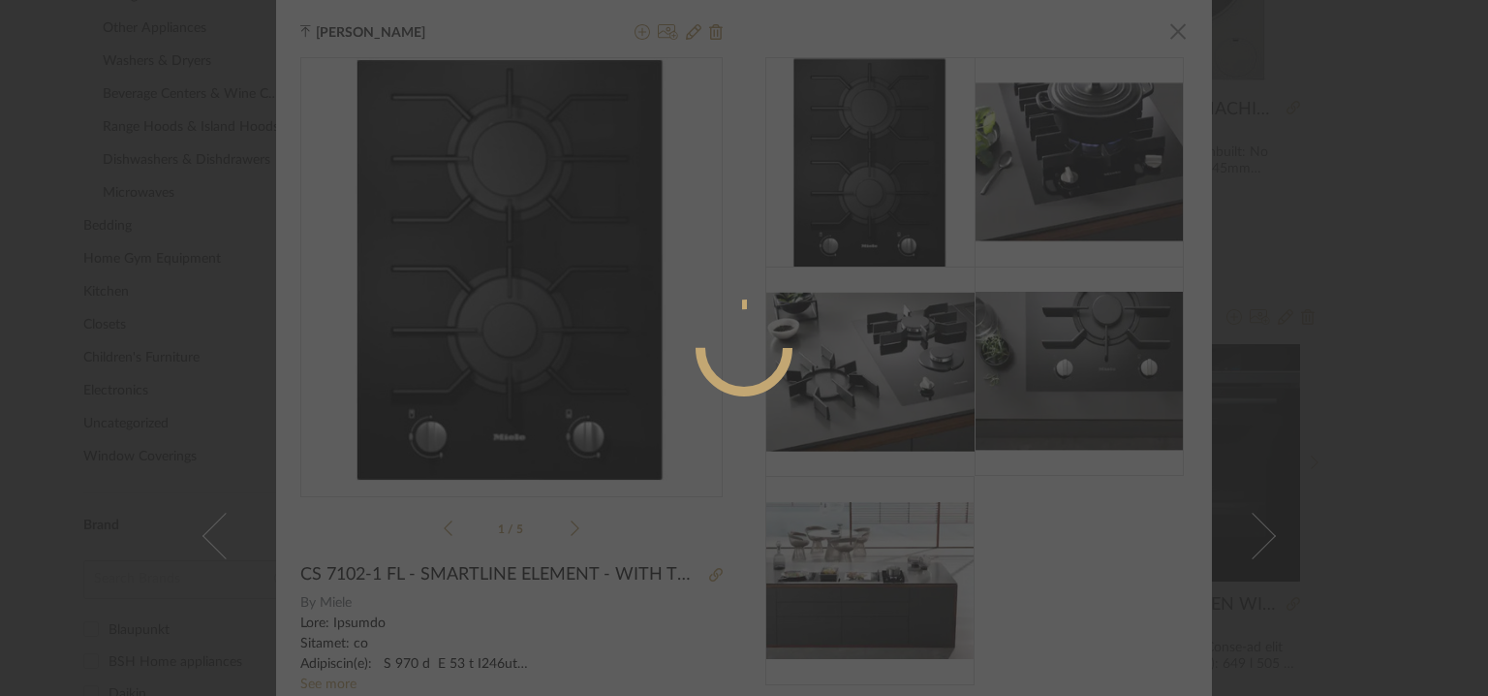
radio input "true"
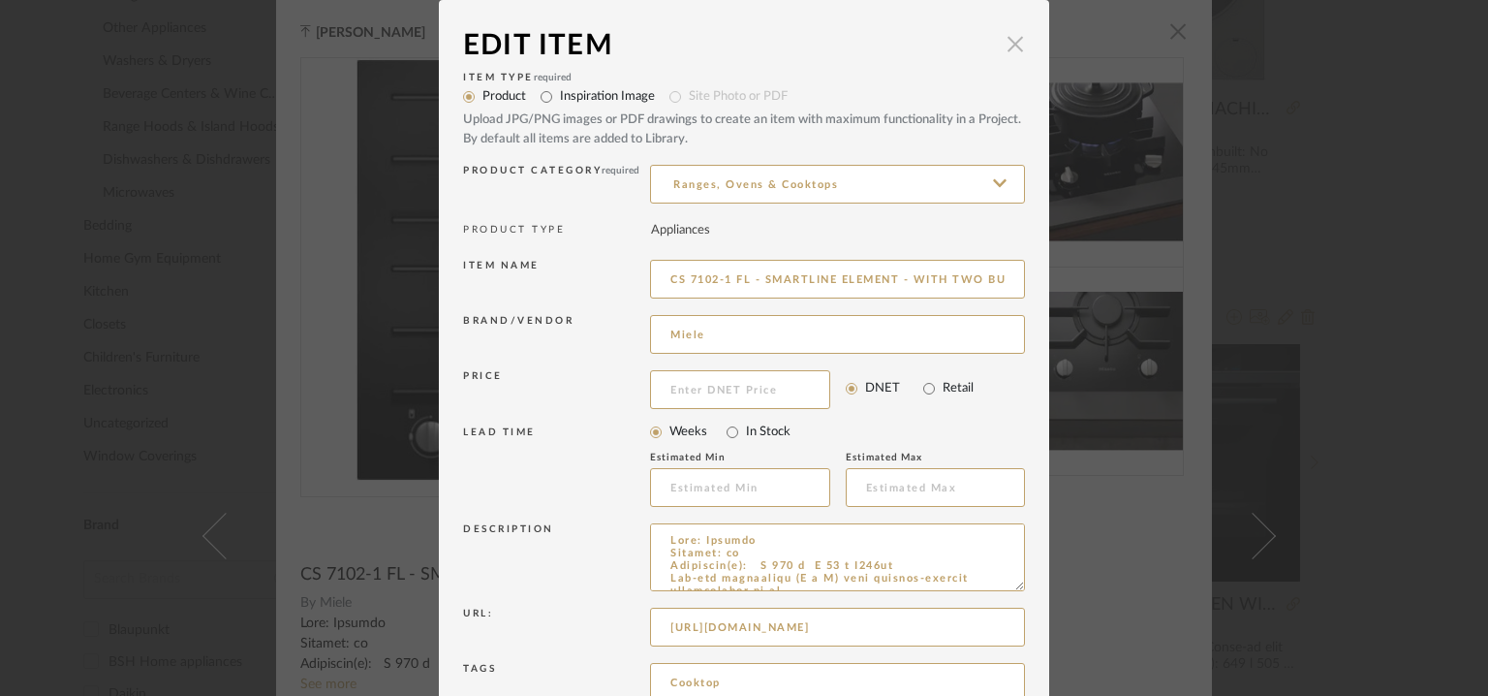
click at [1015, 46] on span "button" at bounding box center [1015, 43] width 39 height 39
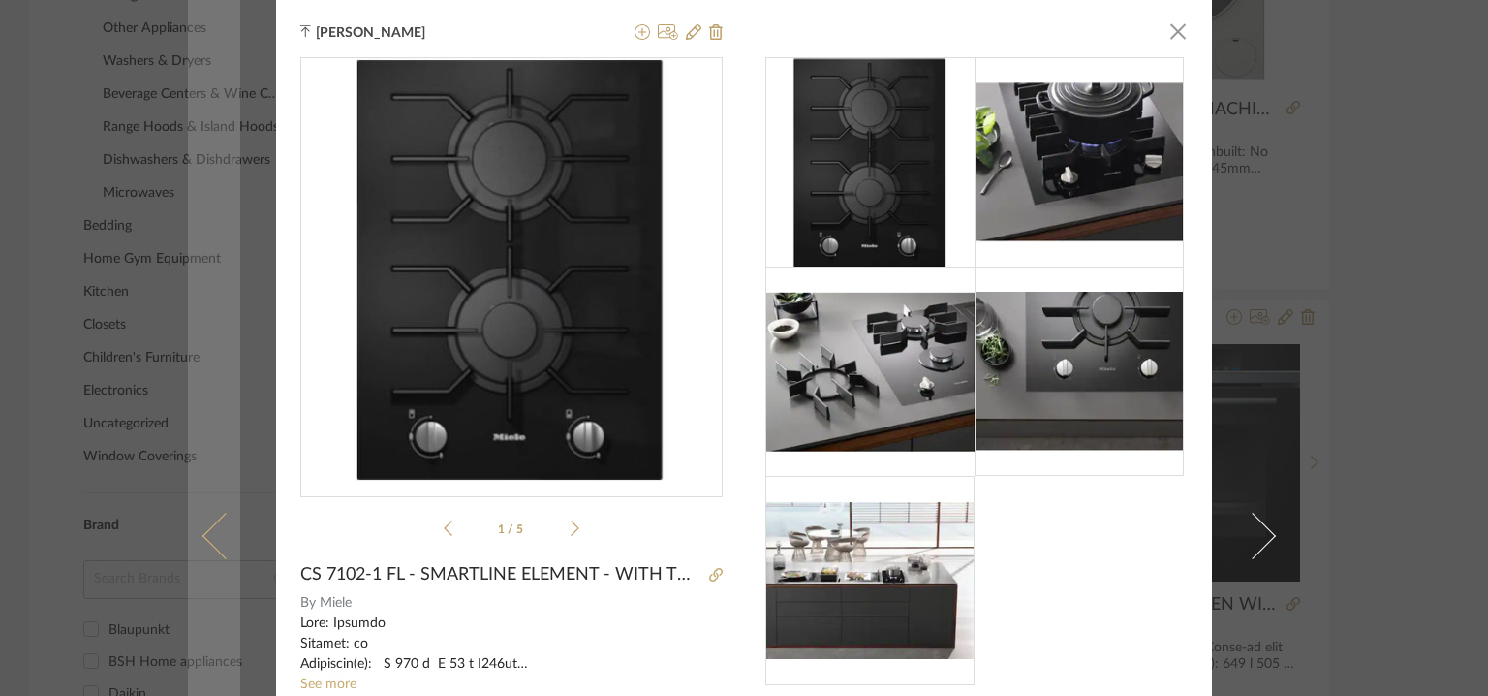
click at [201, 512] on link at bounding box center [214, 535] width 52 height 1071
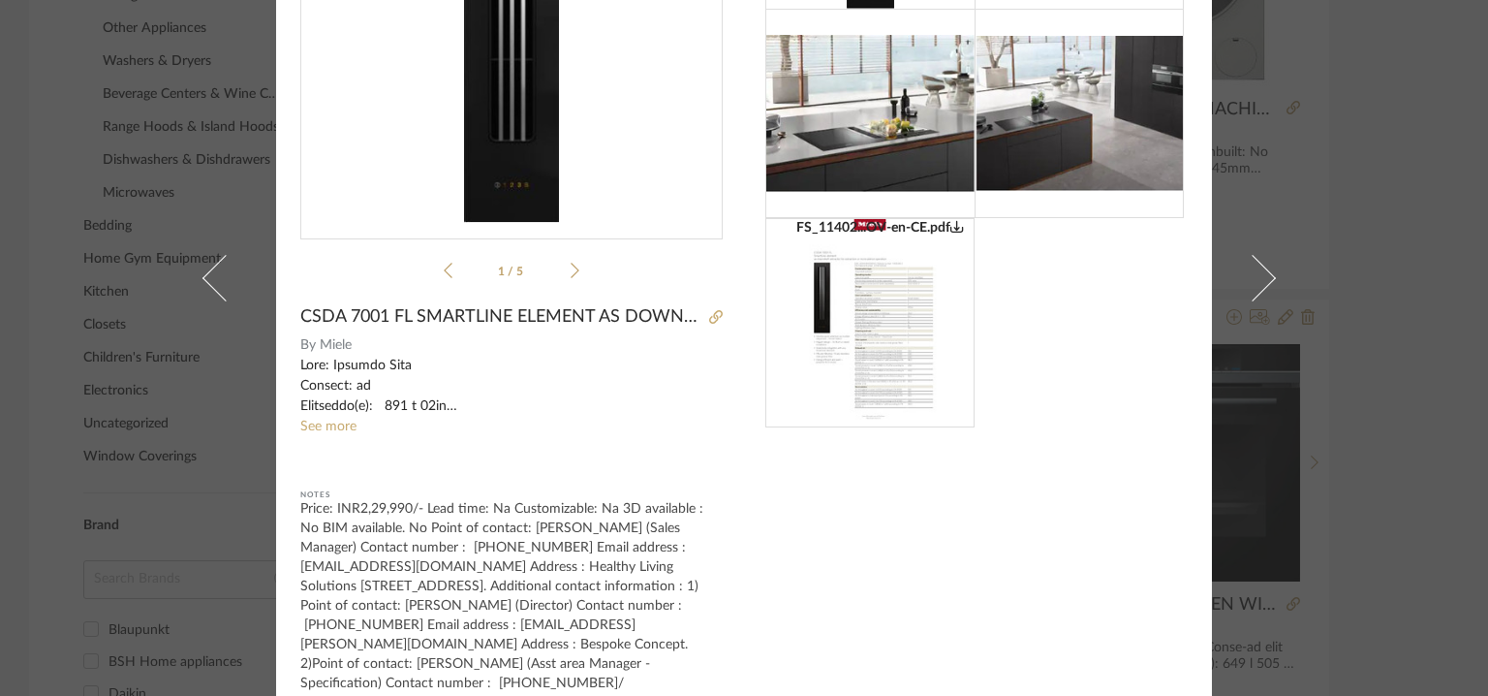
scroll to position [291, 0]
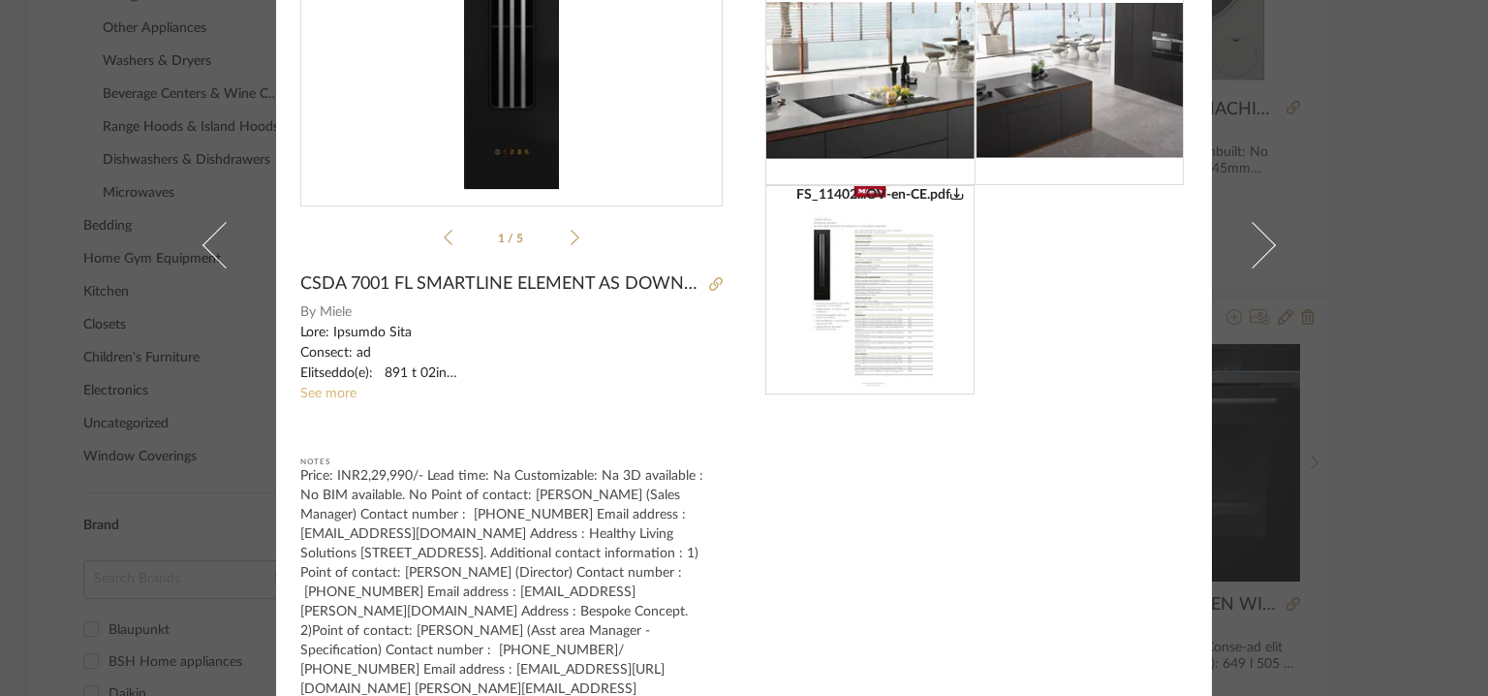
click at [333, 388] on link "See more" at bounding box center [328, 394] width 56 height 14
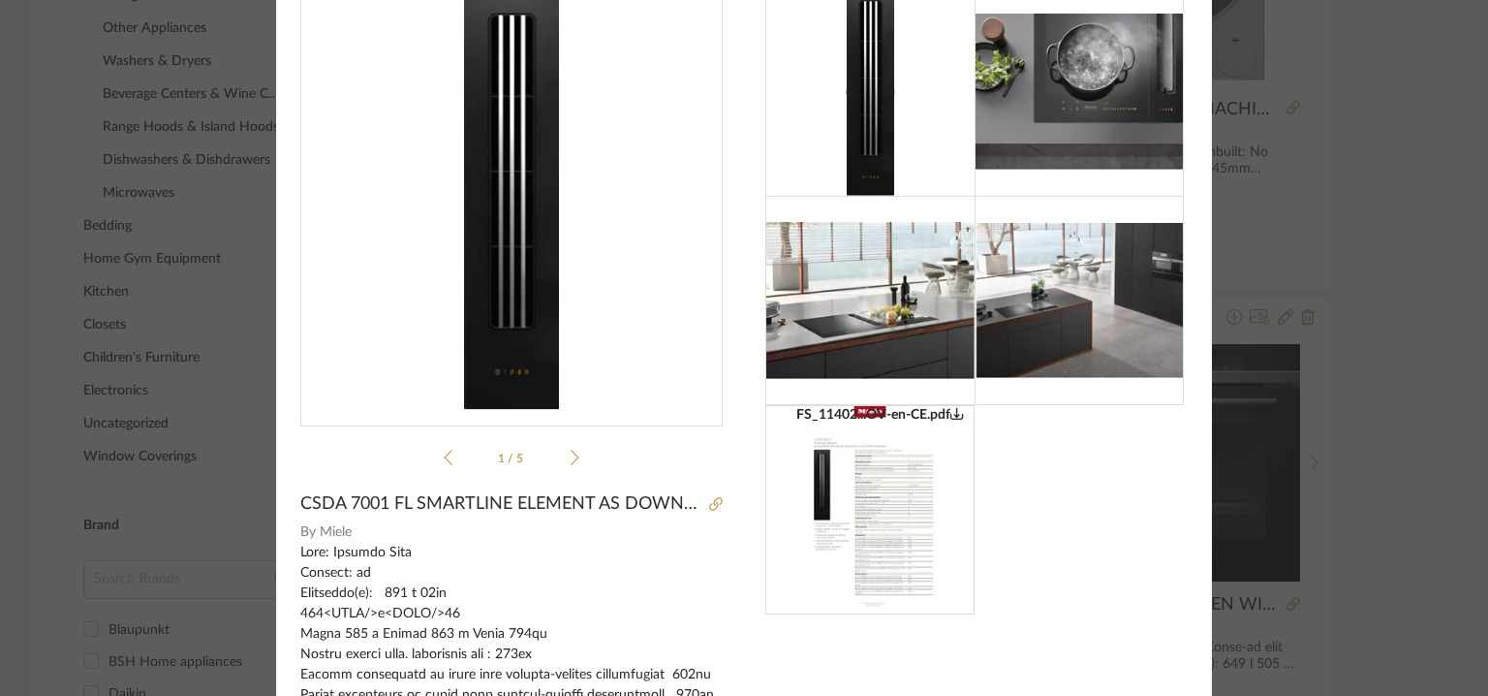
scroll to position [0, 0]
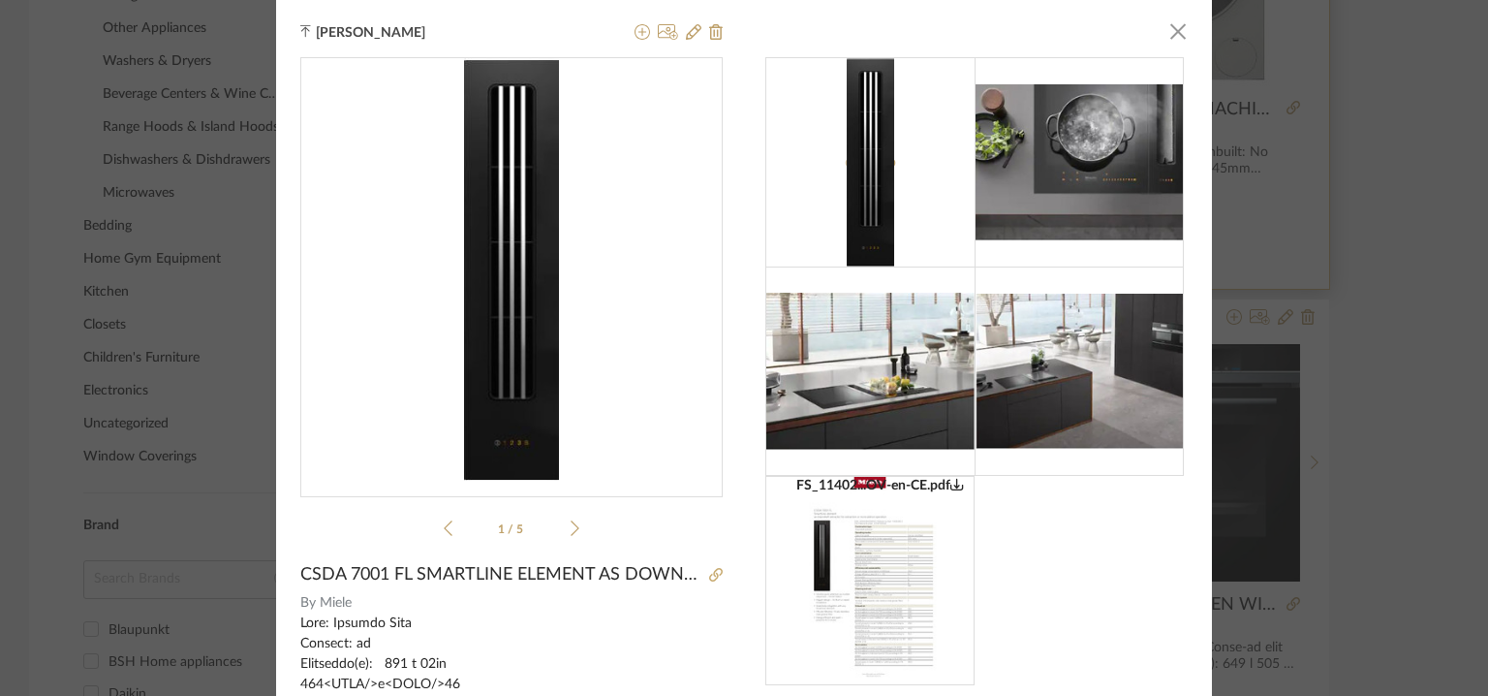
drag, startPoint x: 1175, startPoint y: 24, endPoint x: 1153, endPoint y: 183, distance: 160.4
click at [1176, 24] on span "button" at bounding box center [1178, 31] width 39 height 39
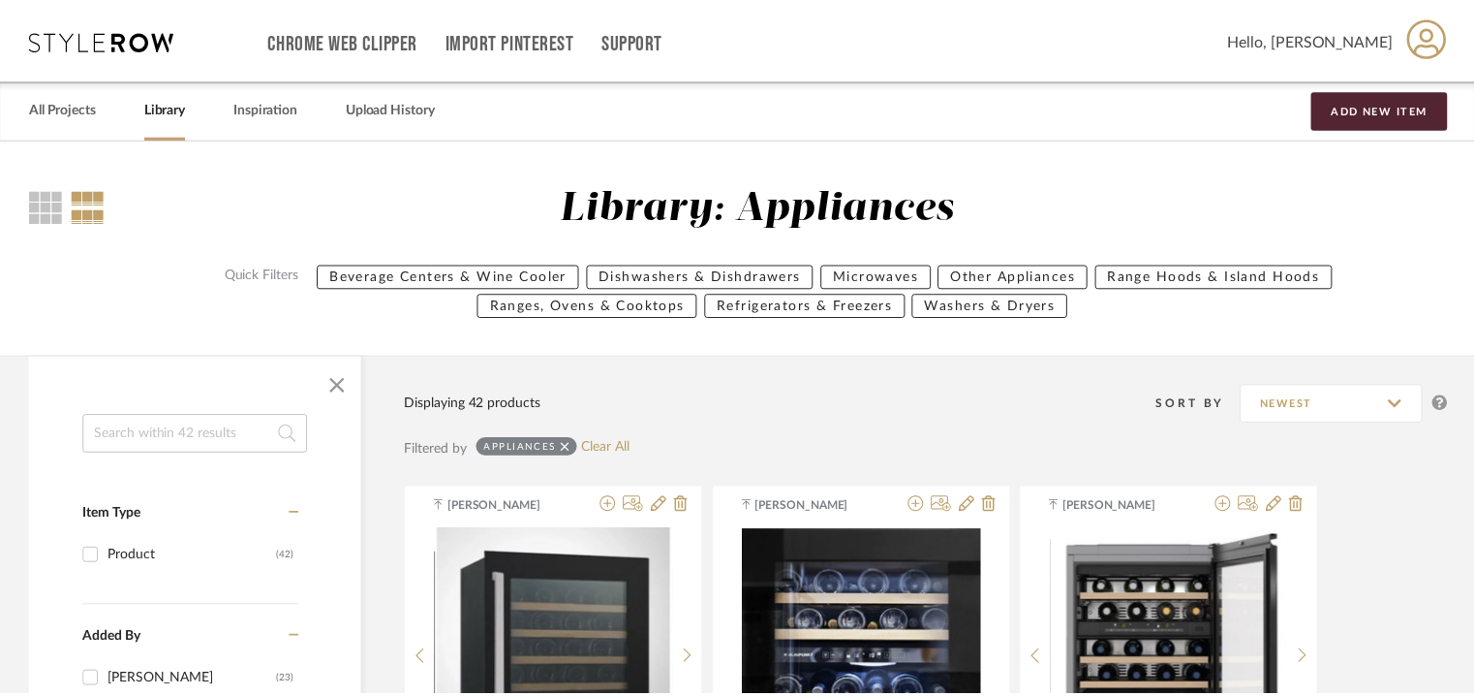
scroll to position [1672, 0]
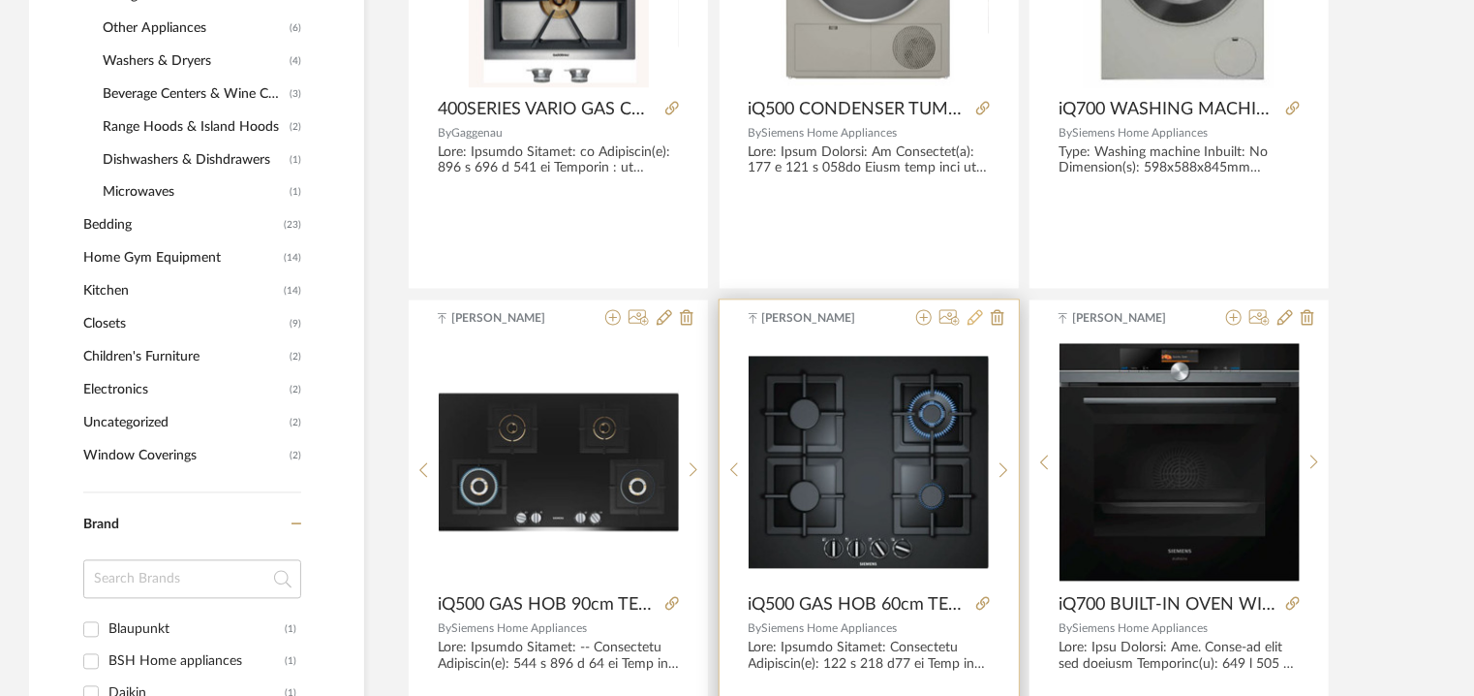
click at [977, 320] on icon at bounding box center [976, 318] width 16 height 16
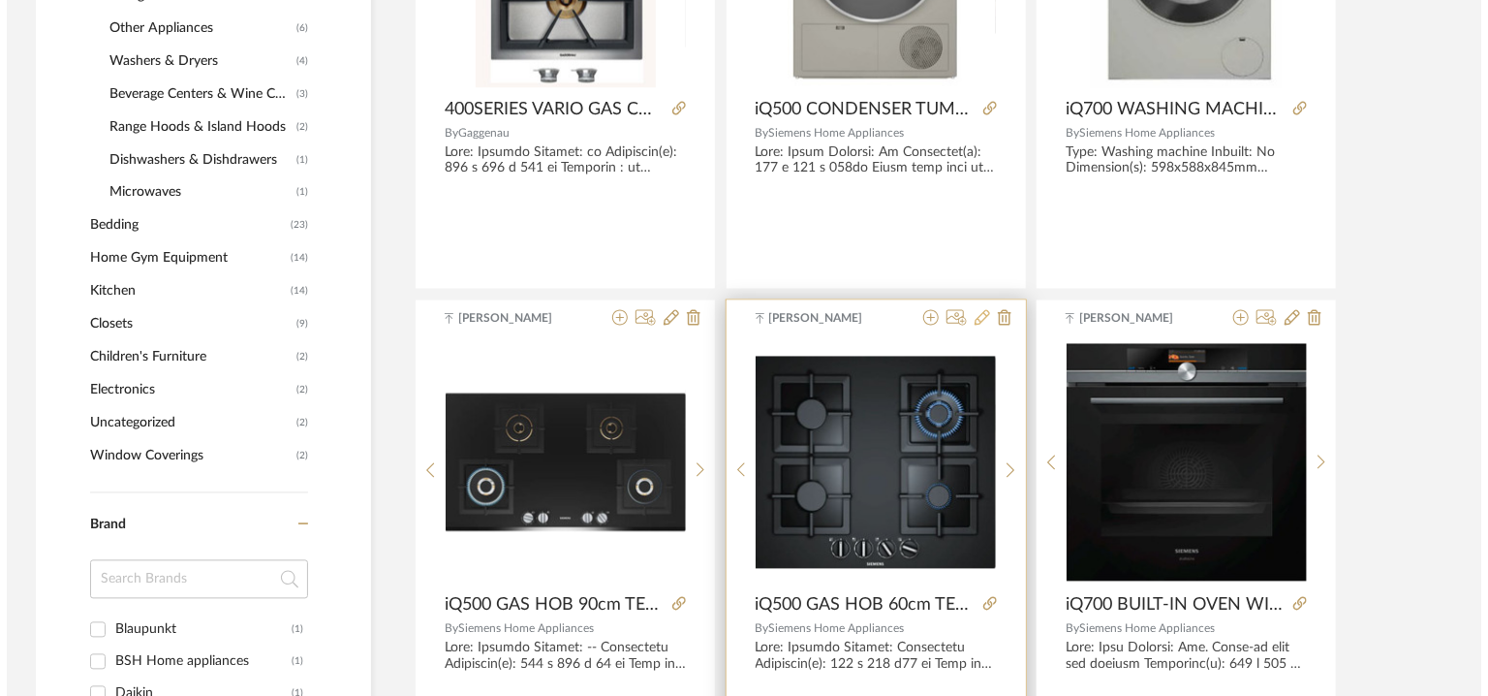
scroll to position [0, 0]
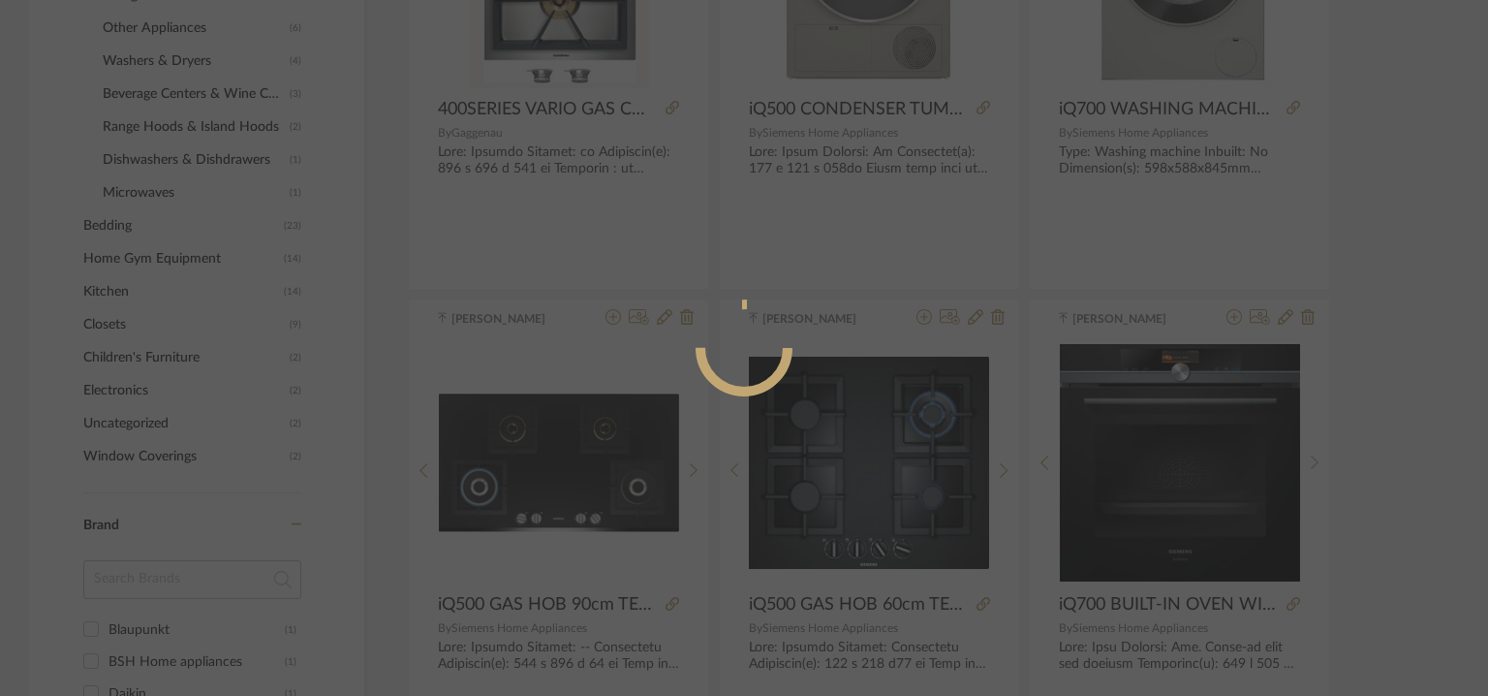
radio input "true"
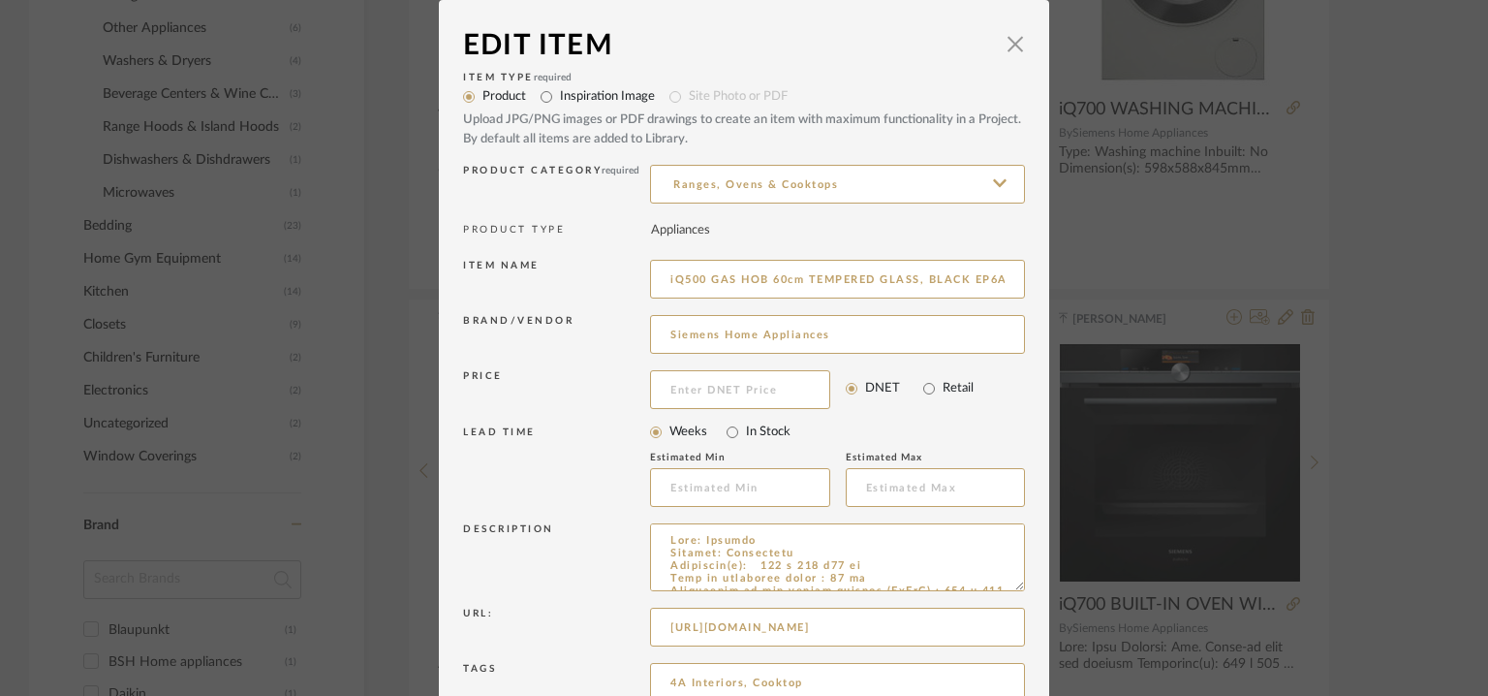
scroll to position [186, 0]
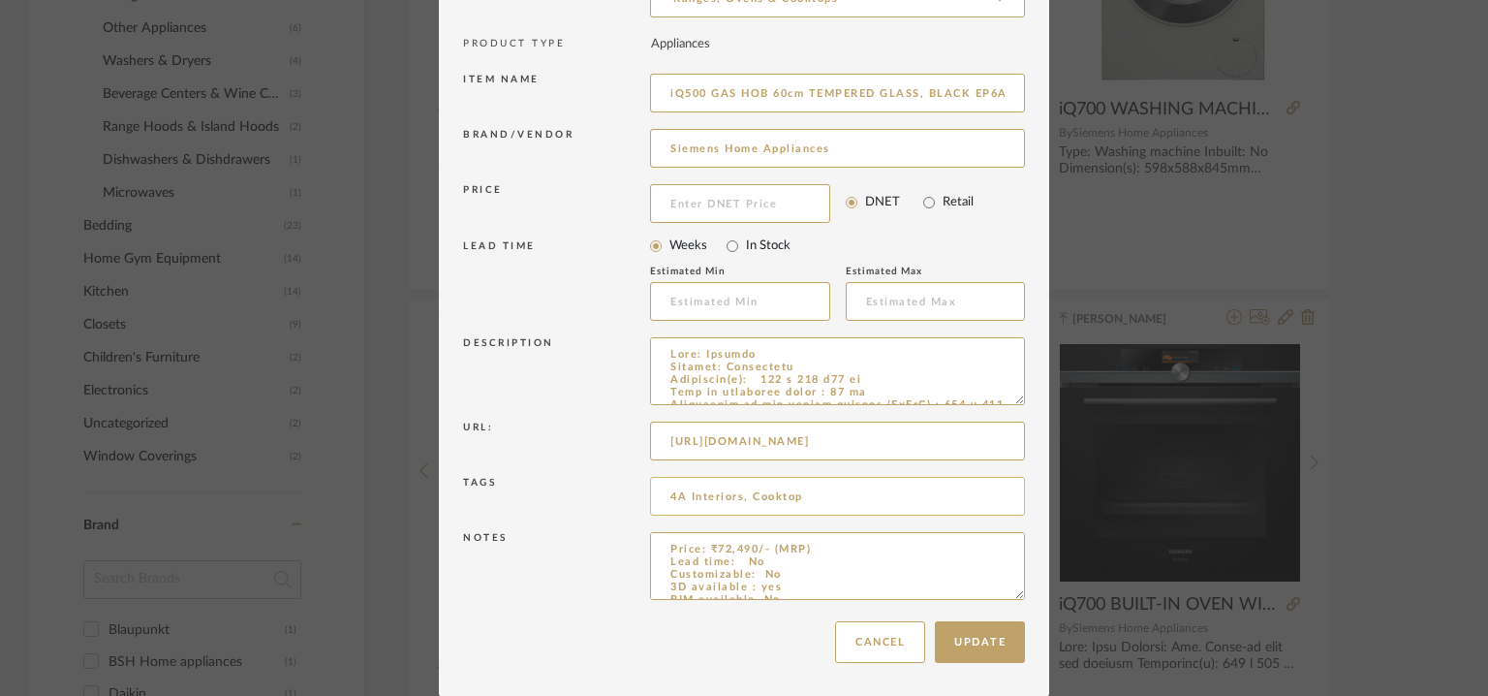
drag, startPoint x: 738, startPoint y: 493, endPoint x: 655, endPoint y: 495, distance: 83.3
click at [655, 495] on input "4A Interiors, Cooktop" at bounding box center [837, 496] width 375 height 39
drag, startPoint x: 742, startPoint y: 497, endPoint x: 663, endPoint y: 497, distance: 79.4
click at [663, 497] on input "4A Interiors, Cooktop" at bounding box center [837, 496] width 375 height 39
click at [899, 638] on button "Cancel" at bounding box center [880, 642] width 90 height 42
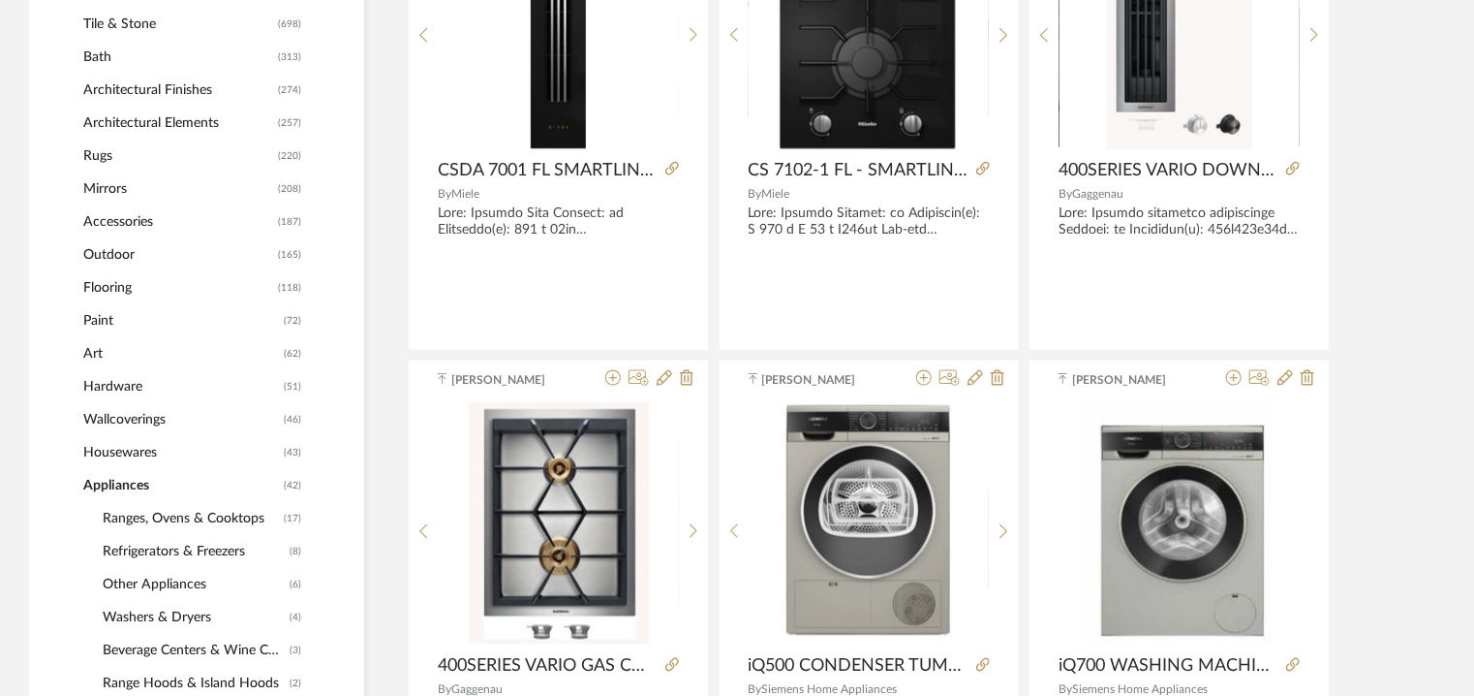
scroll to position [897, 0]
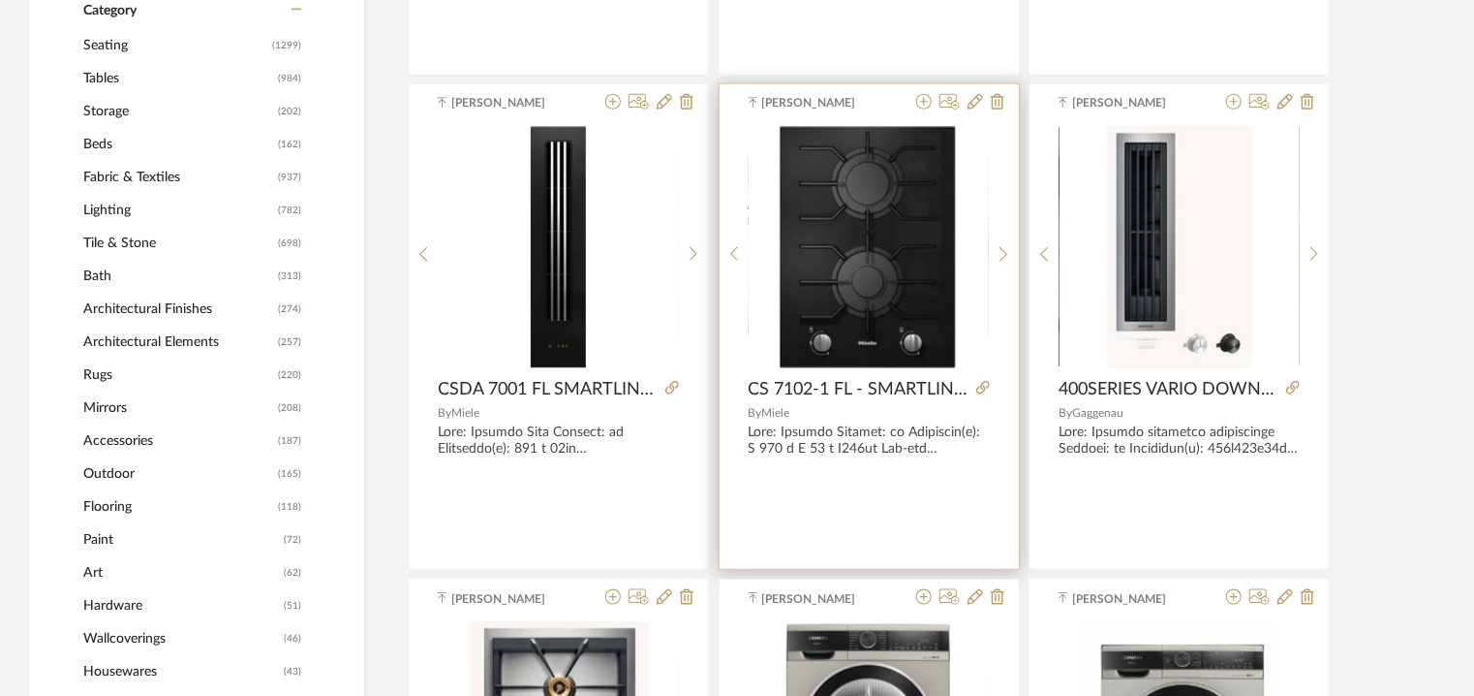
click at [983, 105] on div at bounding box center [957, 103] width 96 height 18
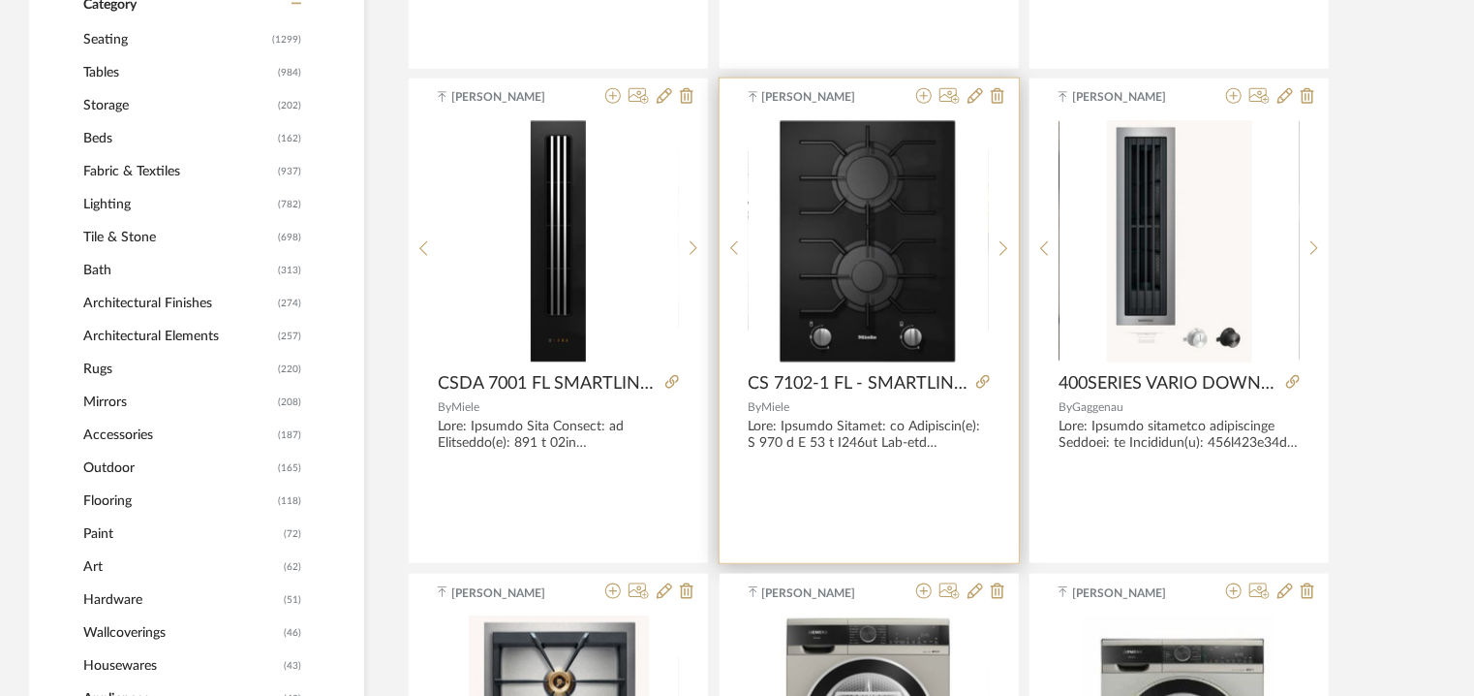
scroll to position [800, 0]
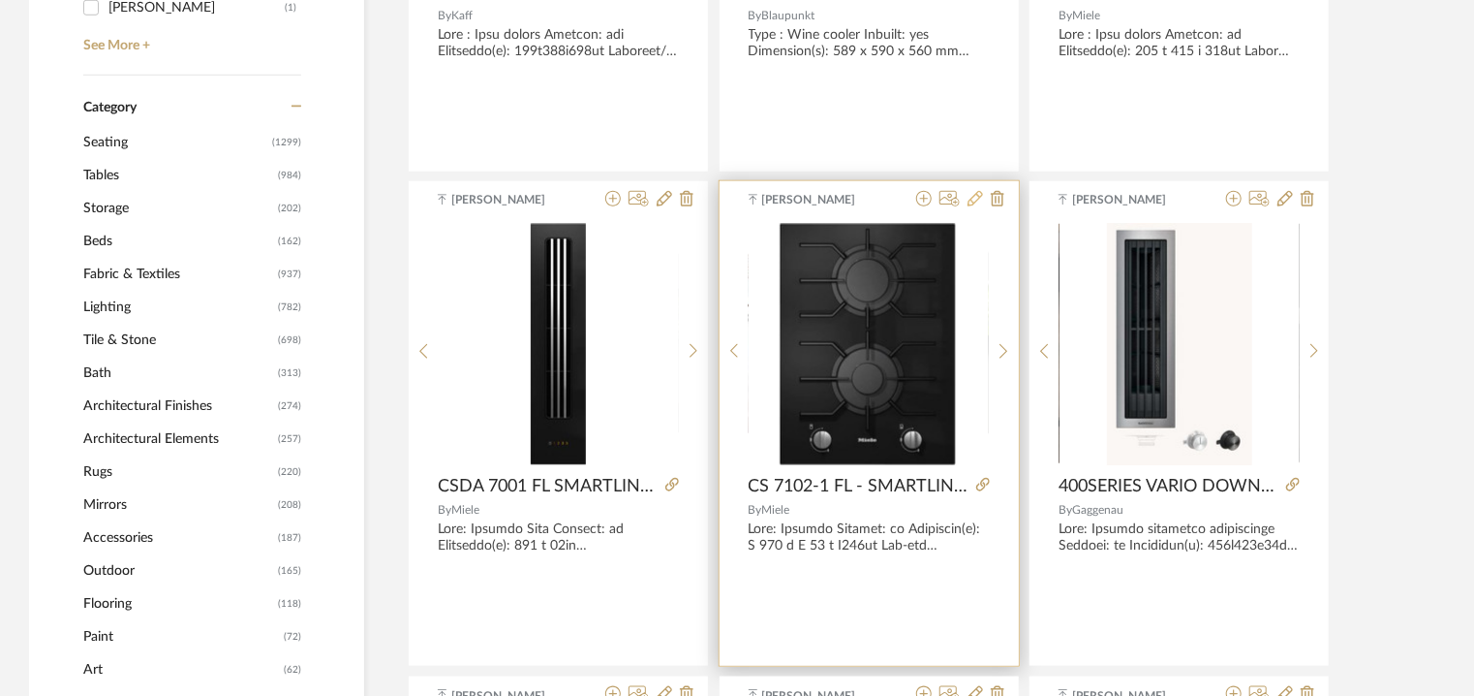
click at [975, 195] on icon at bounding box center [976, 199] width 16 height 16
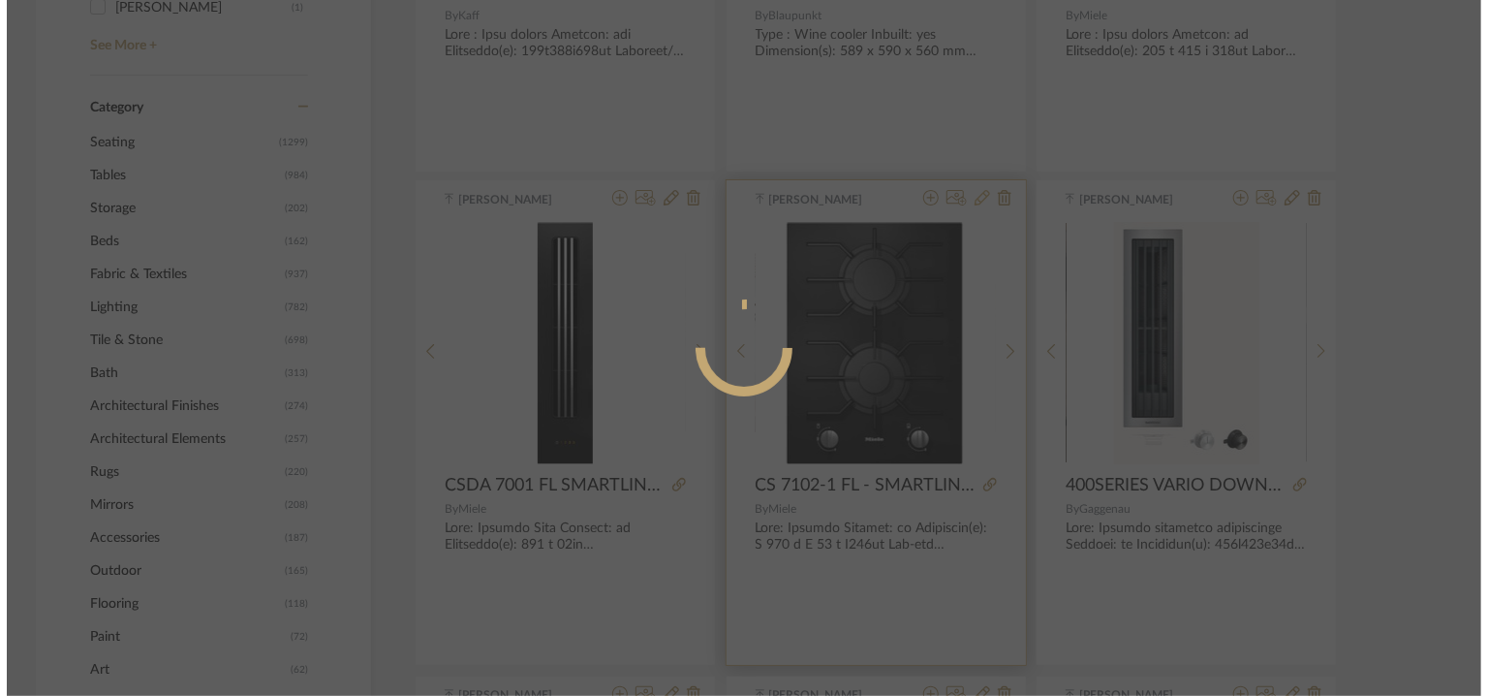
scroll to position [0, 0]
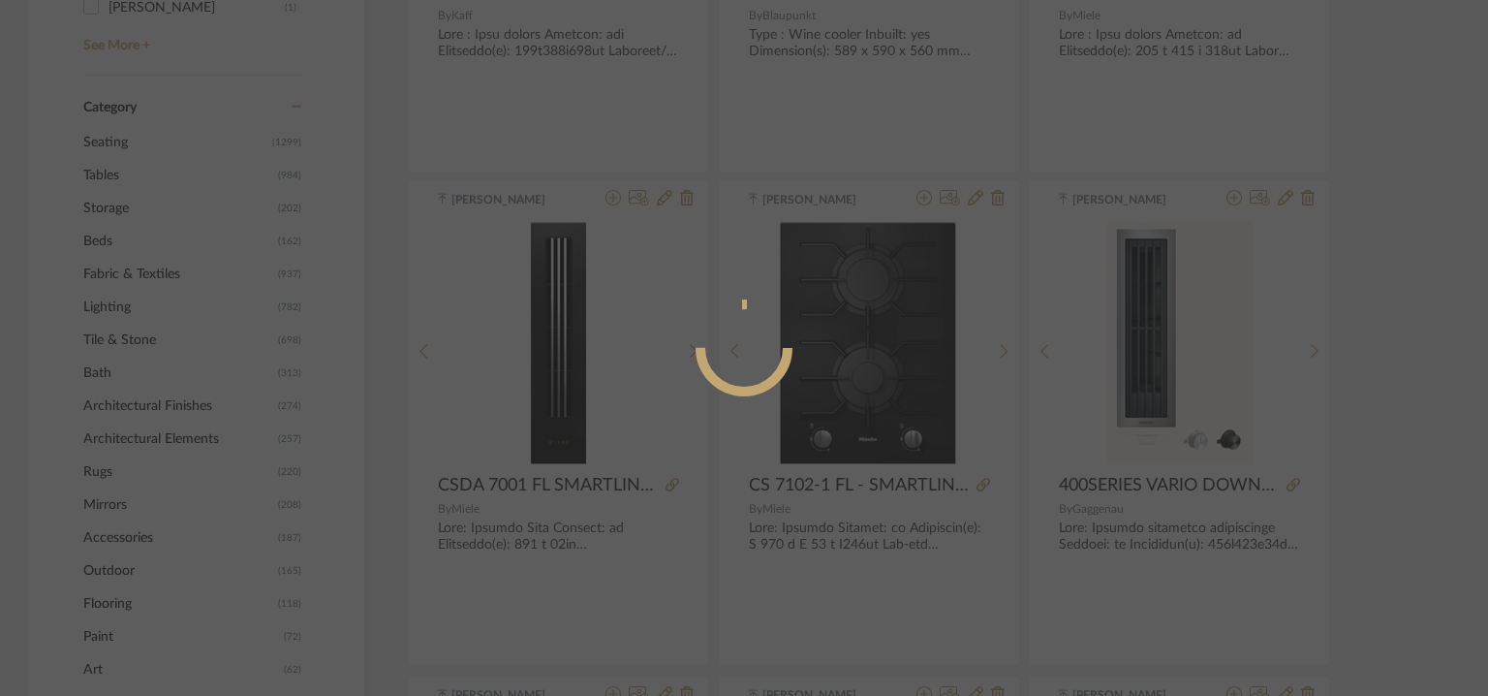
radio input "true"
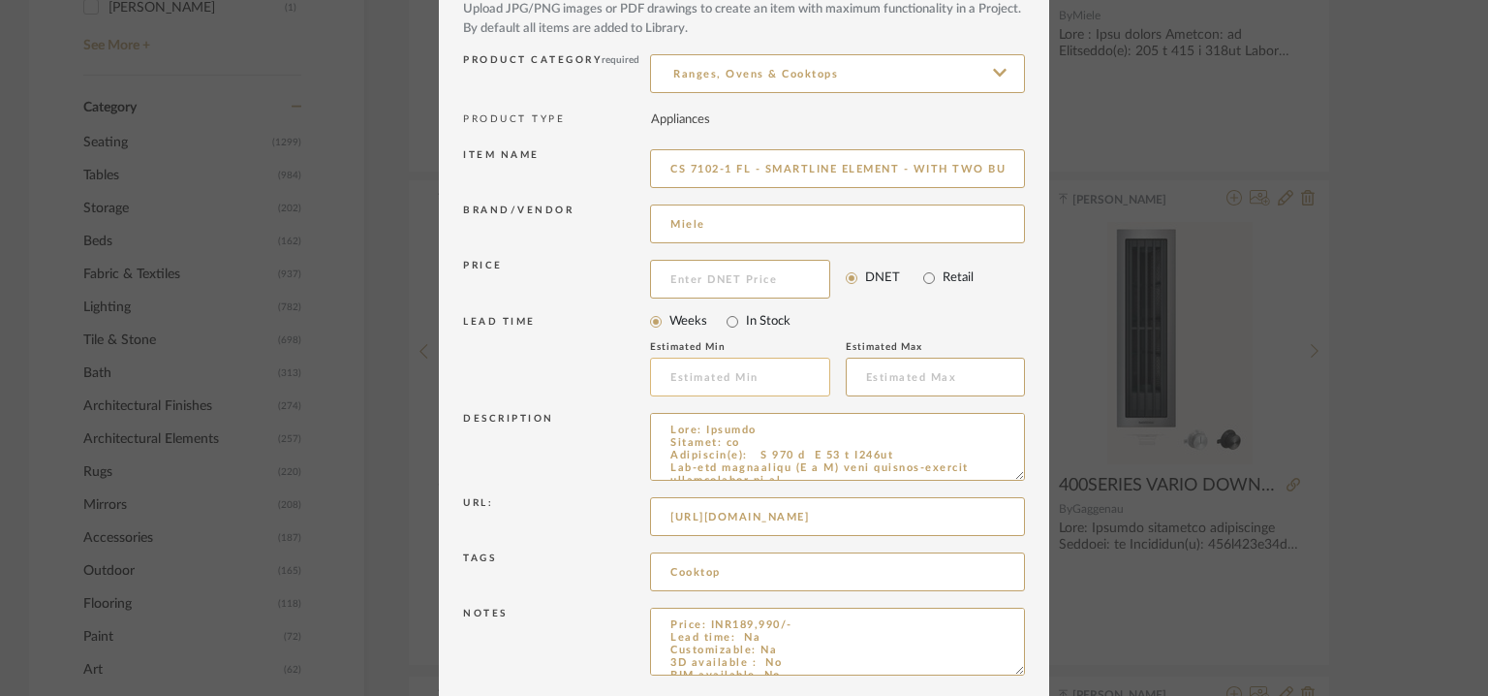
scroll to position [186, 0]
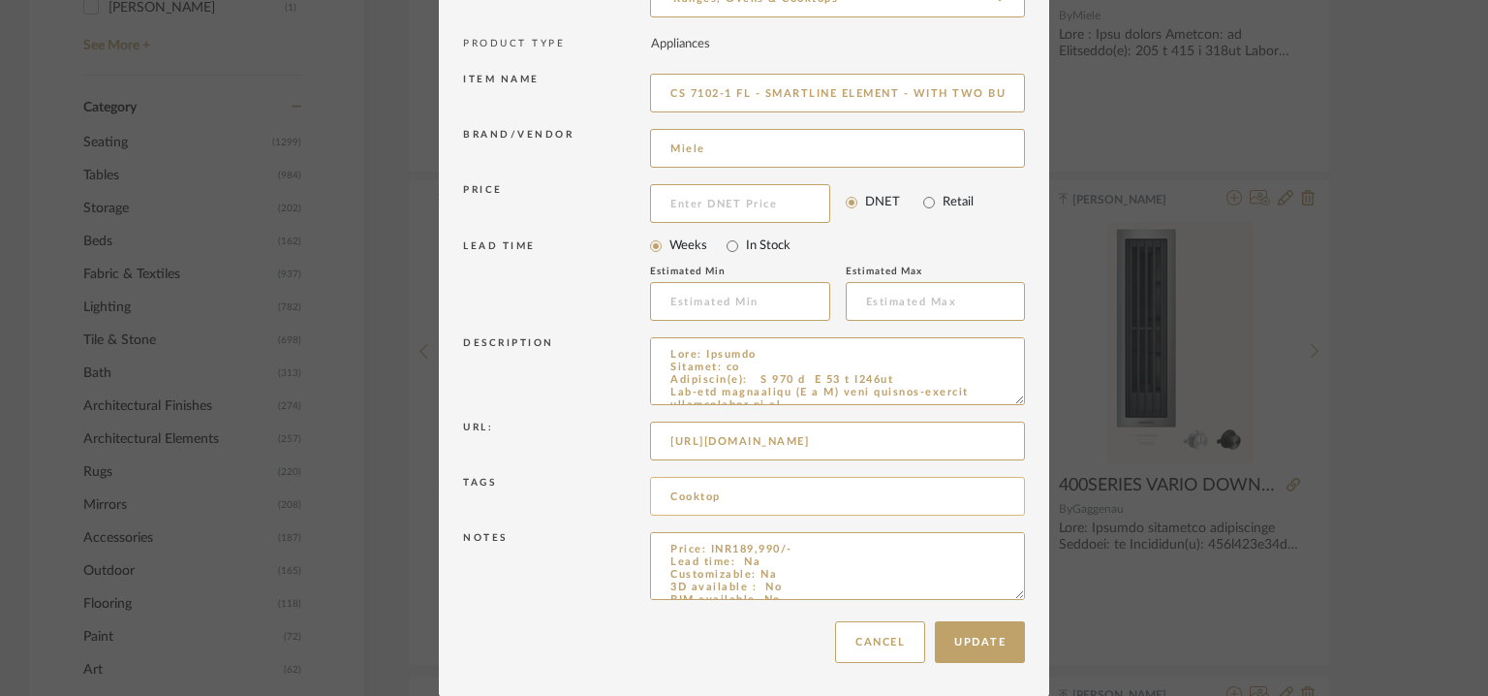
click at [731, 492] on input "Cooktop" at bounding box center [837, 496] width 375 height 39
paste input "4A Interiors,"
type input "Cooktop, 4A Interiors,"
click at [962, 650] on button "Update" at bounding box center [980, 642] width 90 height 42
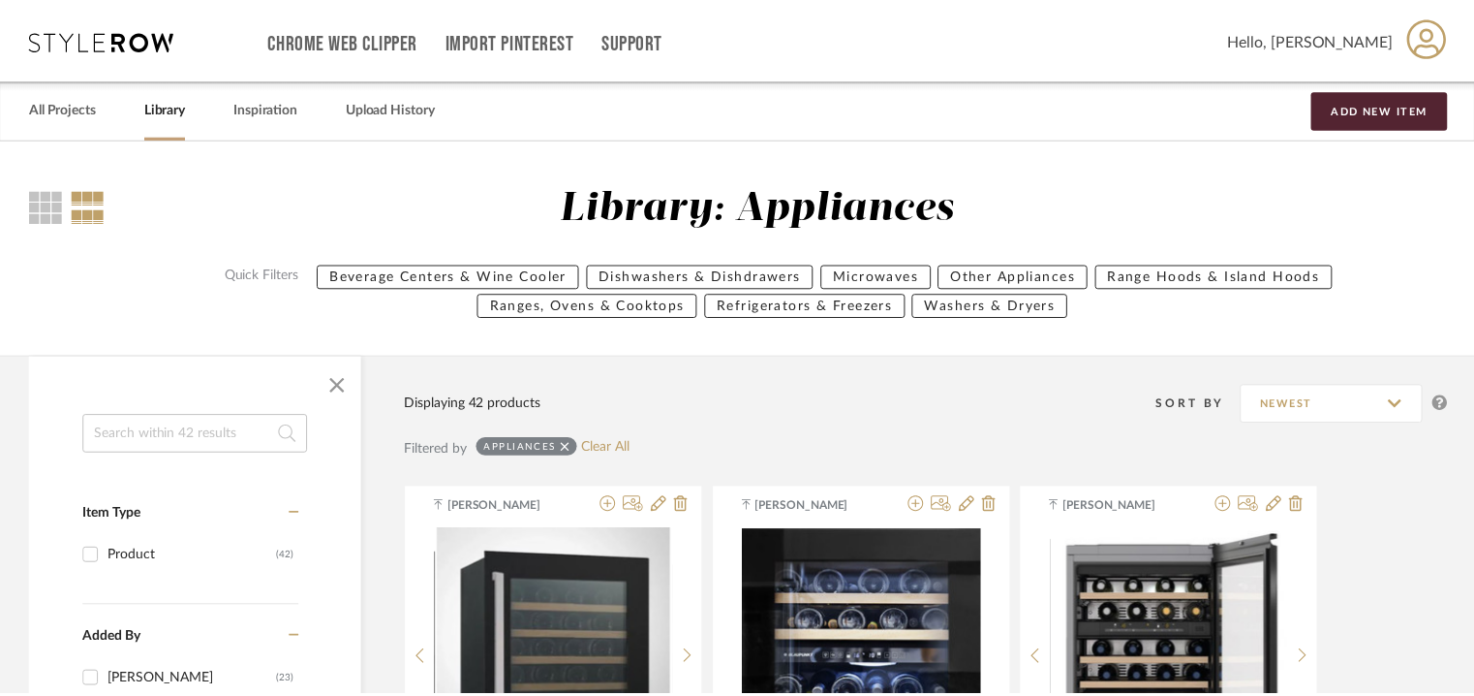
scroll to position [800, 0]
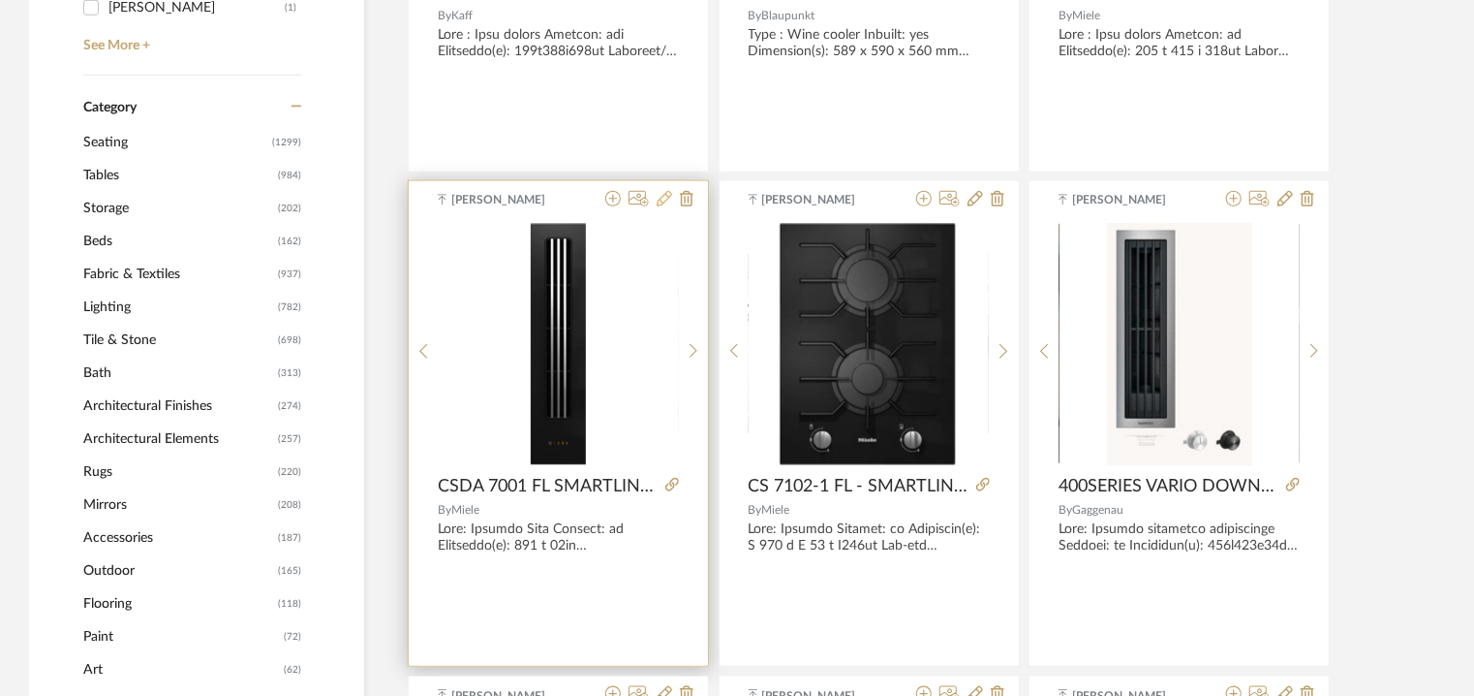
click at [661, 194] on icon at bounding box center [665, 199] width 16 height 16
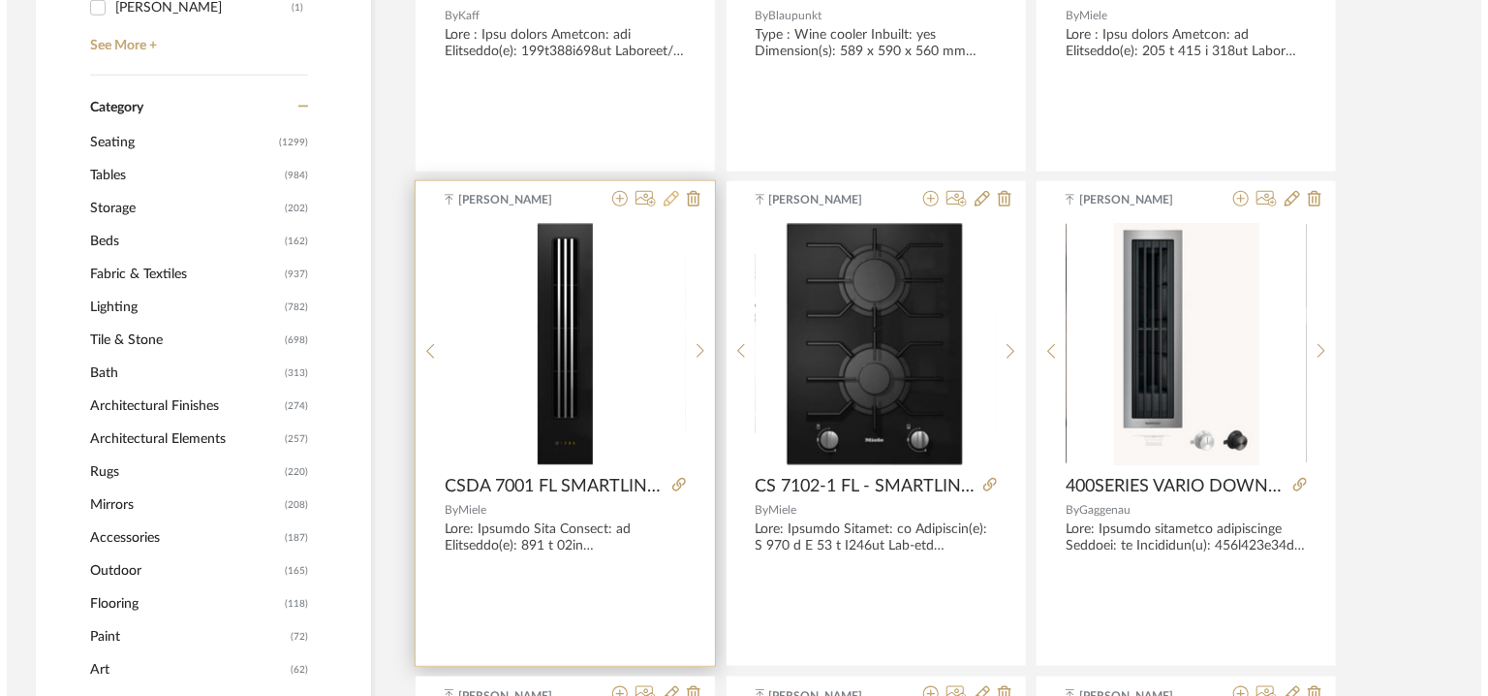
scroll to position [0, 0]
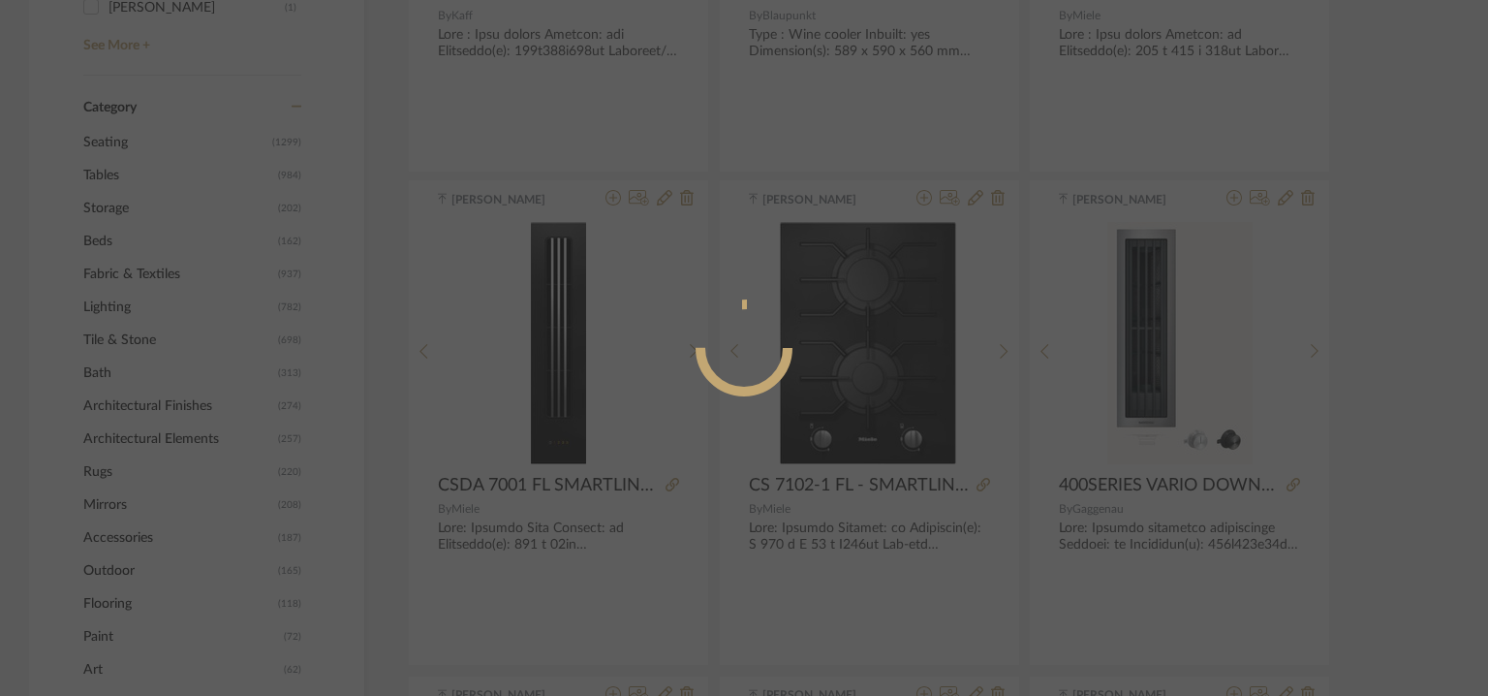
radio input "true"
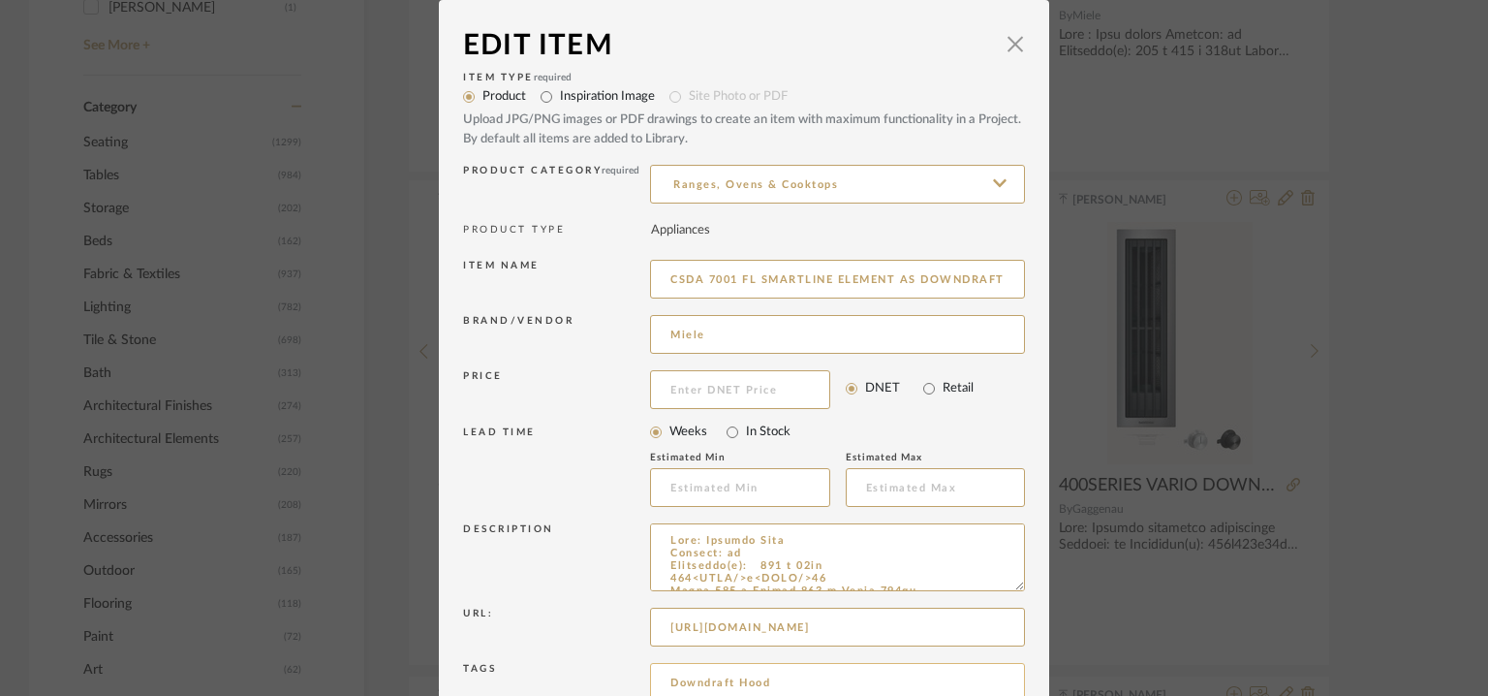
click at [793, 682] on input "Downdraft Hood" at bounding box center [837, 682] width 375 height 39
paste input "4A Interiors,"
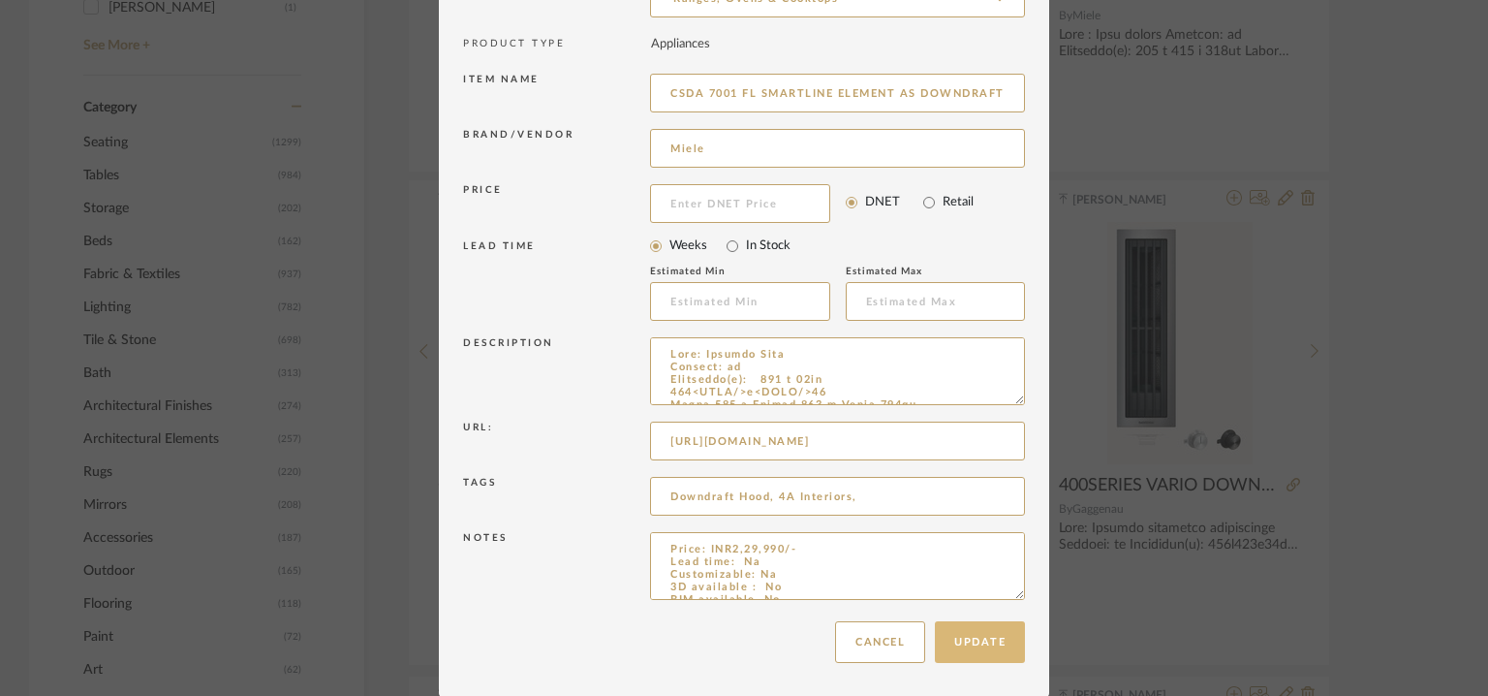
type input "Downdraft Hood, 4A Interiors,"
click at [980, 639] on button "Update" at bounding box center [980, 642] width 90 height 42
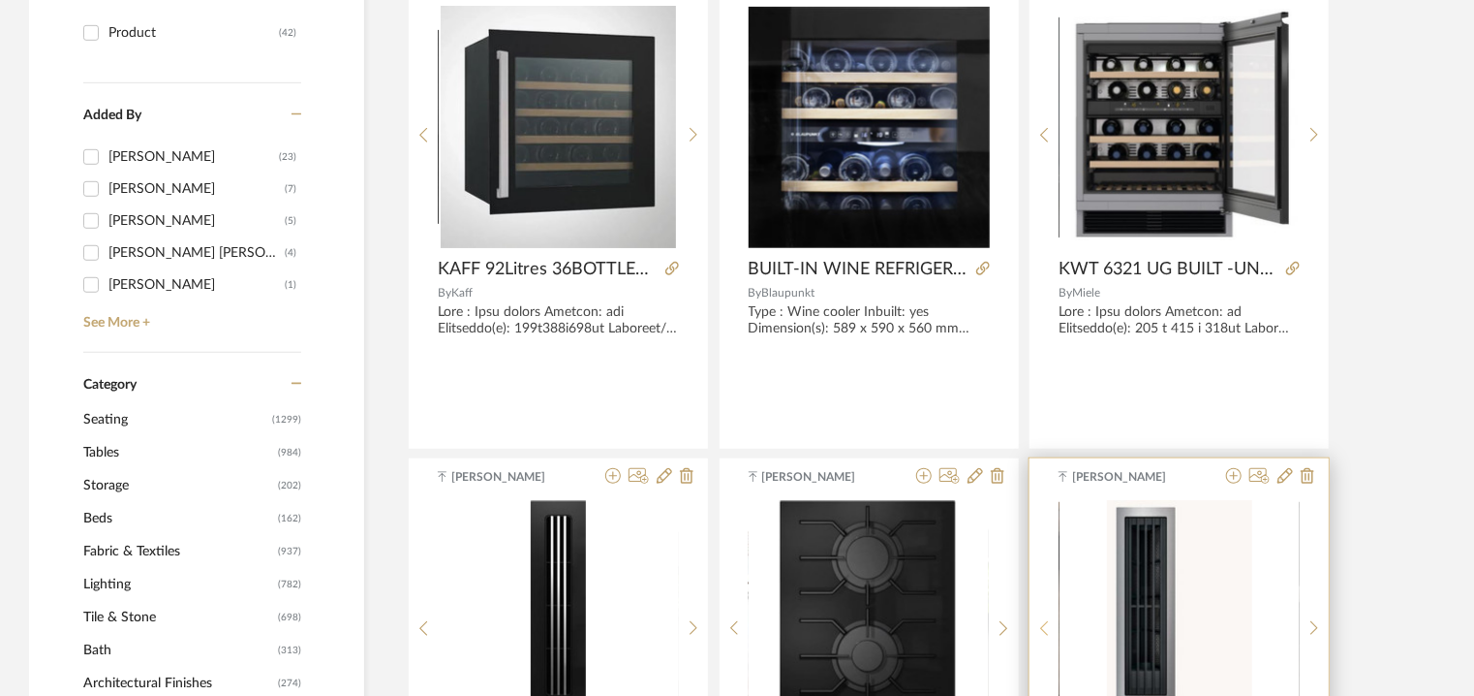
scroll to position [219, 0]
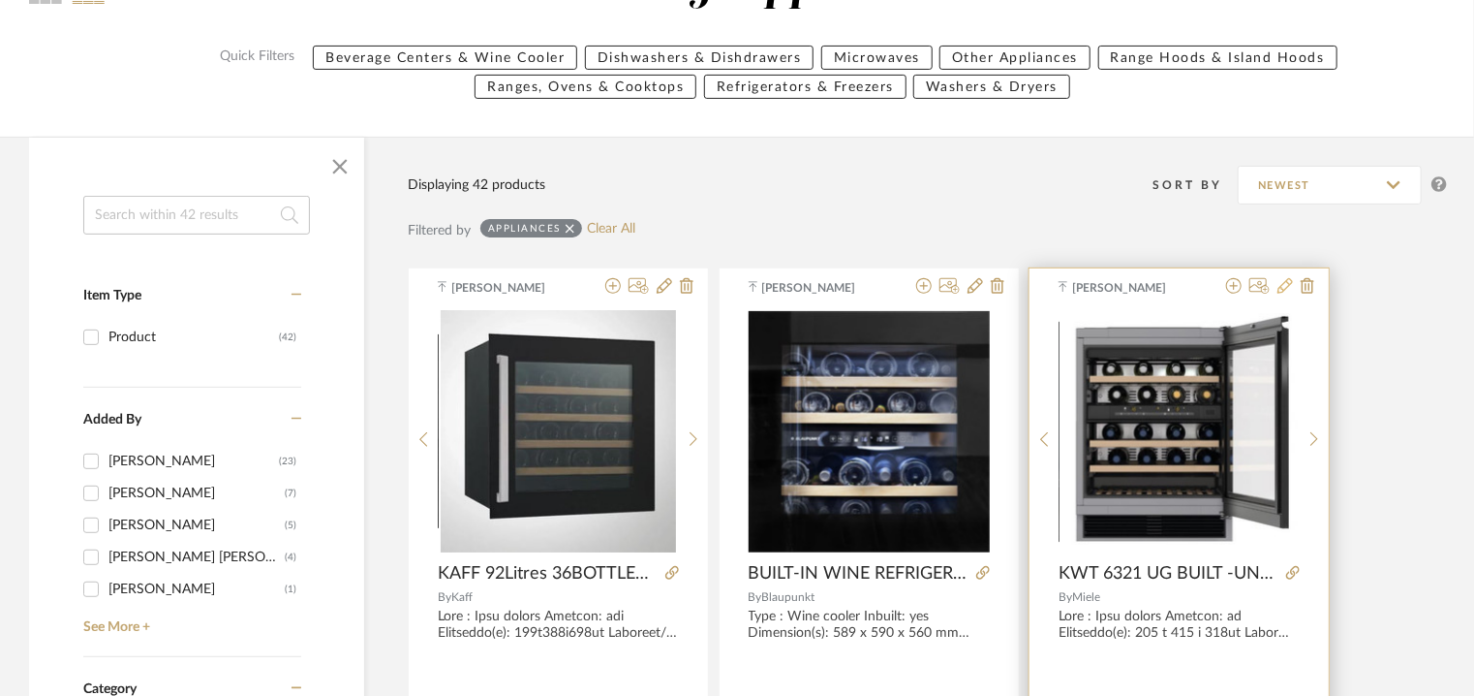
click at [1283, 283] on icon at bounding box center [1286, 286] width 16 height 16
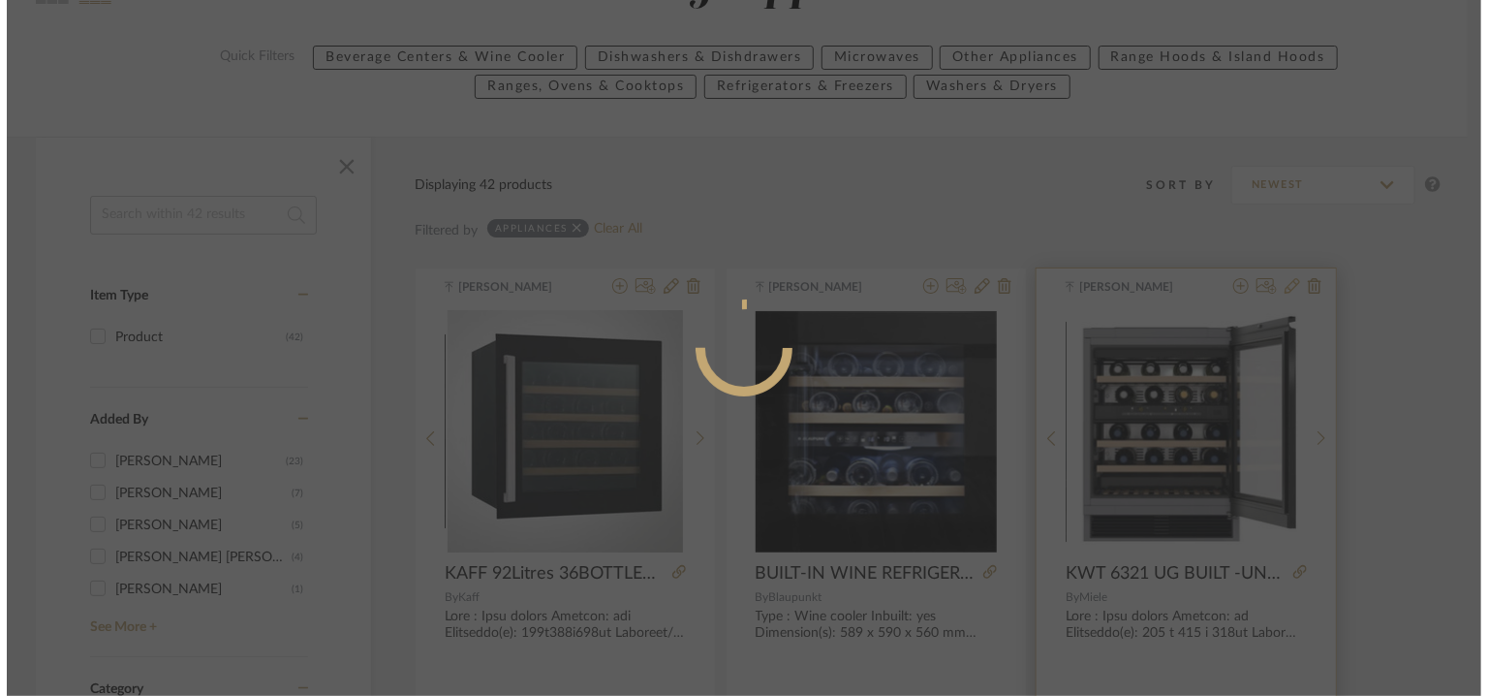
scroll to position [0, 0]
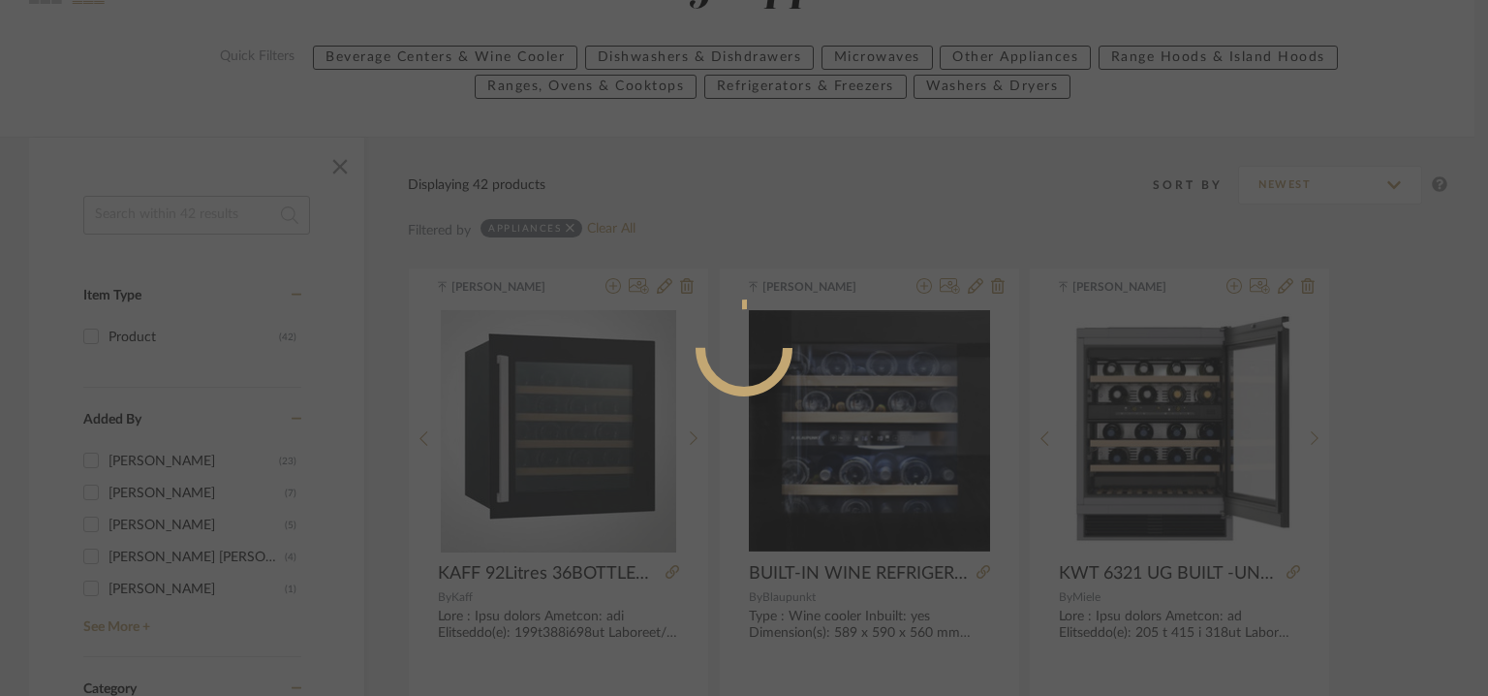
radio input "true"
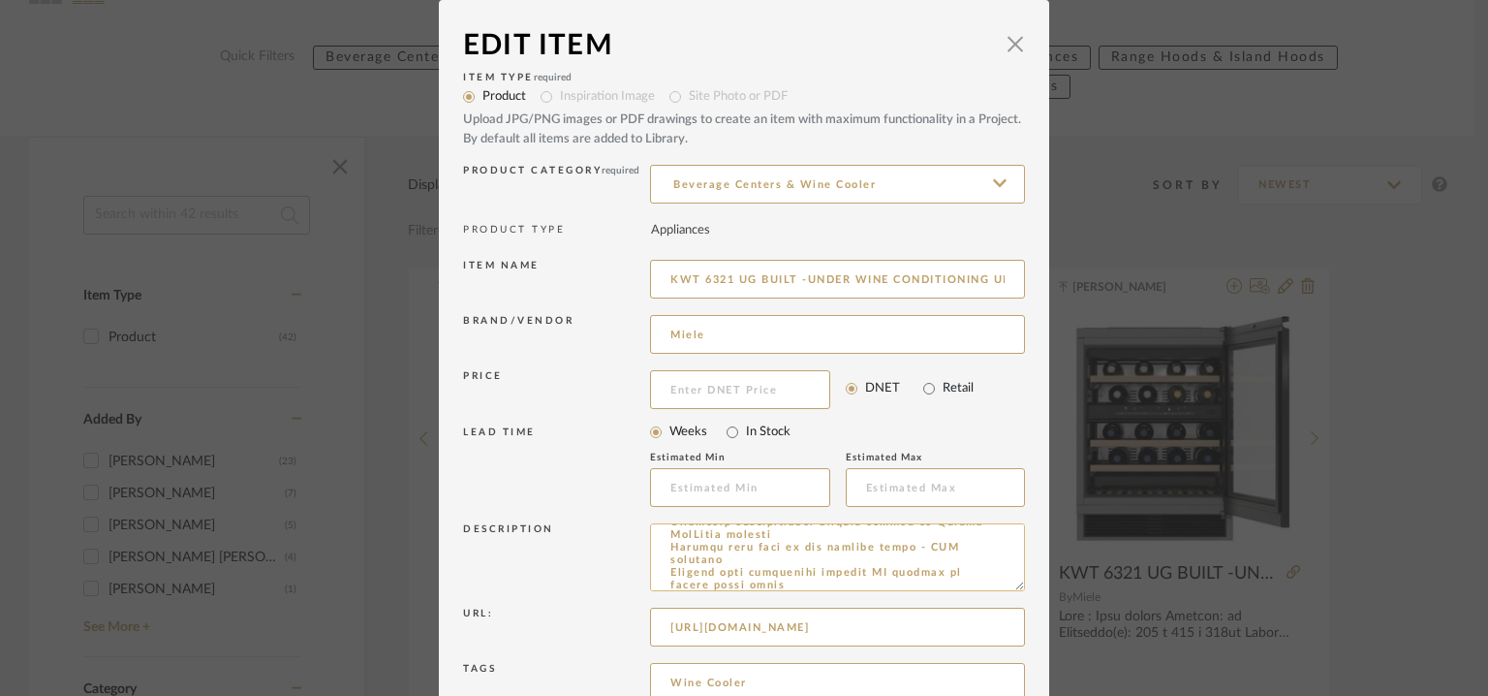
scroll to position [388, 0]
click at [768, 687] on input "Wine Cooler" at bounding box center [837, 682] width 375 height 39
paste input "4A Interiors,"
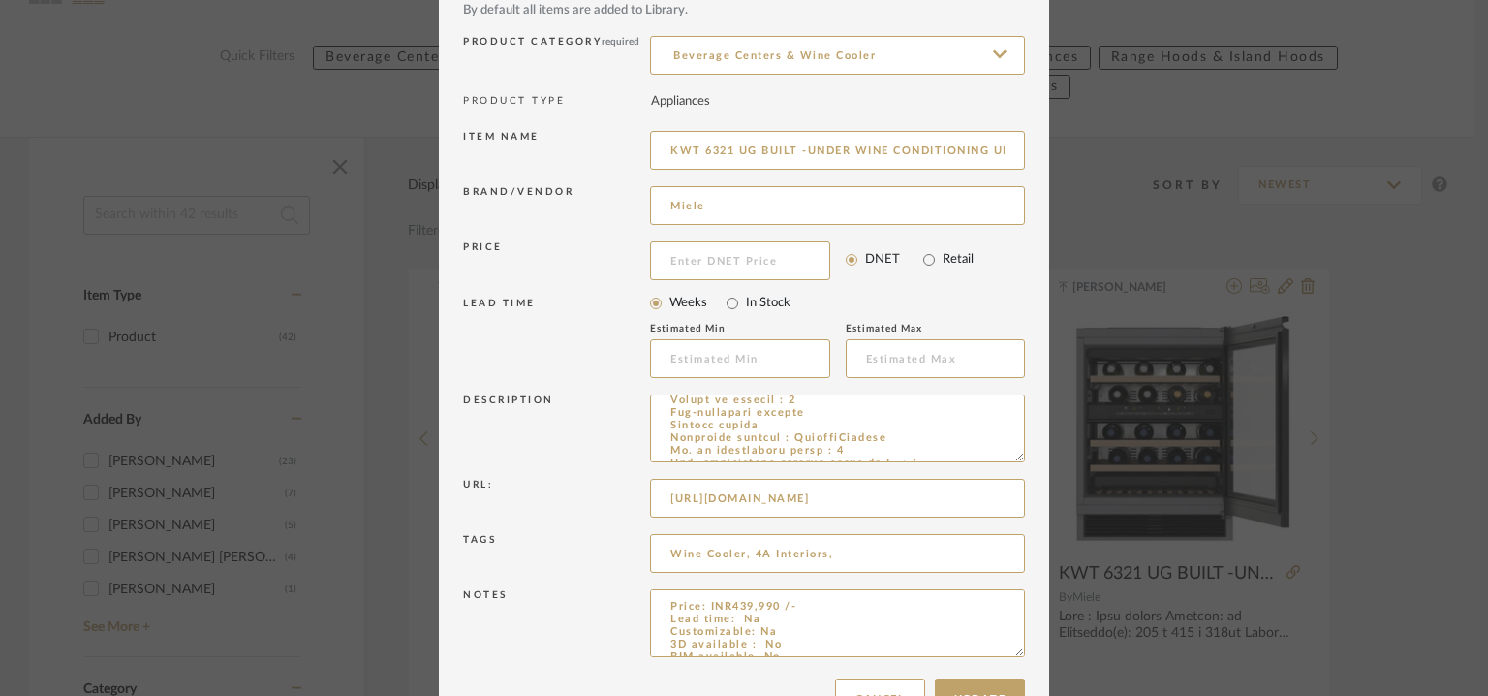
scroll to position [186, 0]
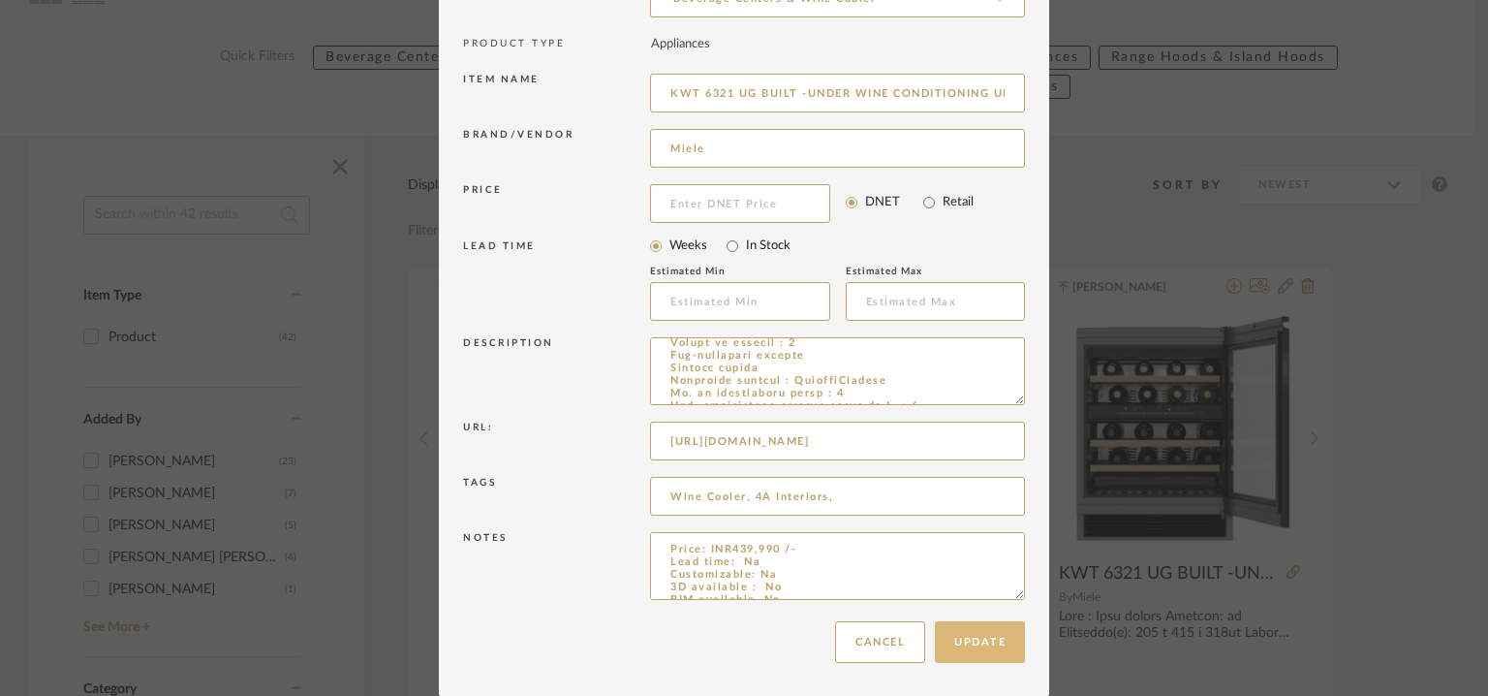
type input "Wine Cooler, 4A Interiors,"
click at [991, 635] on button "Update" at bounding box center [980, 642] width 90 height 42
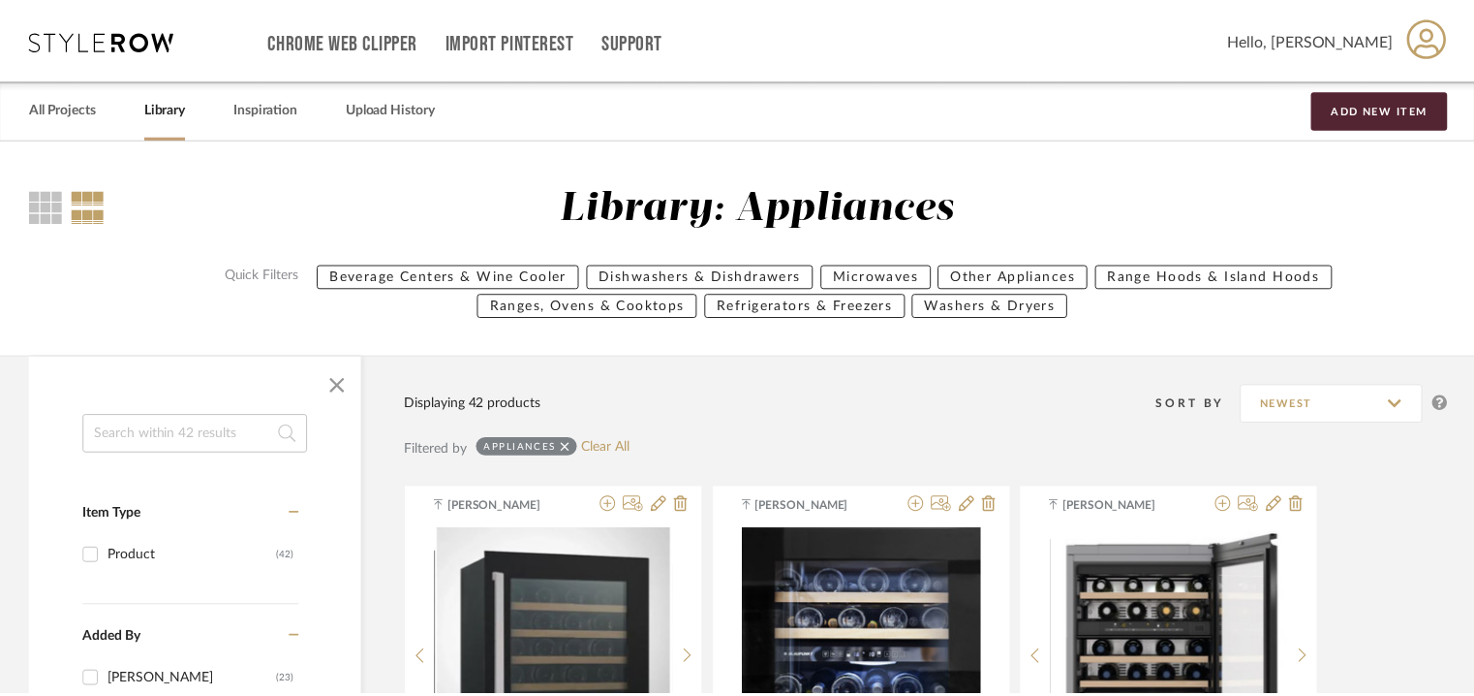
scroll to position [219, 0]
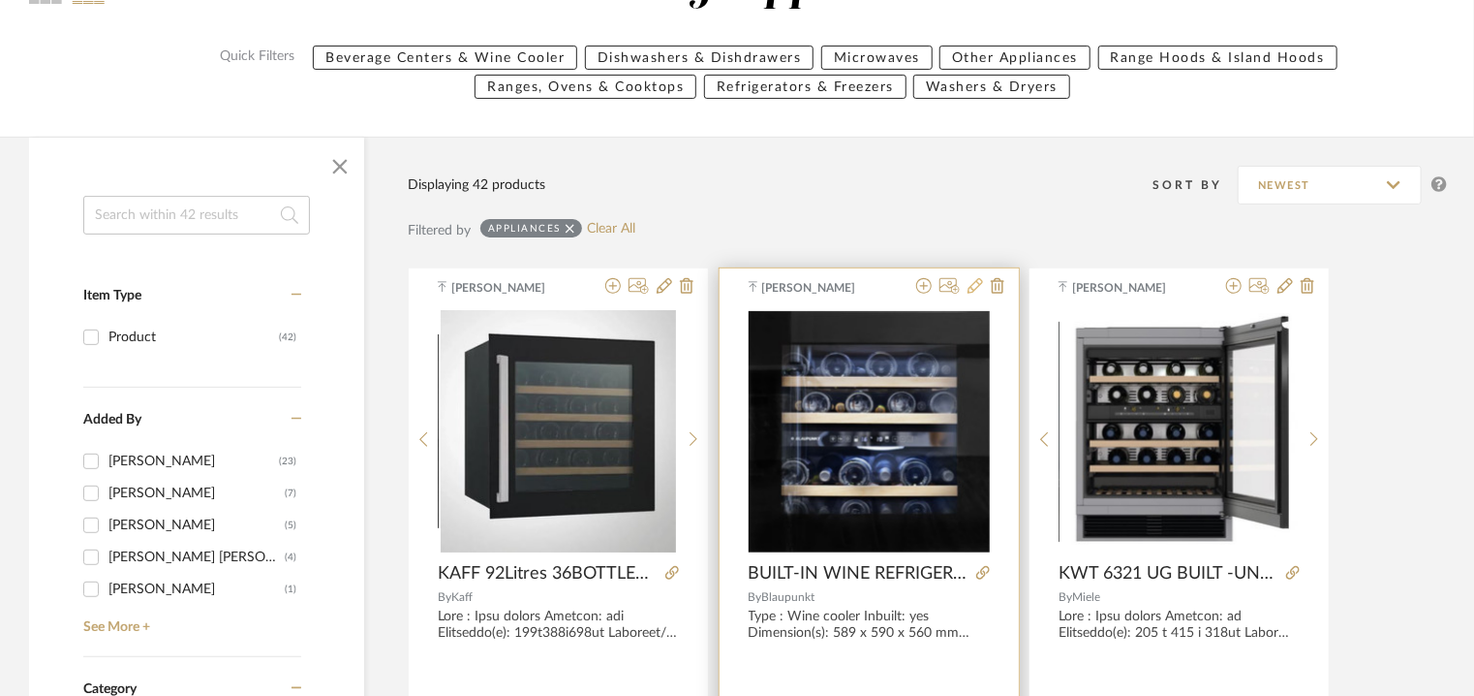
click at [980, 281] on icon at bounding box center [976, 286] width 16 height 16
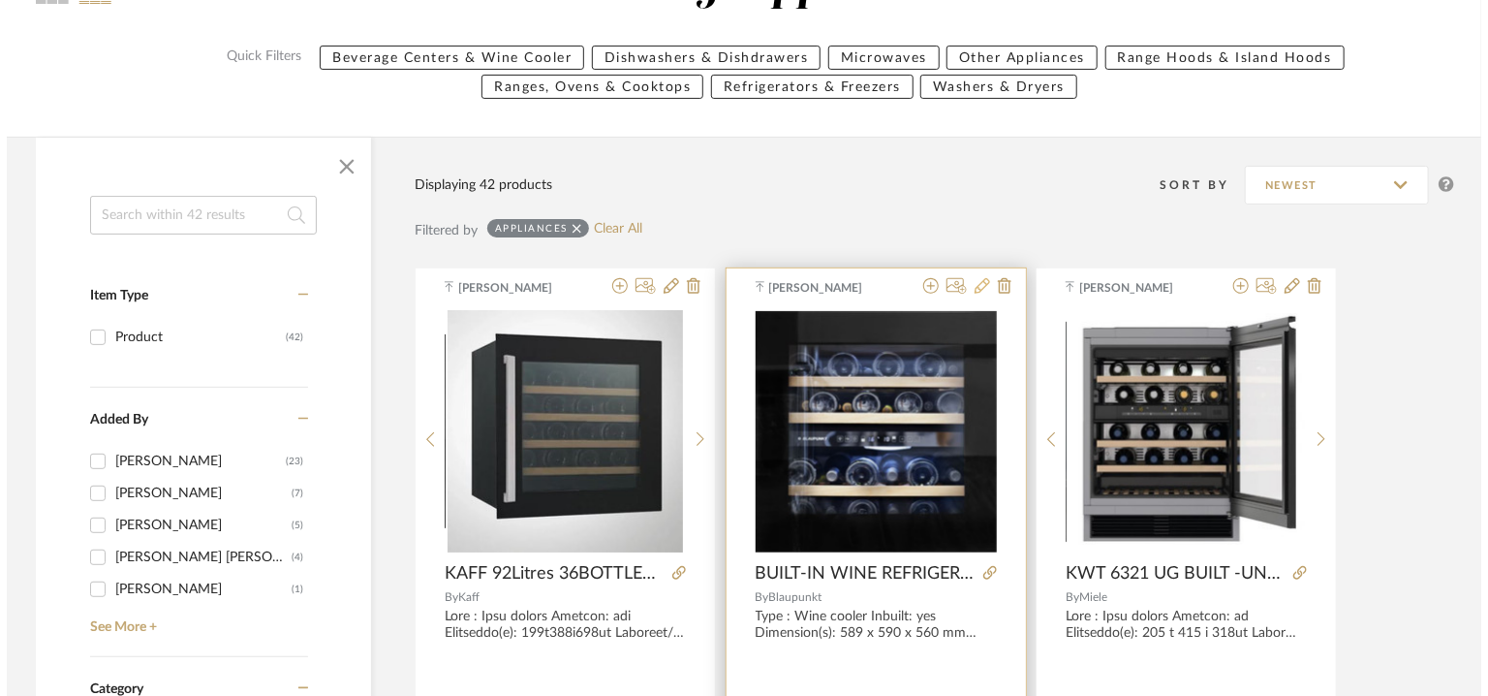
scroll to position [0, 0]
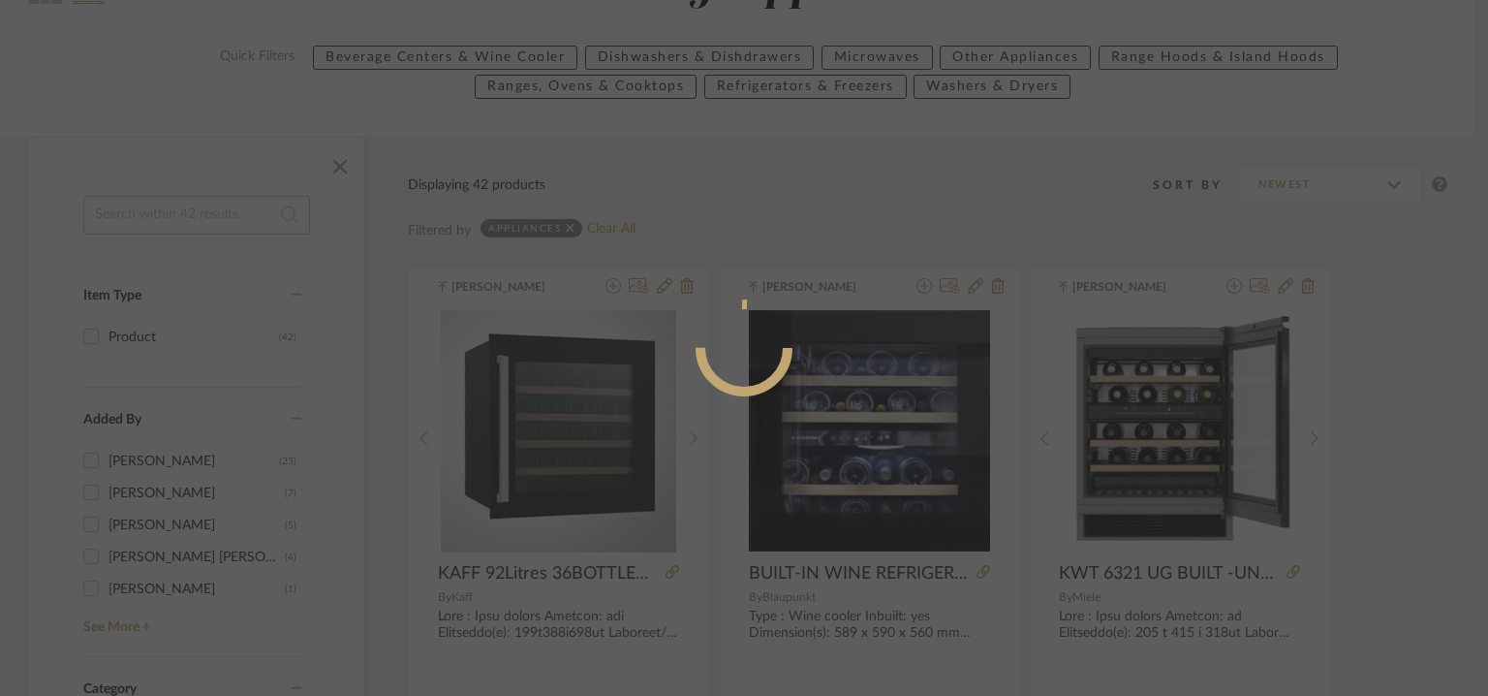
radio input "true"
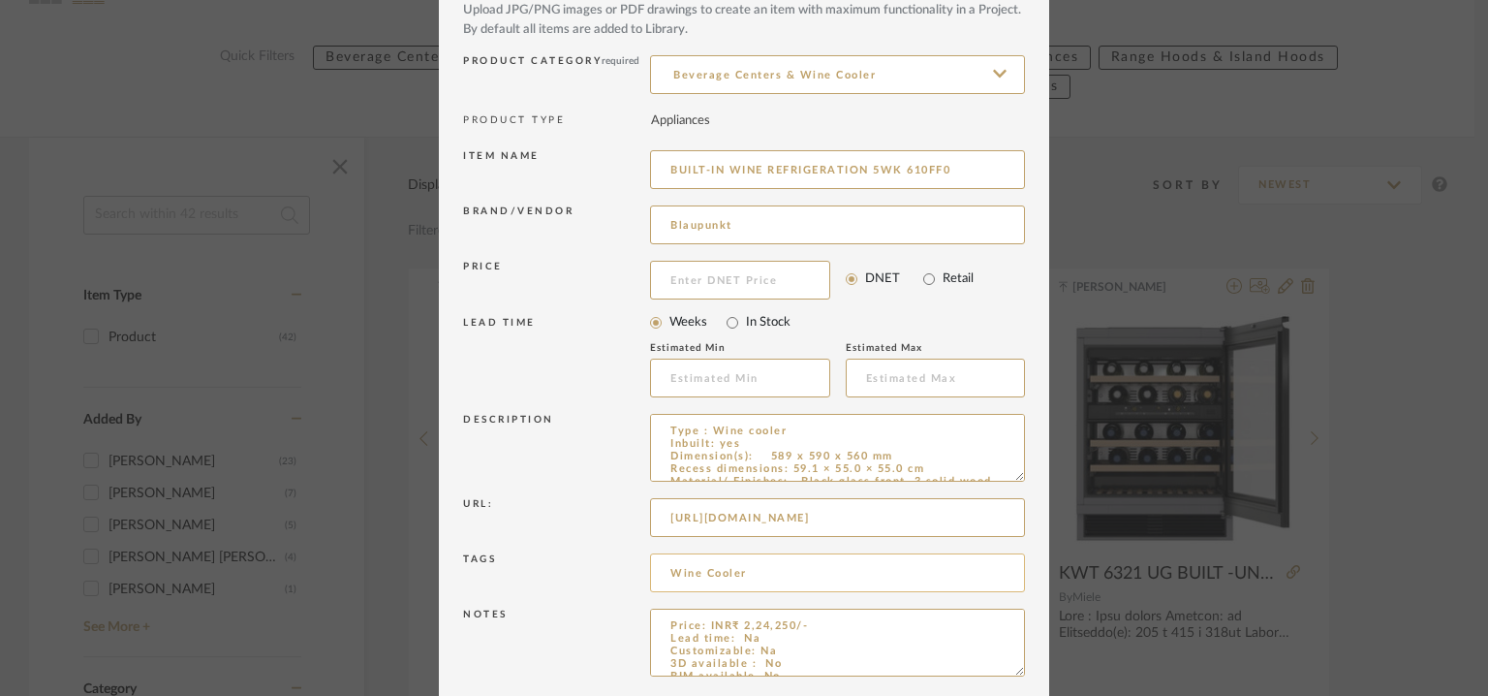
scroll to position [186, 0]
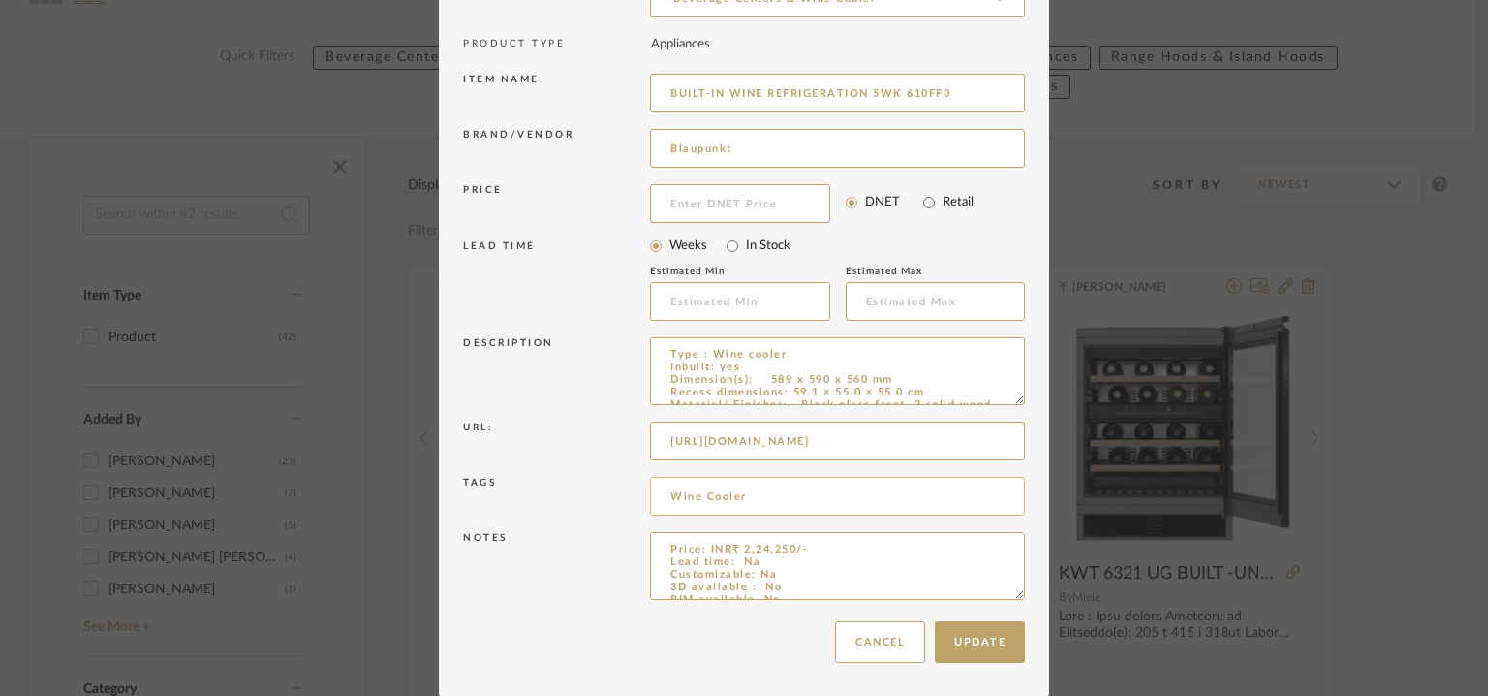
click at [815, 498] on input "Wine Cooler" at bounding box center [837, 496] width 375 height 39
paste input "4A Interiors,"
type input "Wine Cooler, 4A Interiors,"
click at [983, 644] on button "Update" at bounding box center [980, 642] width 90 height 42
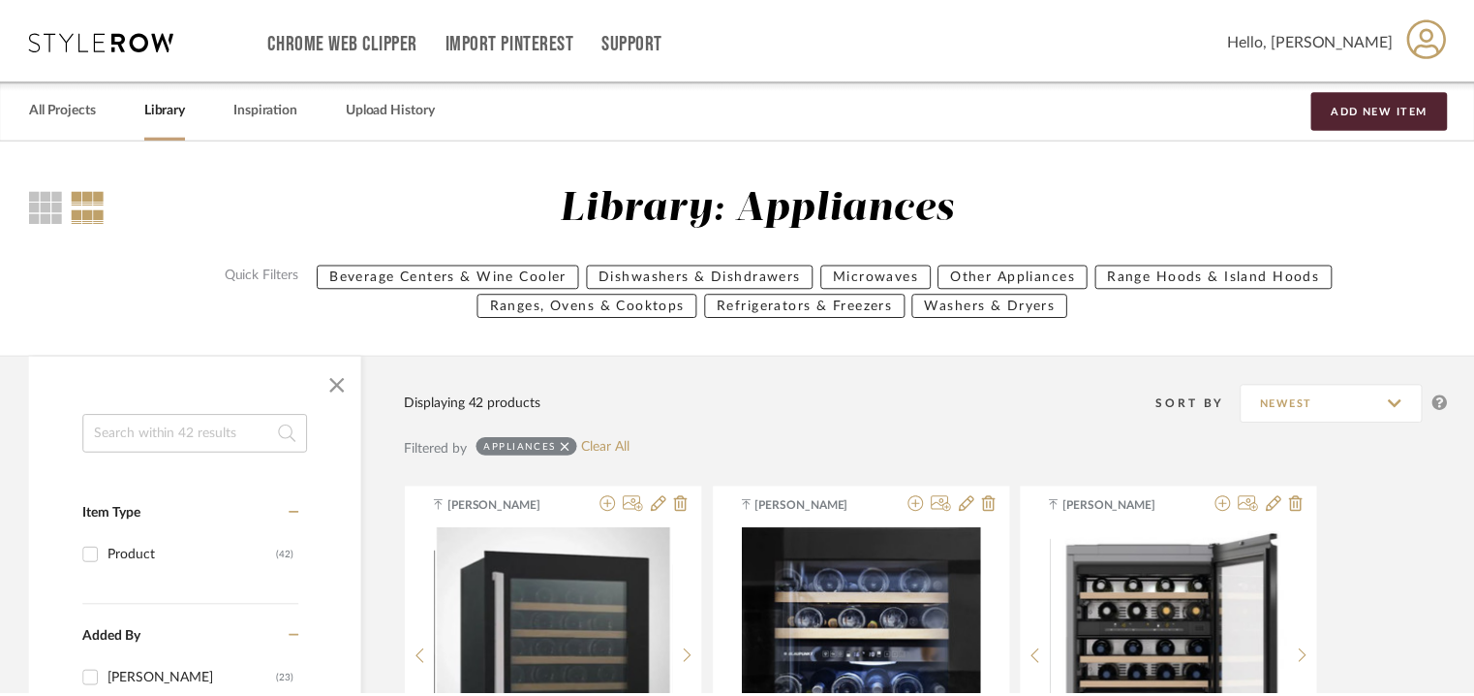
scroll to position [219, 0]
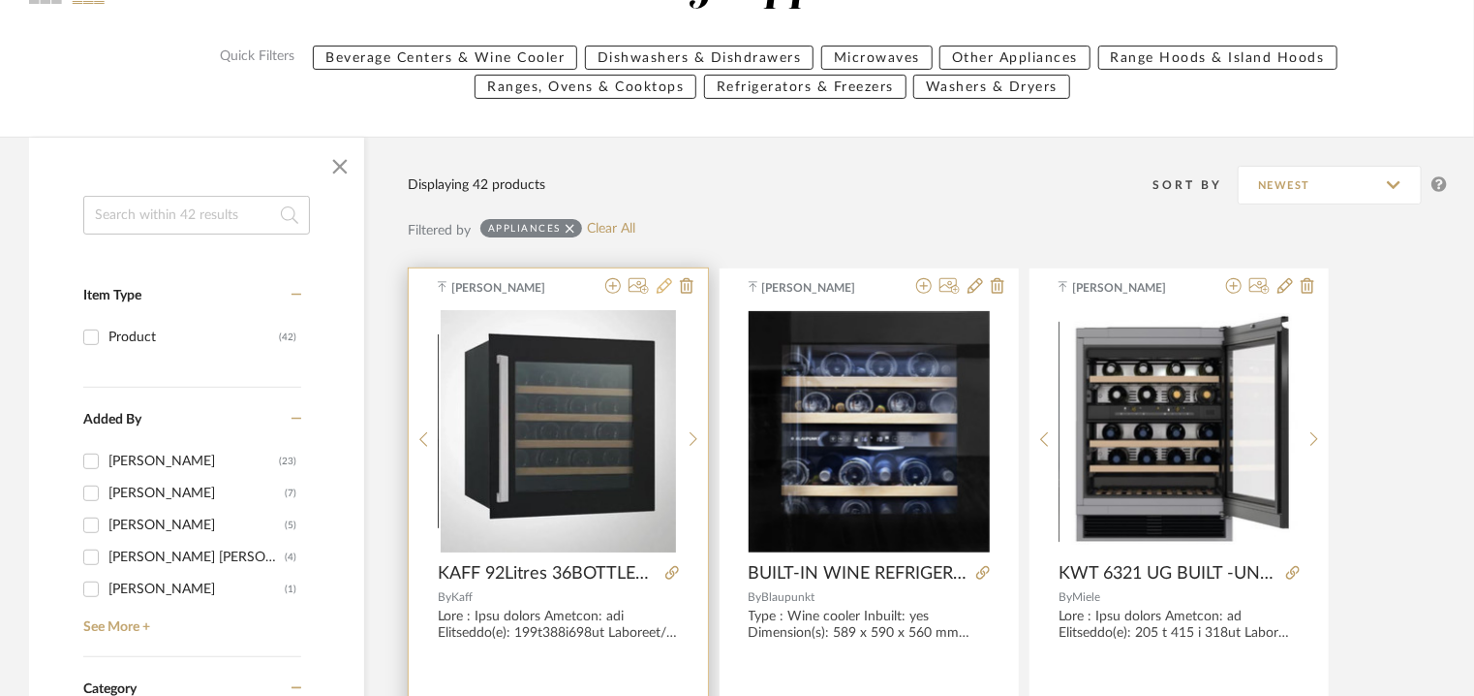
click at [669, 282] on icon at bounding box center [665, 286] width 16 height 16
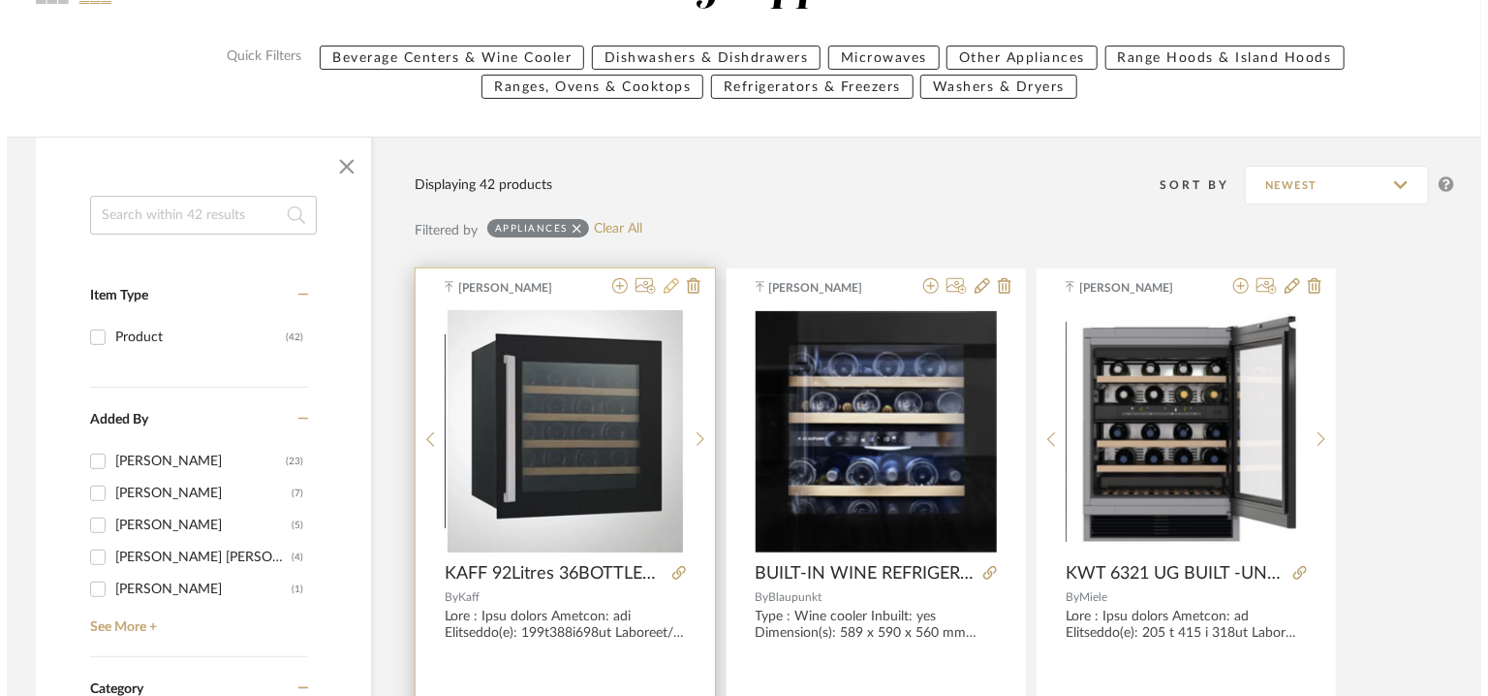
scroll to position [0, 0]
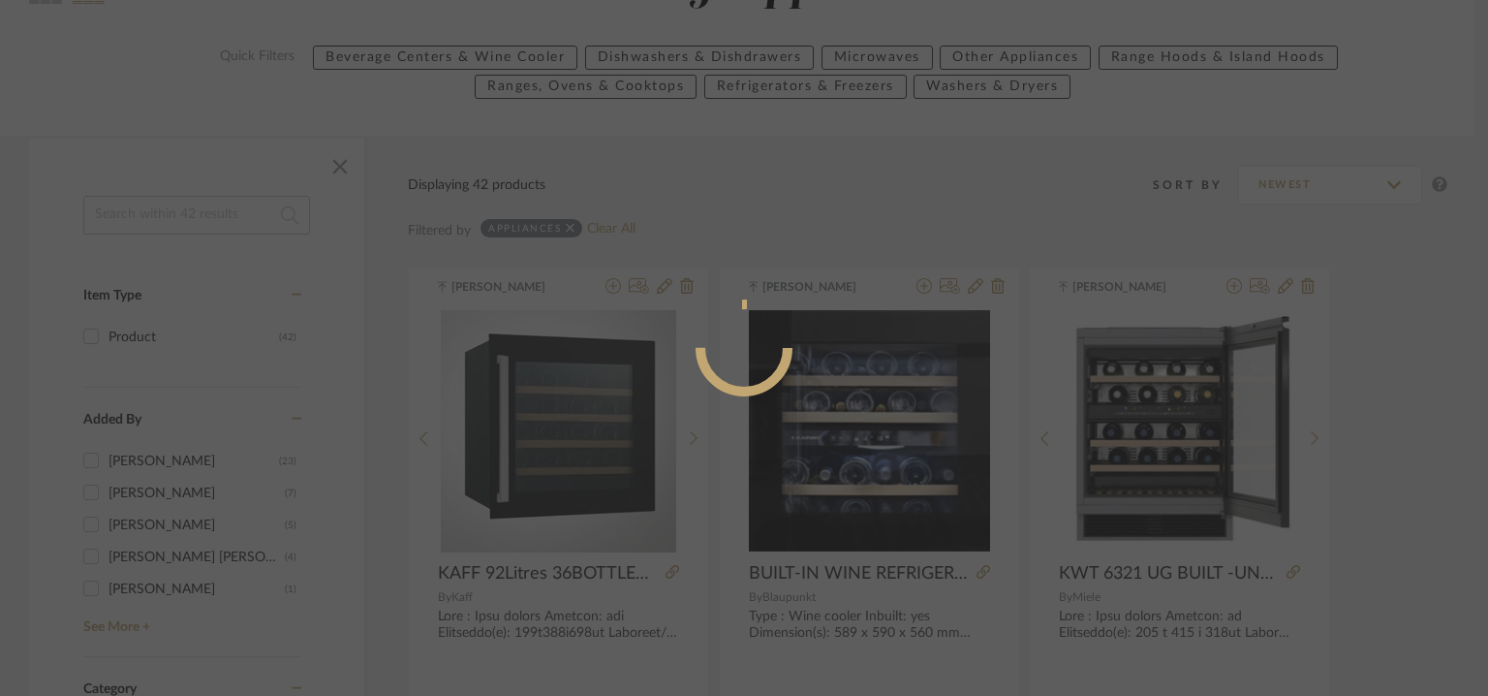
radio input "true"
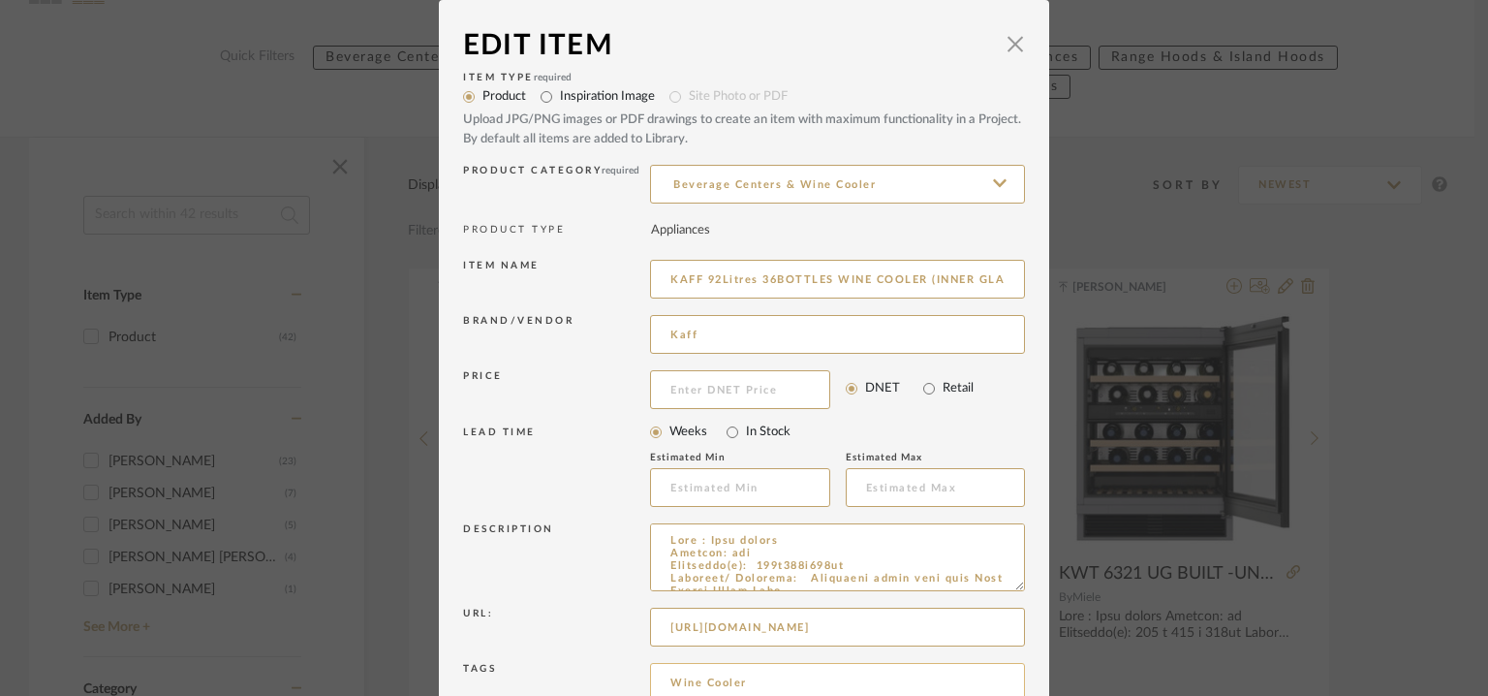
click at [752, 678] on input "Wine Cooler" at bounding box center [837, 682] width 375 height 39
paste input "4A Interiors,"
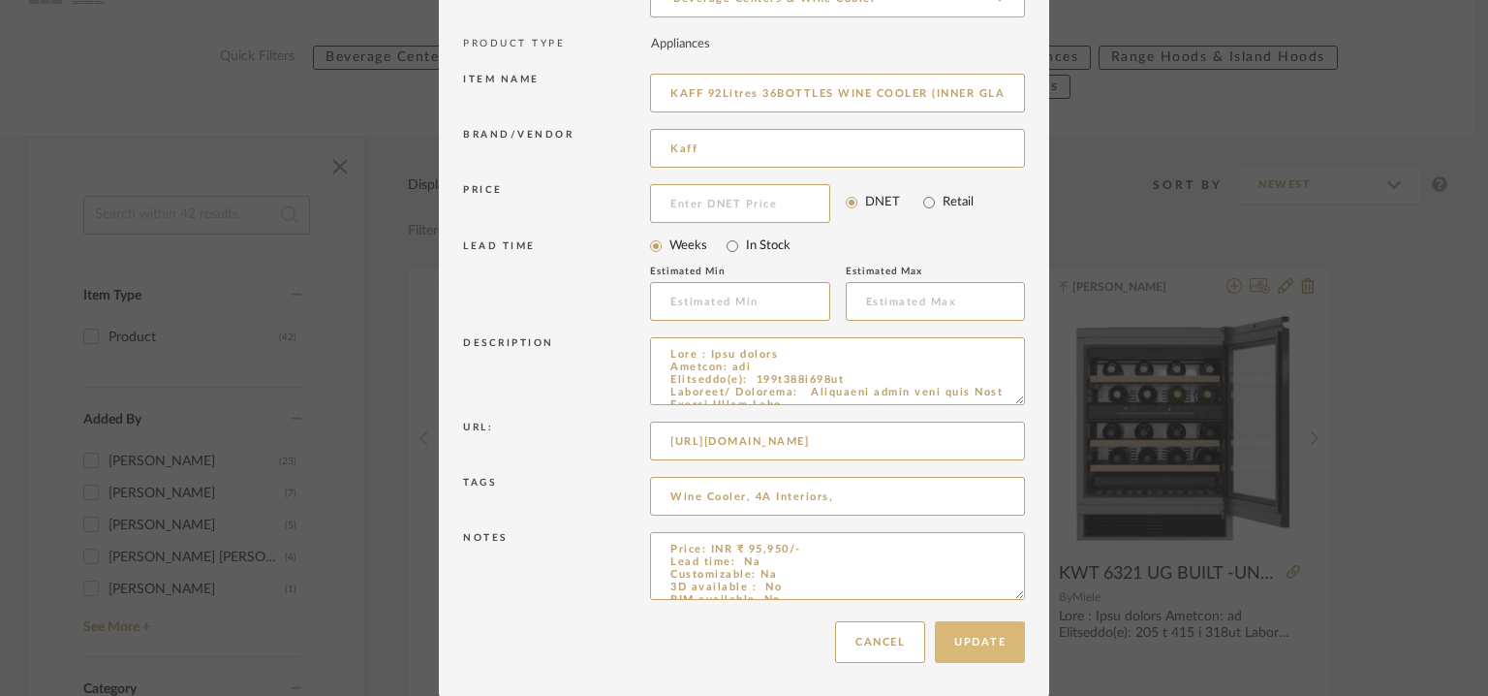
type input "Wine Cooler, 4A Interiors,"
click at [972, 639] on button "Update" at bounding box center [980, 642] width 90 height 42
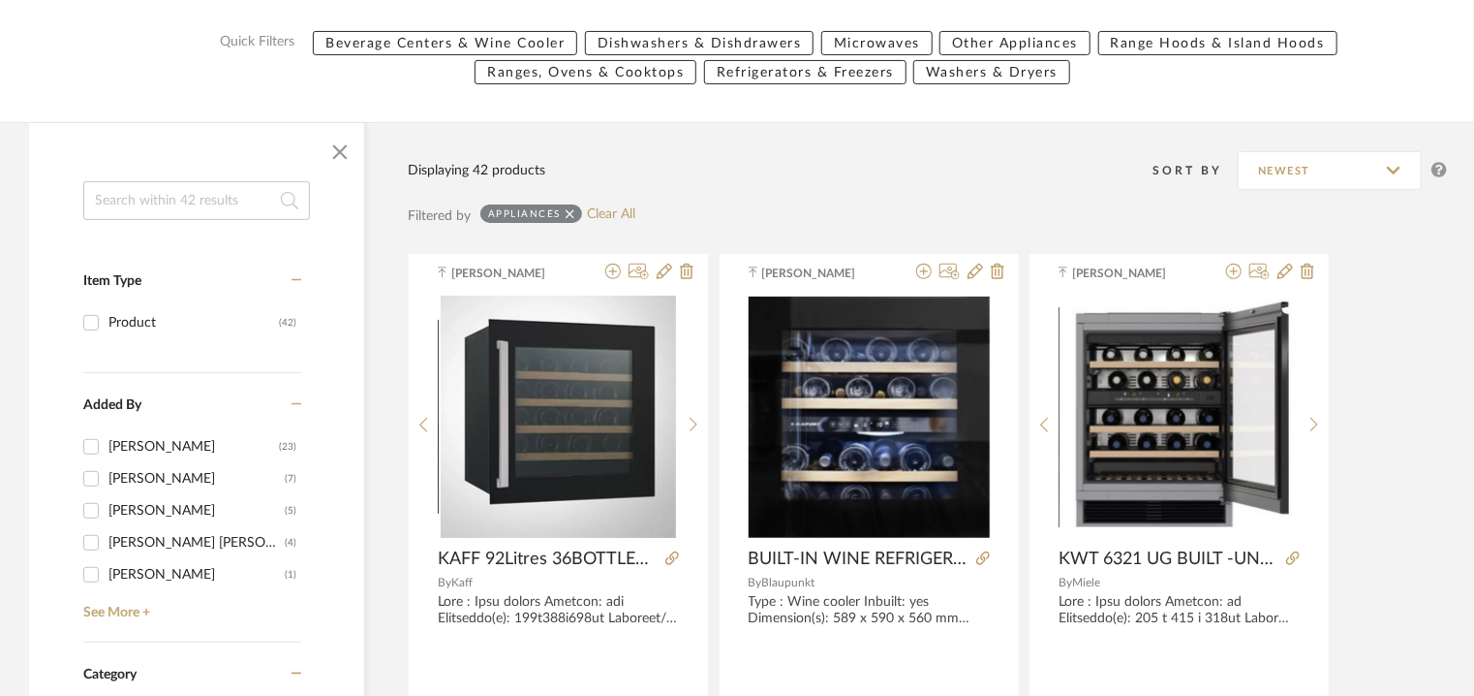
scroll to position [388, 0]
